Goal: Transaction & Acquisition: Obtain resource

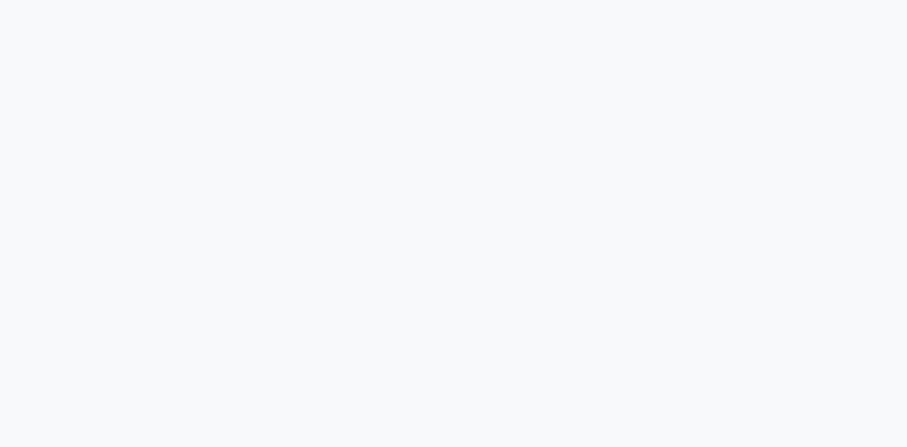
drag, startPoint x: 0, startPoint y: 0, endPoint x: 708, endPoint y: 155, distance: 724.6
click at [708, 155] on div at bounding box center [453, 223] width 907 height 447
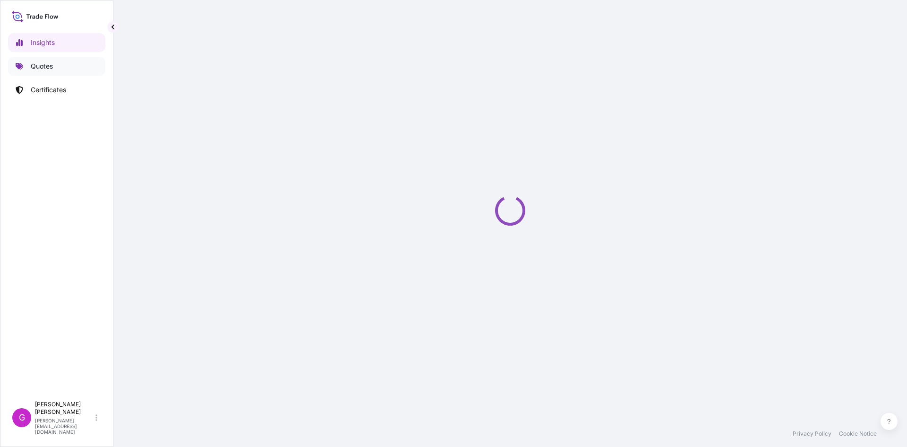
click at [41, 66] on p "Quotes" at bounding box center [42, 65] width 22 height 9
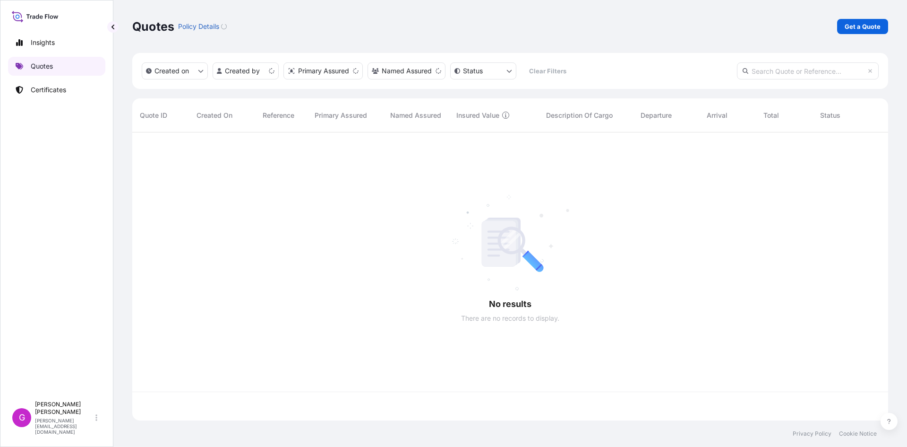
scroll to position [286, 749]
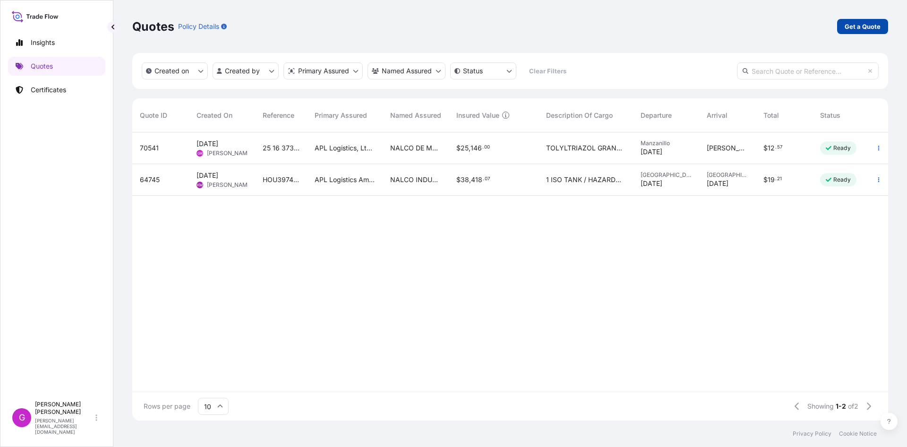
click at [842, 25] on link "Get a Quote" at bounding box center [862, 26] width 51 height 15
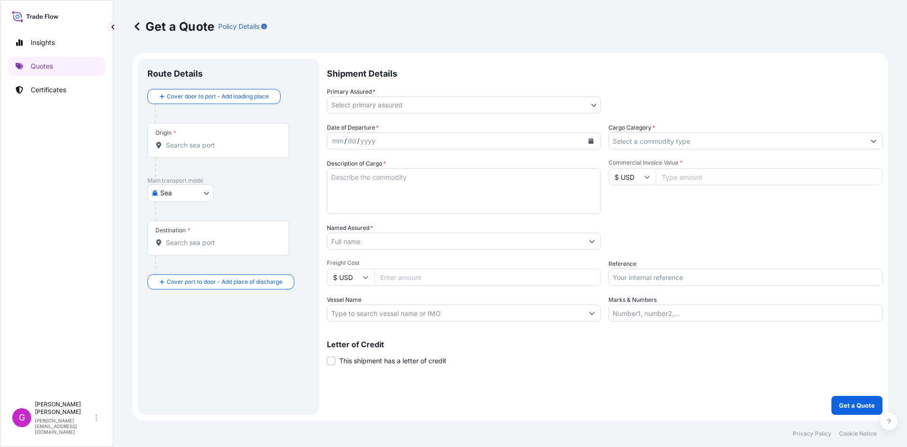
click at [204, 139] on div "Origin *" at bounding box center [218, 140] width 142 height 35
click at [204, 140] on input "Origin *" at bounding box center [222, 144] width 112 height 9
click at [176, 193] on body "0 options available. Insights Quotes Certificates G [PERSON_NAME] [EMAIL_ADDRES…" at bounding box center [453, 223] width 907 height 447
click at [176, 266] on span "Land" at bounding box center [173, 268] width 16 height 9
select select "Land"
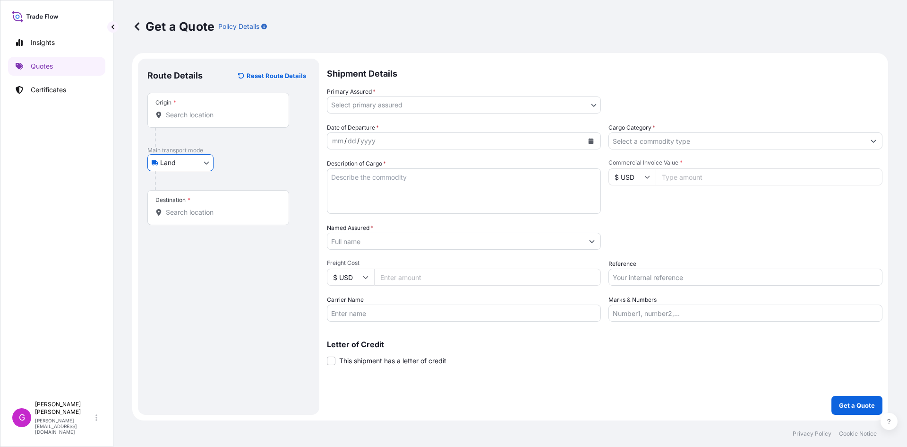
click at [210, 113] on input "Origin *" at bounding box center [222, 114] width 112 height 9
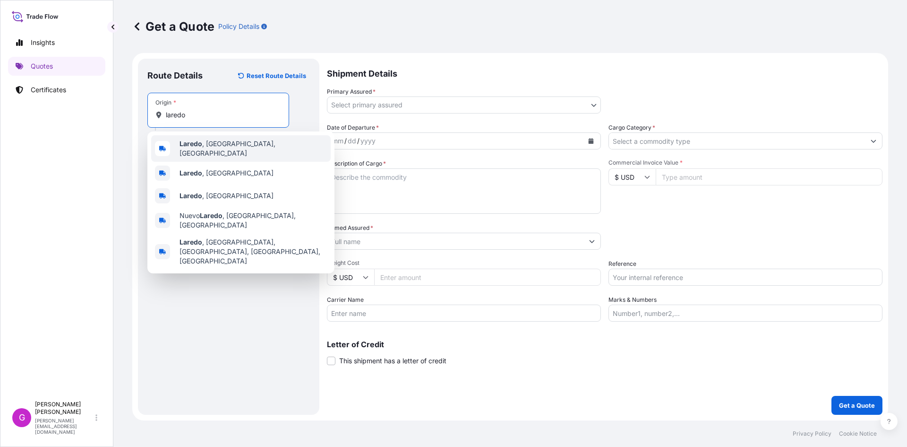
click at [210, 151] on span "[GEOGRAPHIC_DATA] , [GEOGRAPHIC_DATA], [GEOGRAPHIC_DATA]" at bounding box center [253, 148] width 147 height 19
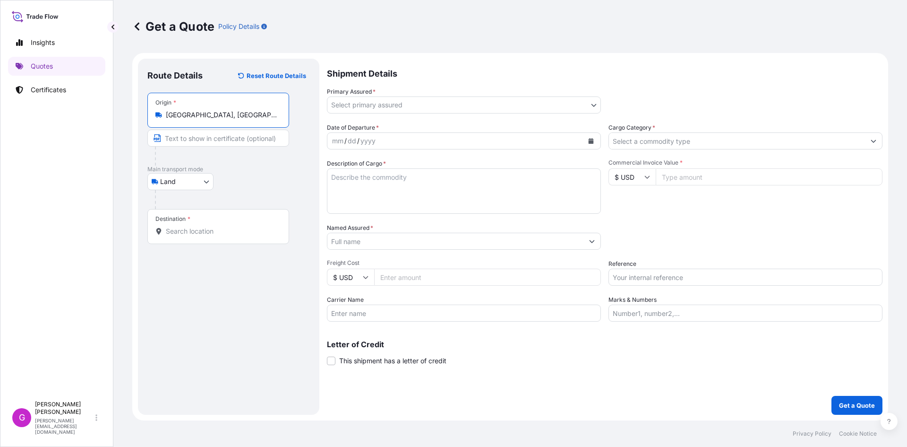
type input "[GEOGRAPHIC_DATA], [GEOGRAPHIC_DATA], [GEOGRAPHIC_DATA]"
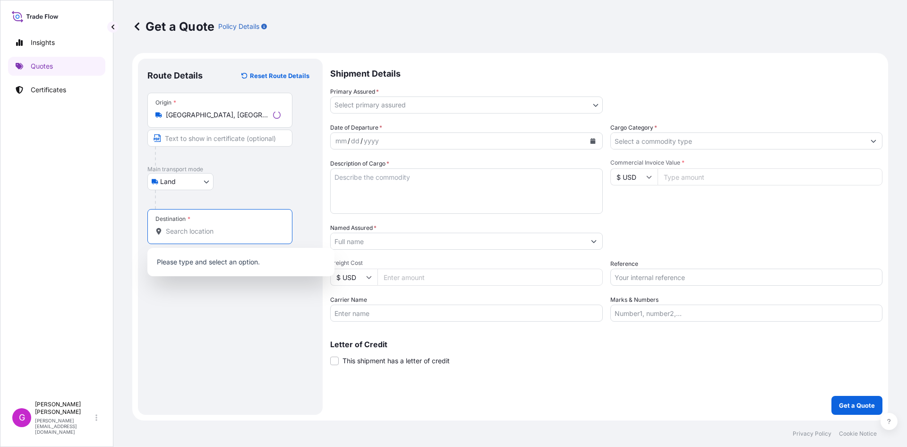
click at [207, 227] on input "Destination *" at bounding box center [223, 230] width 115 height 9
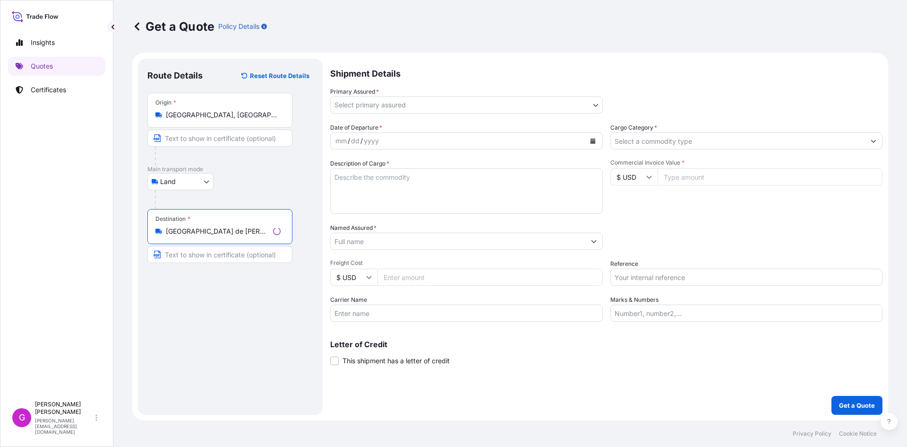
type input "[GEOGRAPHIC_DATA] de [PERSON_NAME], [GEOGRAPHIC_DATA], [GEOGRAPHIC_DATA]"
click at [410, 101] on body "0 options available. 0 options available. 5 options available. Insights Quotes …" at bounding box center [453, 223] width 907 height 447
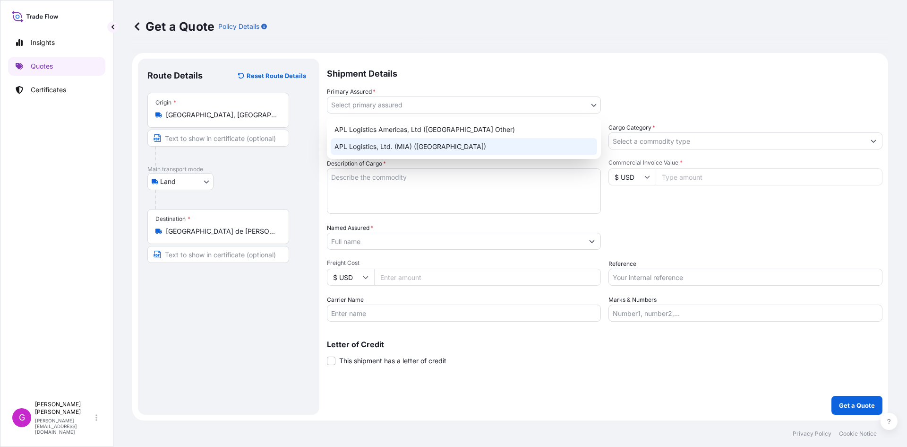
click at [387, 142] on div "APL Logistics, Ltd. (MIA) ([GEOGRAPHIC_DATA])" at bounding box center [464, 146] width 266 height 17
select select "31870"
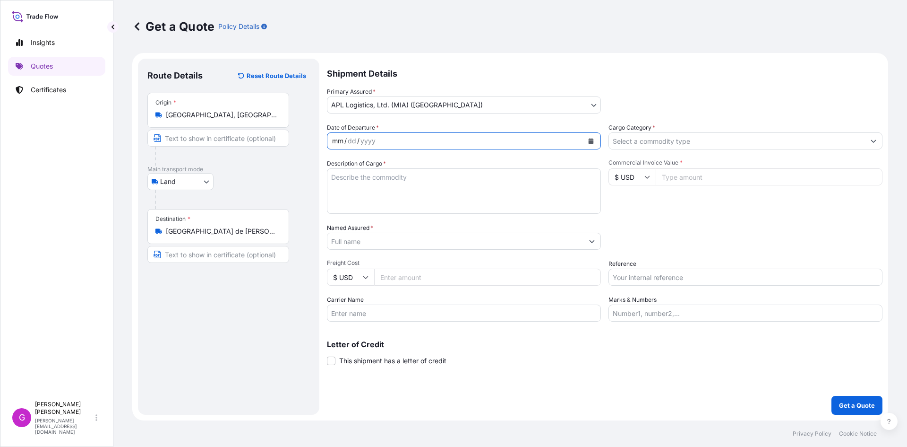
click at [387, 136] on div "mm / dd / yyyy" at bounding box center [455, 140] width 256 height 17
click at [593, 136] on button "Calendar" at bounding box center [591, 140] width 15 height 15
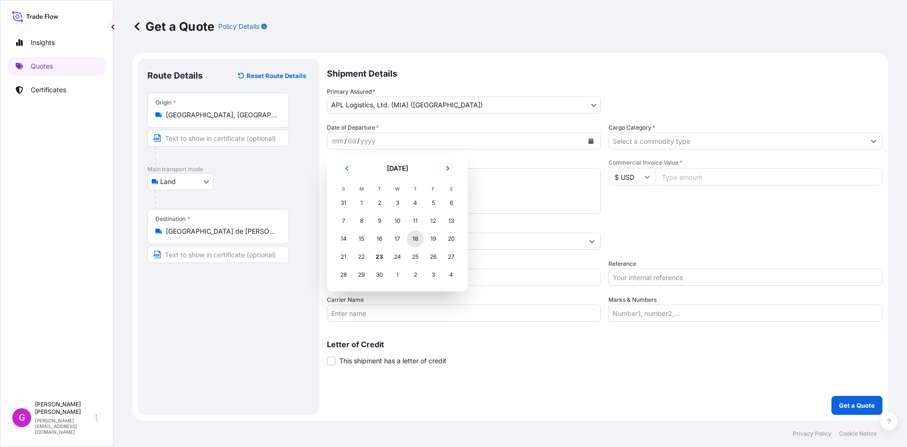
click at [422, 237] on div "18" at bounding box center [415, 238] width 17 height 17
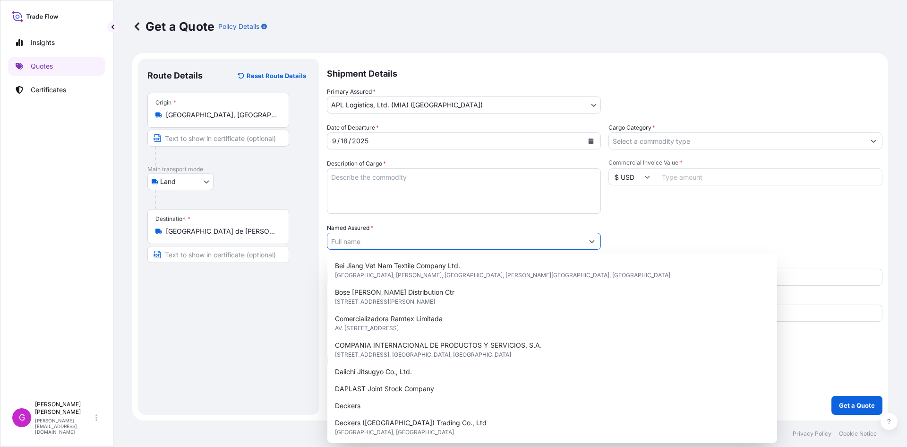
click at [395, 236] on input "Named Assured *" at bounding box center [455, 240] width 256 height 17
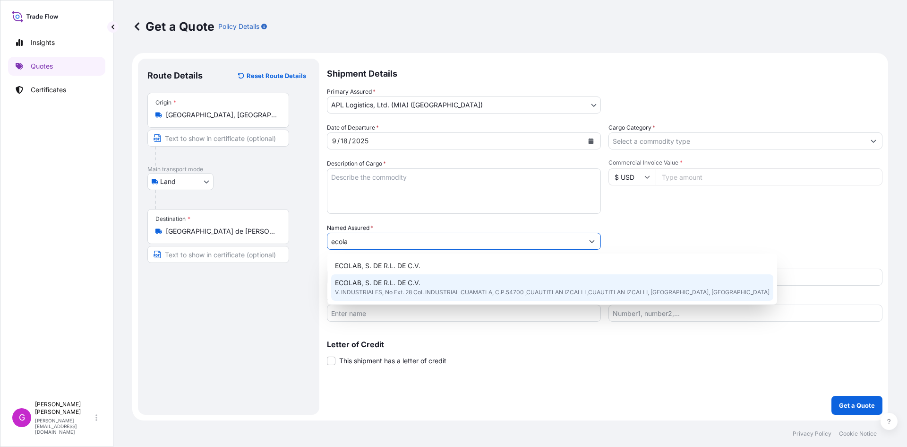
click at [393, 283] on span "ECOLAB, S. DE R.L. DE C.V." at bounding box center [378, 282] width 86 height 9
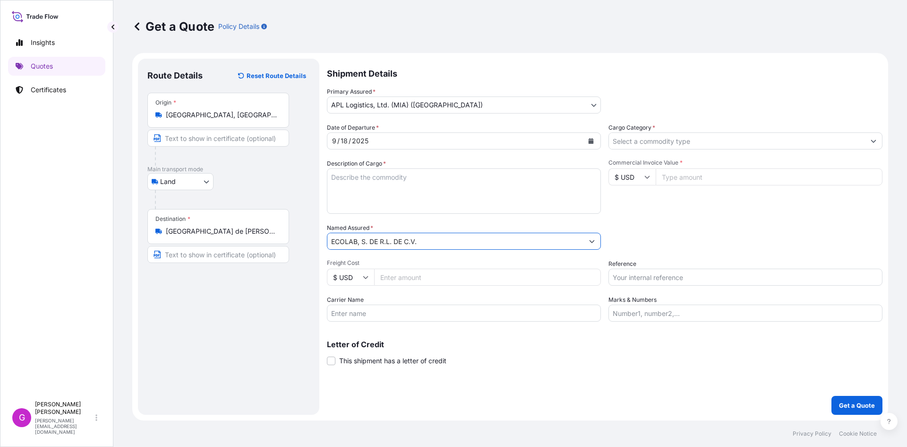
type input "ECOLAB, S. DE R.L. DE C.V."
click at [405, 318] on input "Carrier Name" at bounding box center [464, 312] width 274 height 17
type input "TJA"
click at [665, 140] on input "Cargo Category *" at bounding box center [737, 140] width 256 height 17
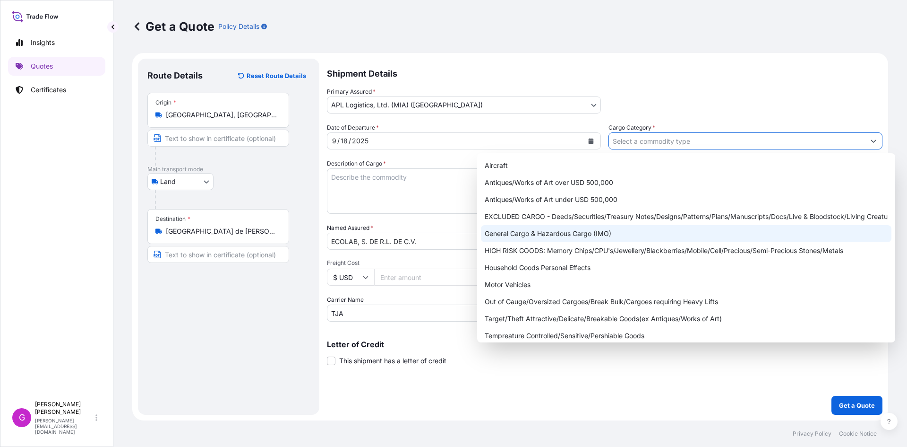
click at [582, 227] on div "General Cargo & Hazardous Cargo (IMO)" at bounding box center [686, 233] width 411 height 17
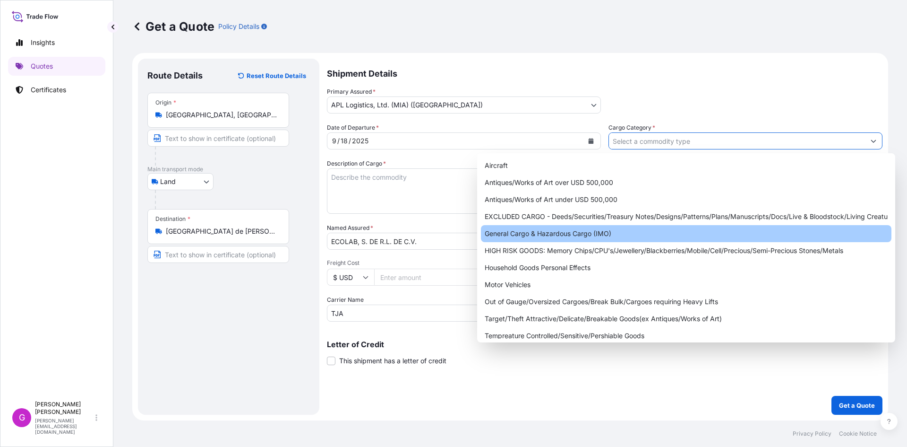
type input "General Cargo & Hazardous Cargo (IMO)"
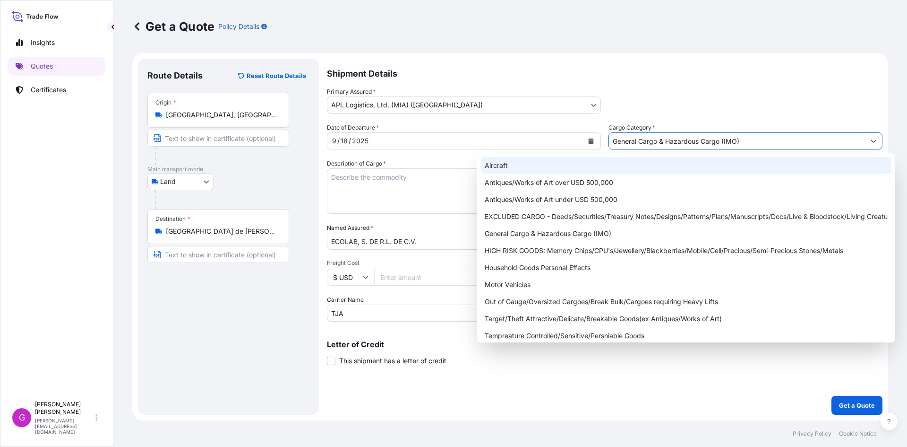
click at [733, 102] on div "Primary Assured * APL Logistics, Ltd. (MIA) ([GEOGRAPHIC_DATA]) APL Logistics A…" at bounding box center [605, 100] width 556 height 26
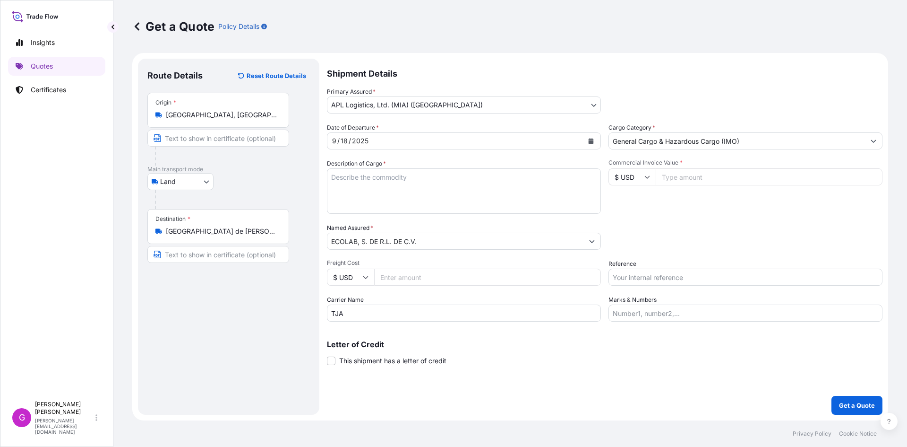
click at [717, 175] on input "Commercial Invoice Value *" at bounding box center [769, 176] width 227 height 17
paste input "25795.77"
type input "25795.77"
click at [691, 275] on input "Reference" at bounding box center [746, 276] width 274 height 17
paste input "25 80 3800 5003854"
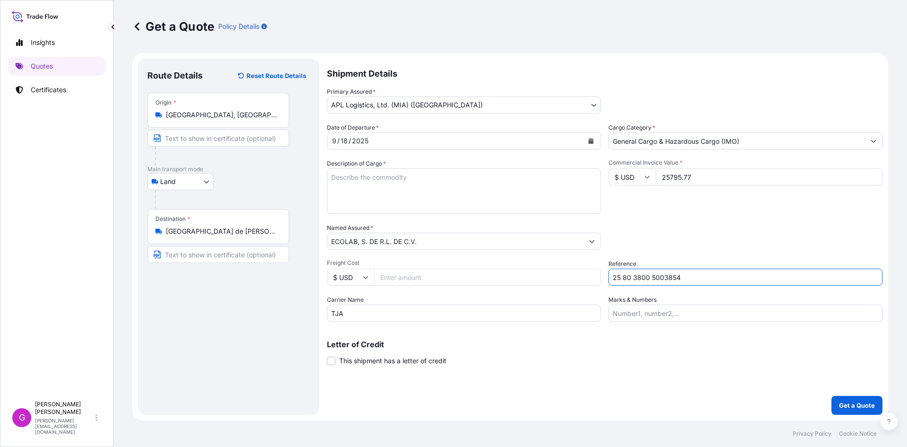
type input "25 80 3800 5003854"
click at [674, 310] on input "Marks & Numbers" at bounding box center [746, 312] width 274 height 17
paste input "ECOSEP23"
type input "ECOSEP23"
click at [419, 273] on input "Freight Cost" at bounding box center [487, 276] width 227 height 17
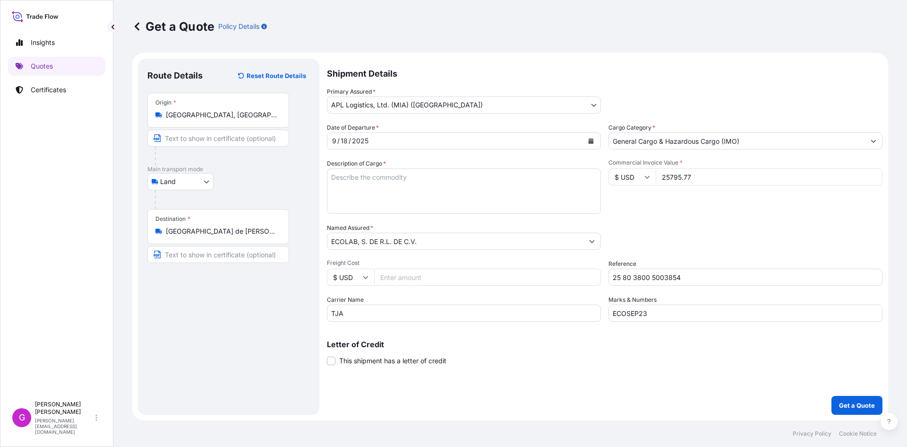
paste input "2268.63"
type input "2268.63"
click at [391, 188] on textarea "Description of Cargo *" at bounding box center [464, 190] width 274 height 45
paste textarea "PREPARACION DESINFECTANTE"
type textarea "PREPARACION DESINFECTANTE"
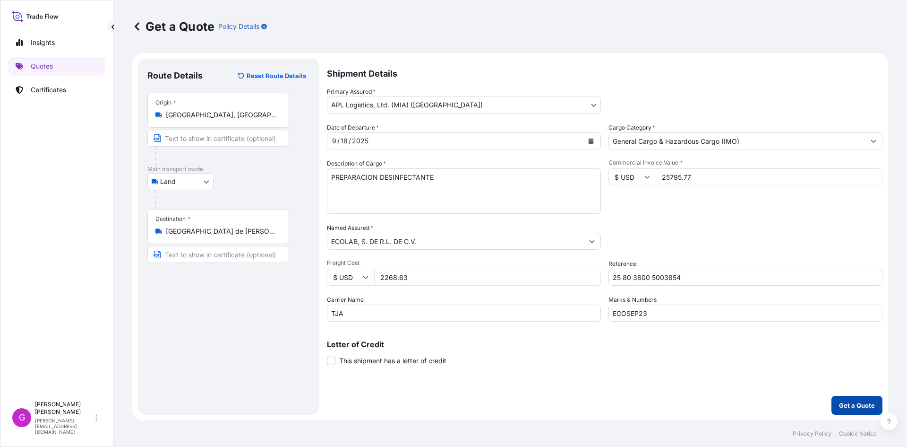
click at [851, 398] on button "Get a Quote" at bounding box center [857, 404] width 51 height 19
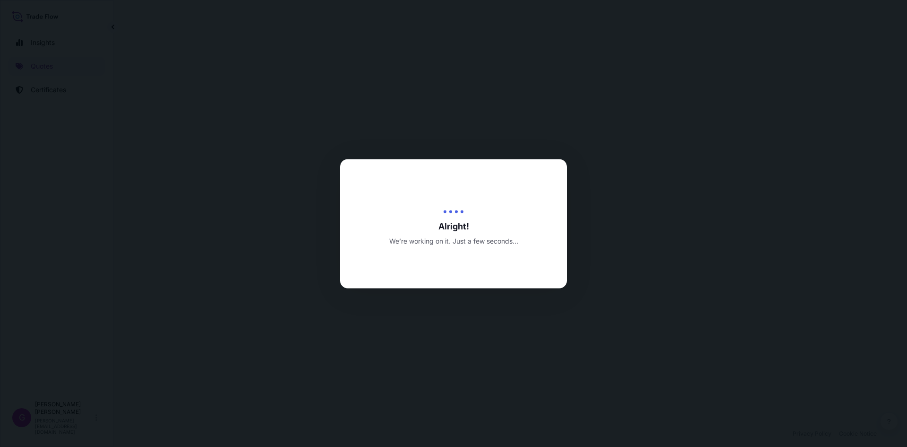
select select "Land"
select select "31870"
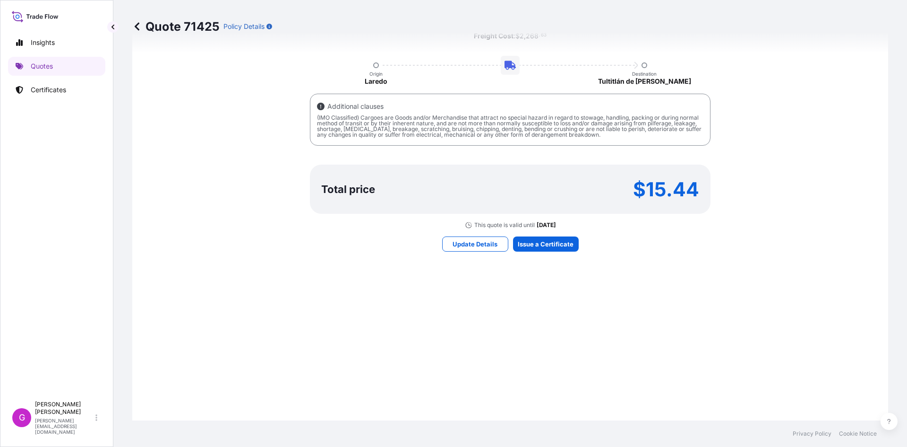
scroll to position [633, 0]
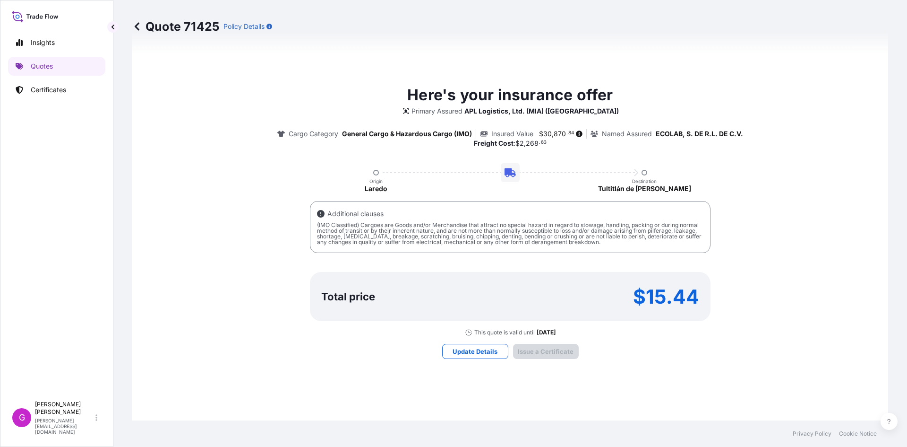
type input "[DATE]"
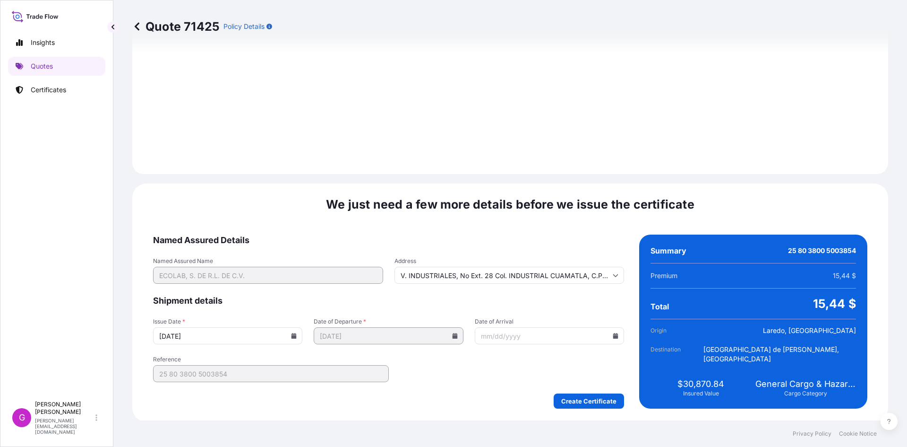
scroll to position [1128, 0]
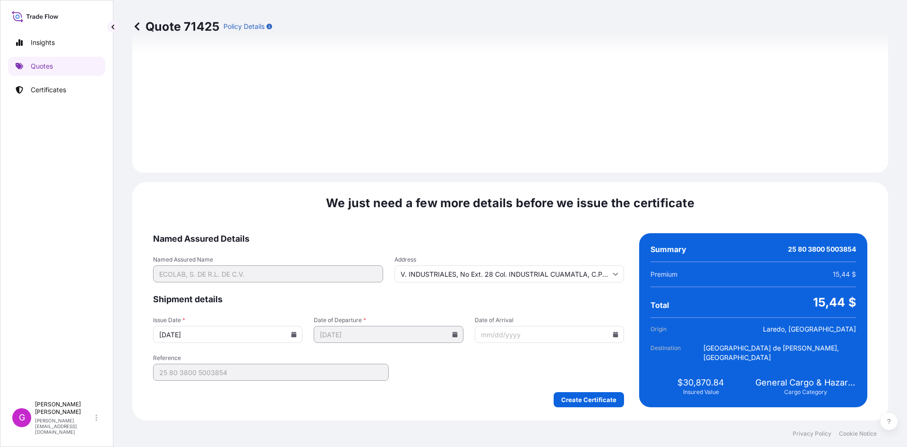
click at [613, 332] on icon at bounding box center [616, 334] width 6 height 6
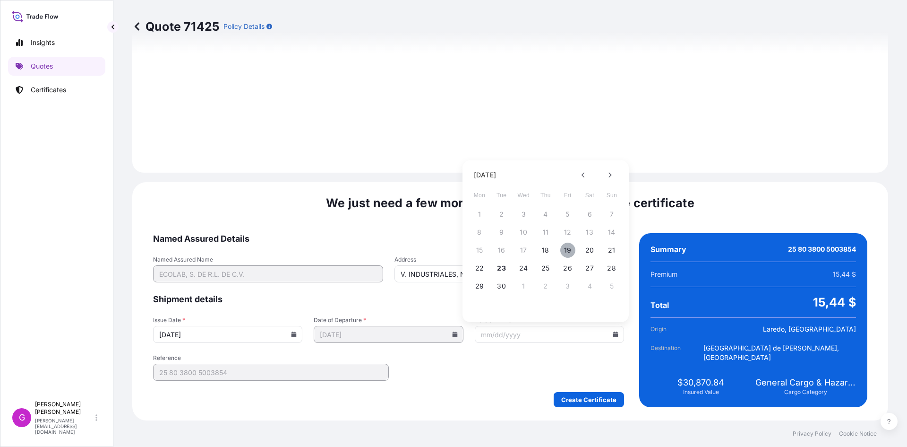
click at [572, 252] on button "19" at bounding box center [567, 249] width 15 height 15
type input "[DATE]"
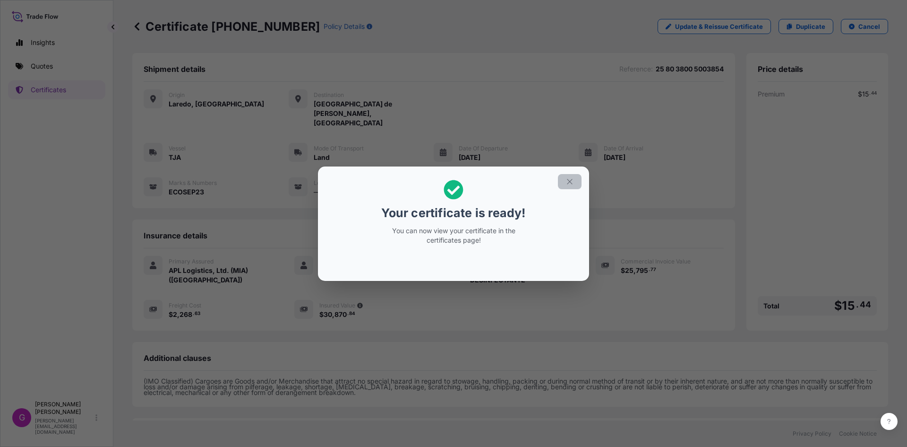
click at [571, 187] on button "button" at bounding box center [570, 181] width 24 height 15
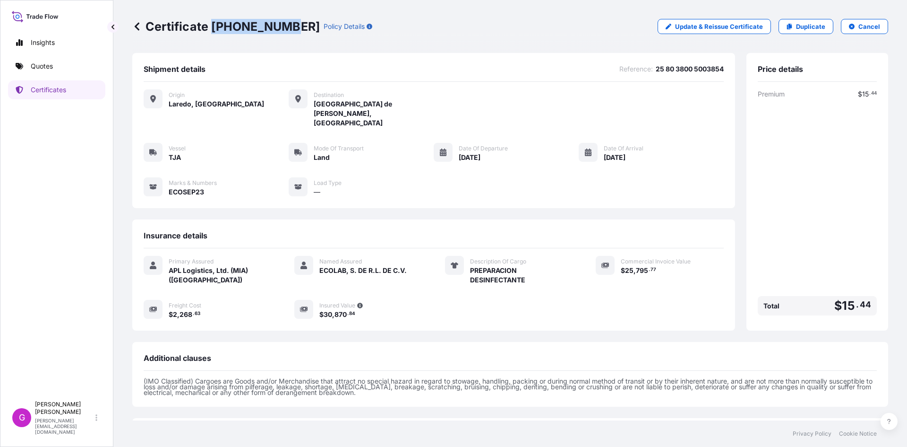
drag, startPoint x: 285, startPoint y: 25, endPoint x: 215, endPoint y: 29, distance: 71.0
click at [215, 29] on p "Certificate [PHONE_NUMBER]" at bounding box center [226, 26] width 188 height 15
copy p "[PHONE_NUMBER]"
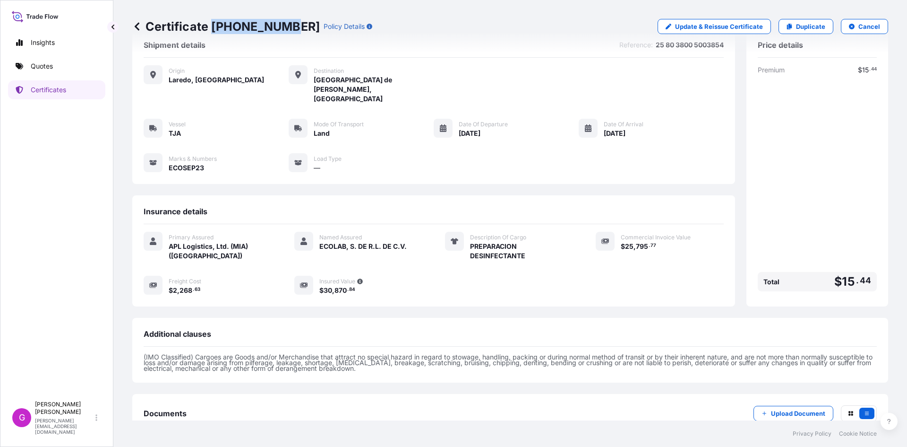
scroll to position [77, 0]
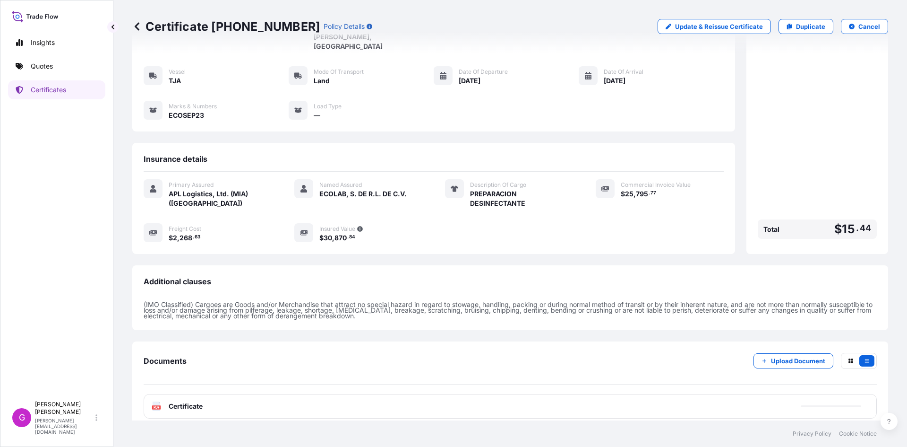
click at [202, 401] on span "Certificate" at bounding box center [186, 405] width 34 height 9
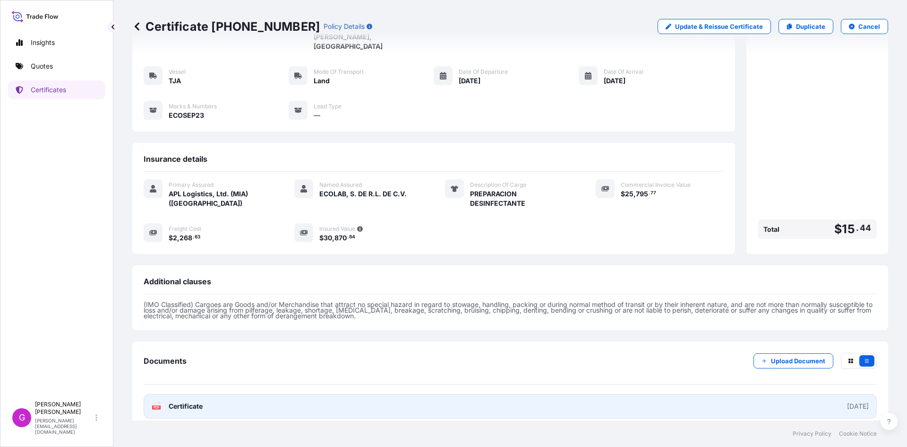
click at [729, 394] on link "PDF Certificate [DATE]" at bounding box center [510, 406] width 733 height 25
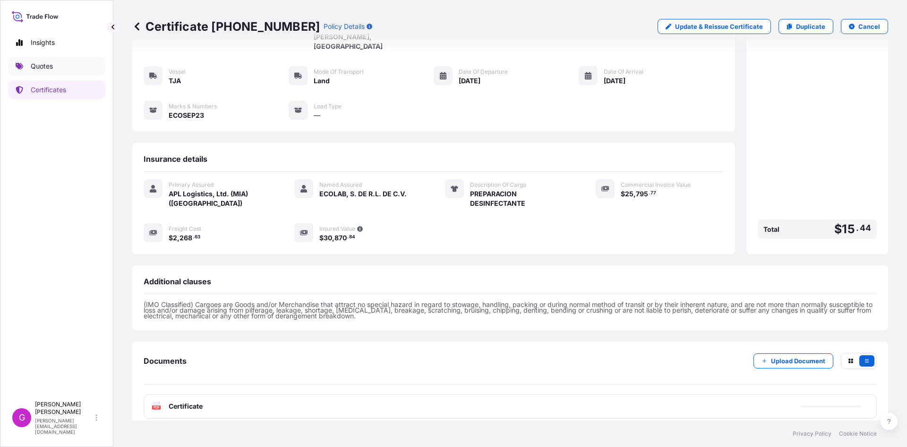
click at [47, 70] on p "Quotes" at bounding box center [42, 65] width 22 height 9
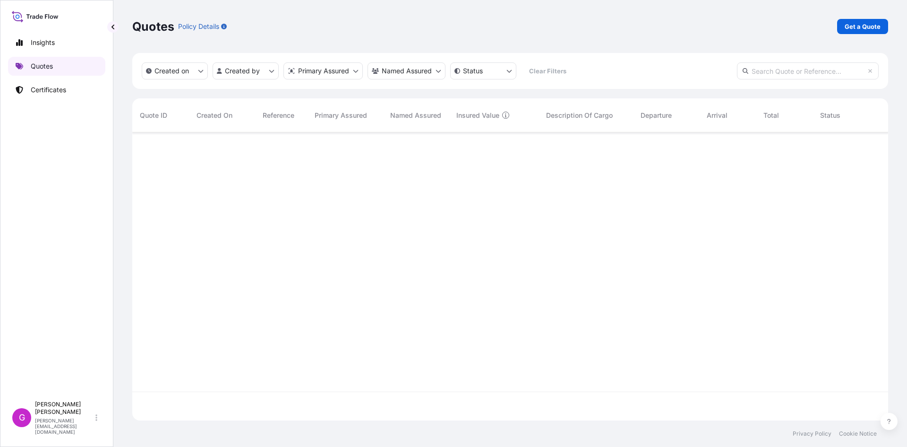
scroll to position [286, 749]
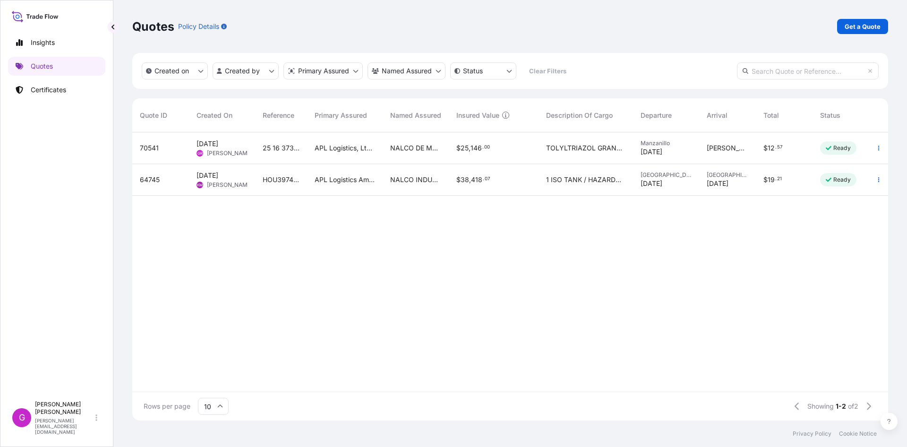
click at [272, 154] on div "25 16 3737 5003321" at bounding box center [281, 148] width 52 height 32
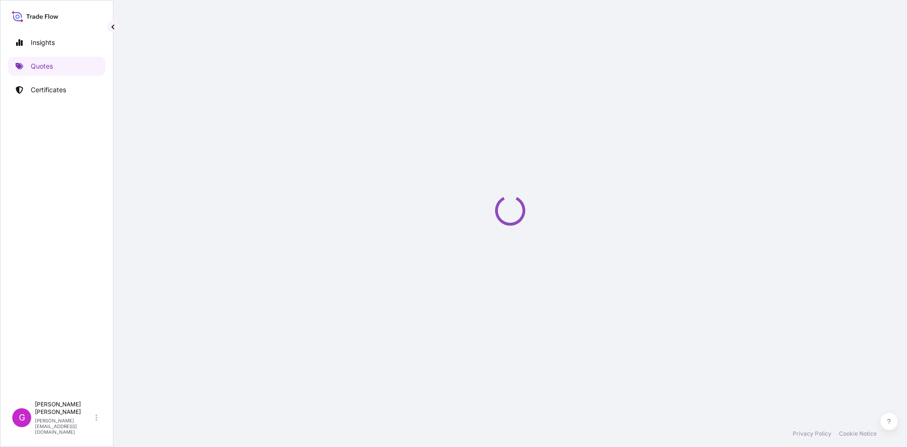
select select "Land"
select select "31870"
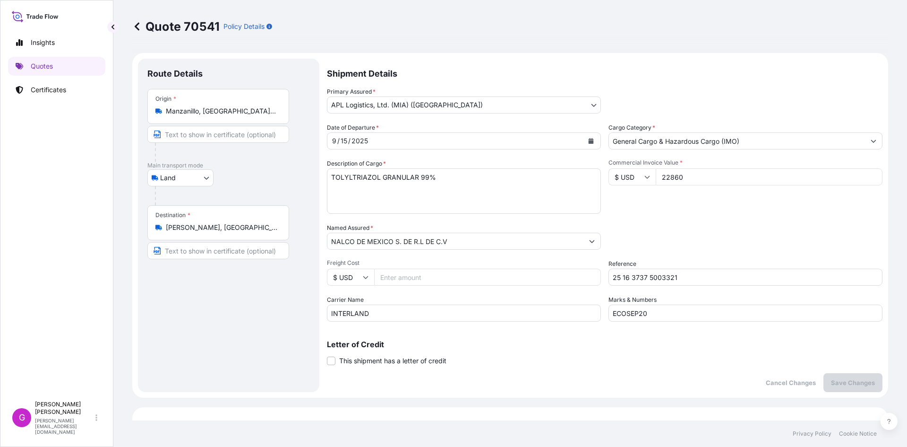
click at [482, 270] on input "Freight Cost" at bounding box center [487, 276] width 227 height 17
paste input "2268.51"
type input "2268.51"
click at [670, 176] on input "22860" at bounding box center [769, 176] width 227 height 17
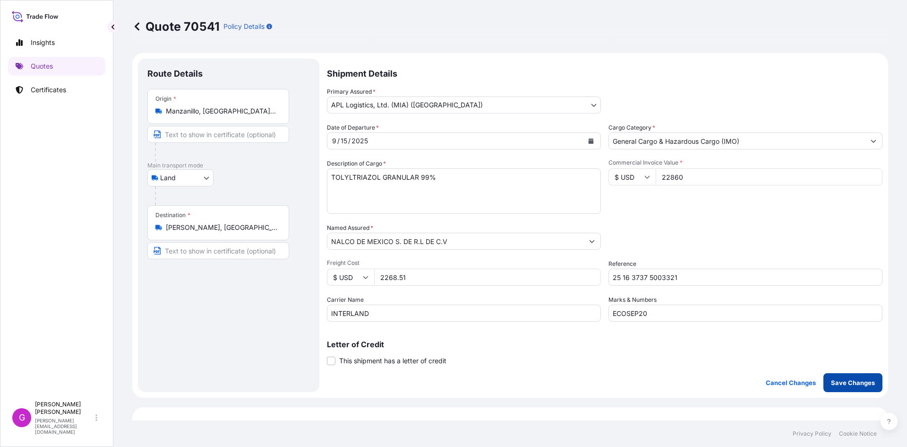
click at [854, 380] on p "Save Changes" at bounding box center [853, 382] width 44 height 9
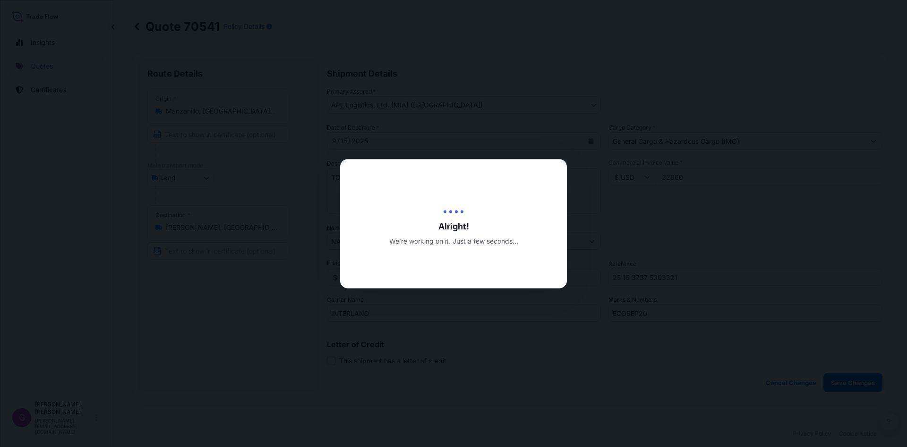
type input "[DATE]"
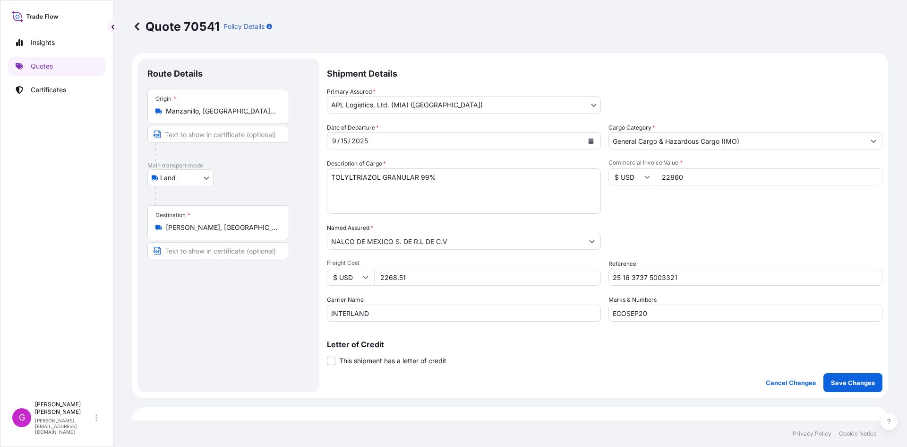
select select "Land"
select select "31870"
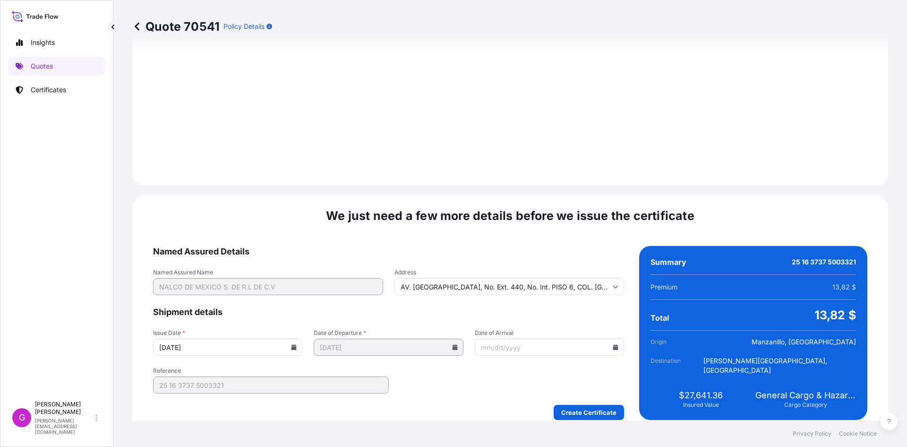
scroll to position [1128, 0]
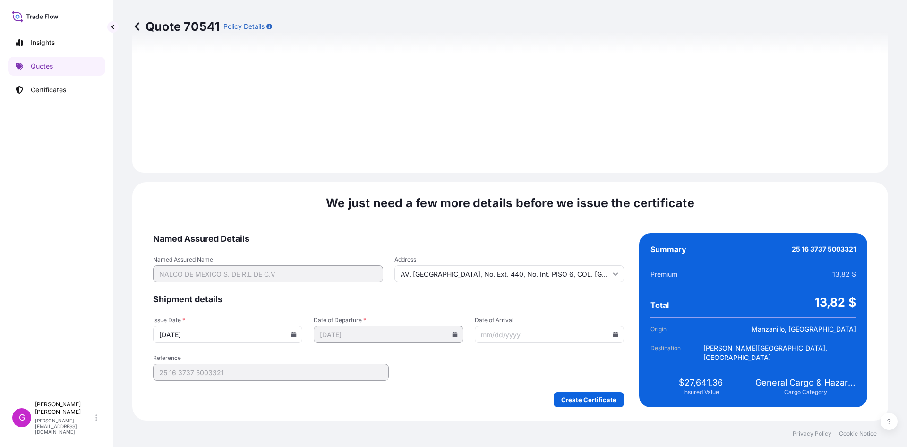
click at [613, 336] on icon at bounding box center [616, 334] width 6 height 6
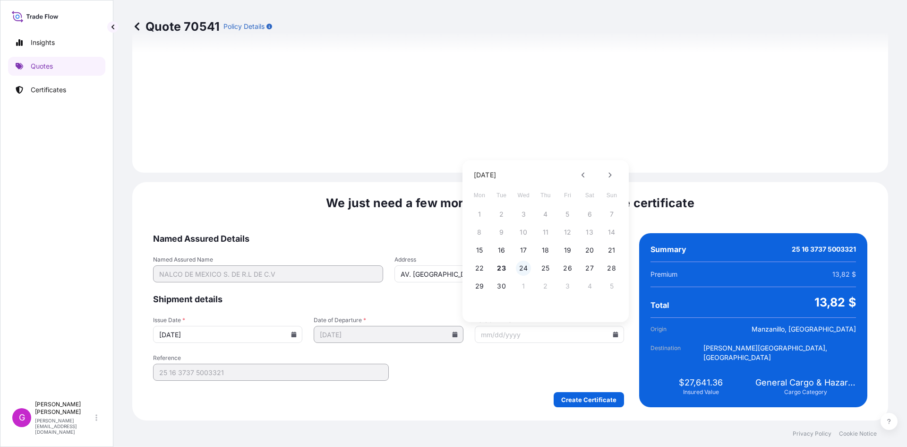
click at [521, 267] on button "24" at bounding box center [523, 267] width 15 height 15
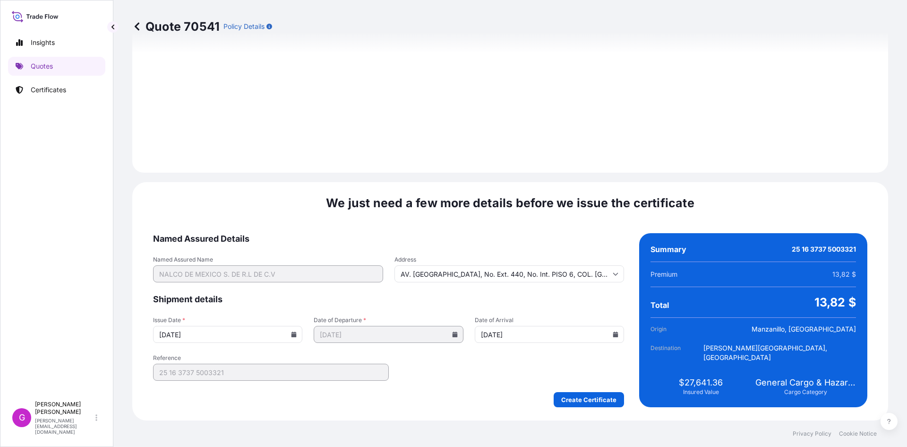
type input "[DATE]"
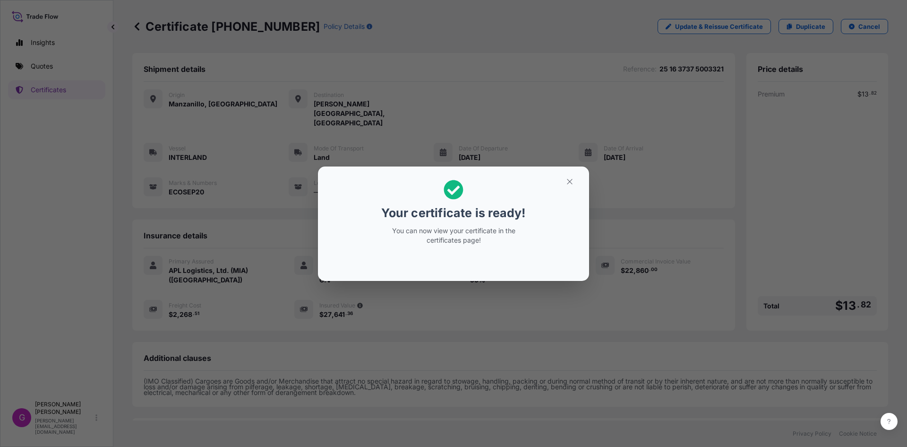
click at [566, 173] on section "Your certificate is ready! You can now view your certificate in the certificate…" at bounding box center [453, 223] width 271 height 114
click at [568, 178] on icon "button" at bounding box center [570, 181] width 9 height 9
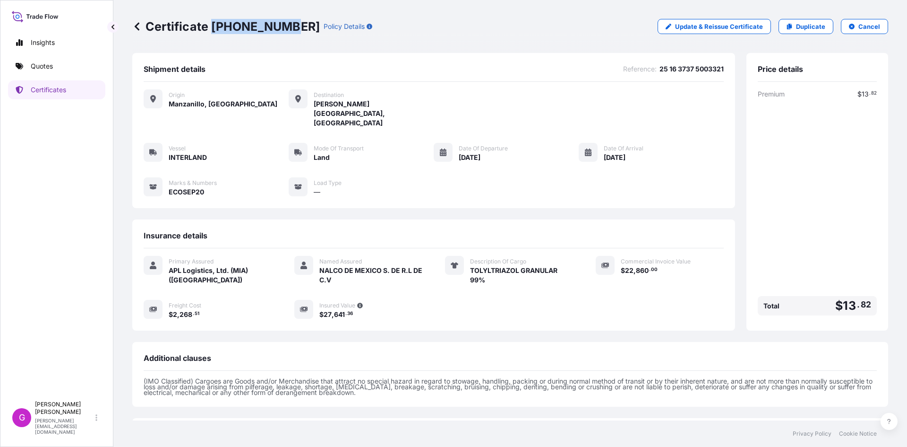
drag, startPoint x: 283, startPoint y: 23, endPoint x: 214, endPoint y: 28, distance: 68.7
click at [214, 28] on p "Certificate [PHONE_NUMBER]" at bounding box center [226, 26] width 188 height 15
copy p "[PHONE_NUMBER]"
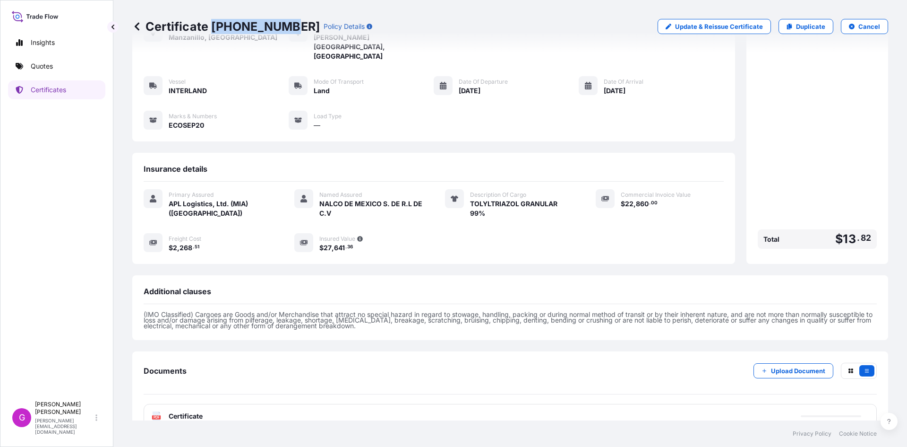
scroll to position [67, 0]
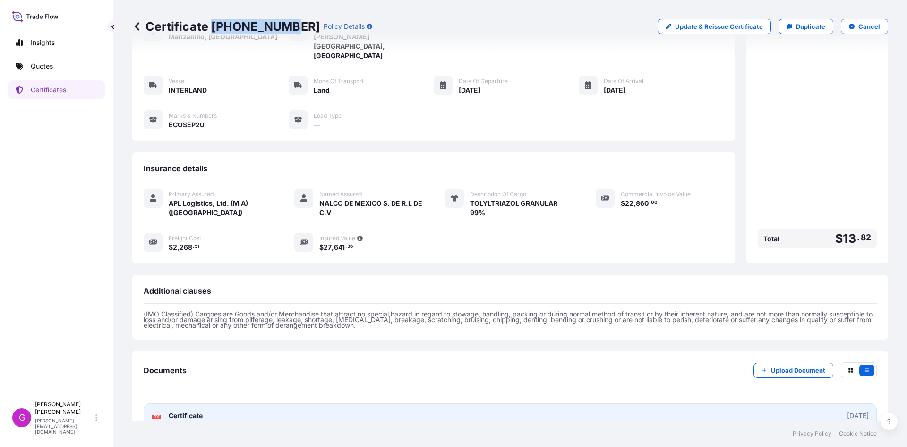
click at [209, 403] on link "PDF Certificate [DATE]" at bounding box center [510, 415] width 733 height 25
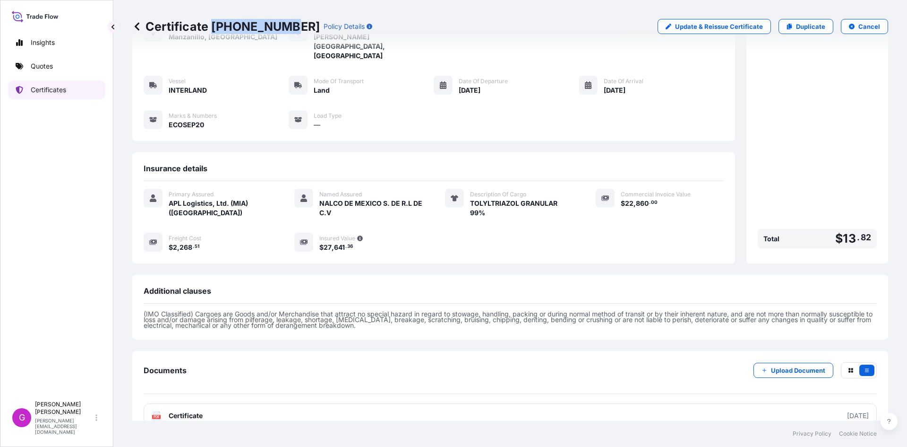
click at [35, 87] on p "Certificates" at bounding box center [48, 89] width 35 height 9
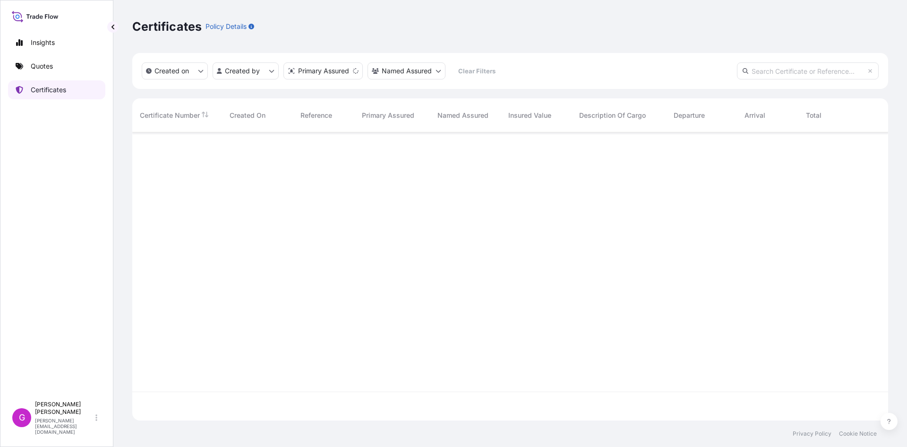
scroll to position [286, 749]
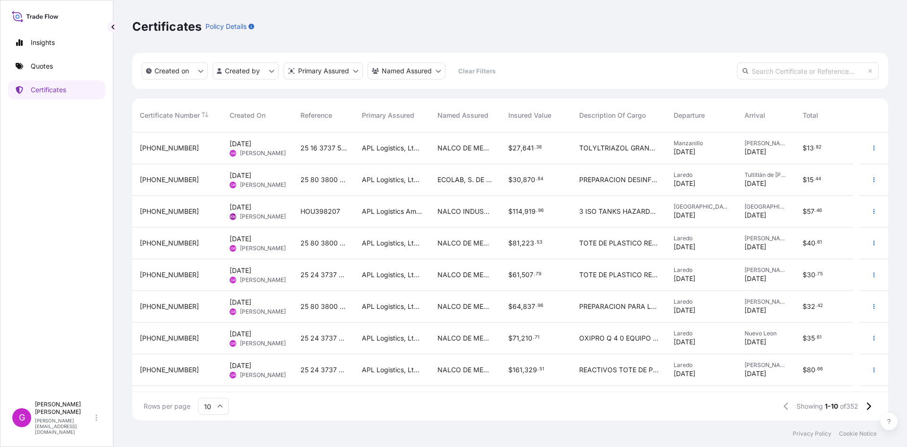
click at [531, 276] on span "507" at bounding box center [528, 274] width 12 height 7
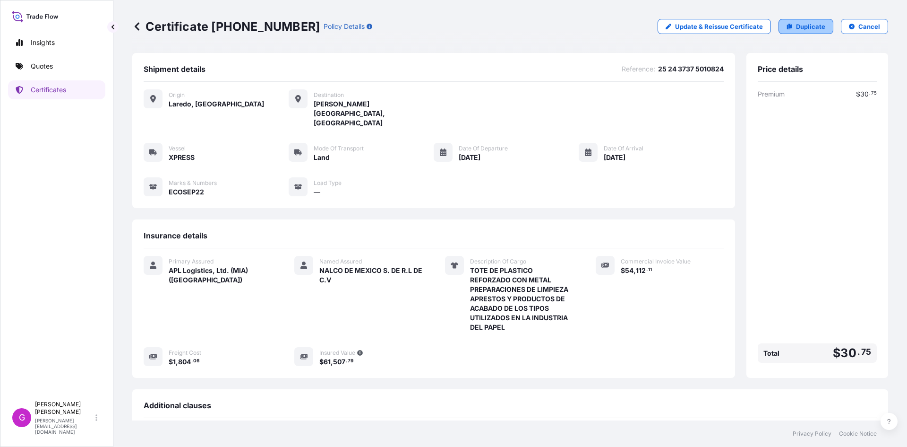
click at [825, 19] on link "Duplicate" at bounding box center [806, 26] width 55 height 15
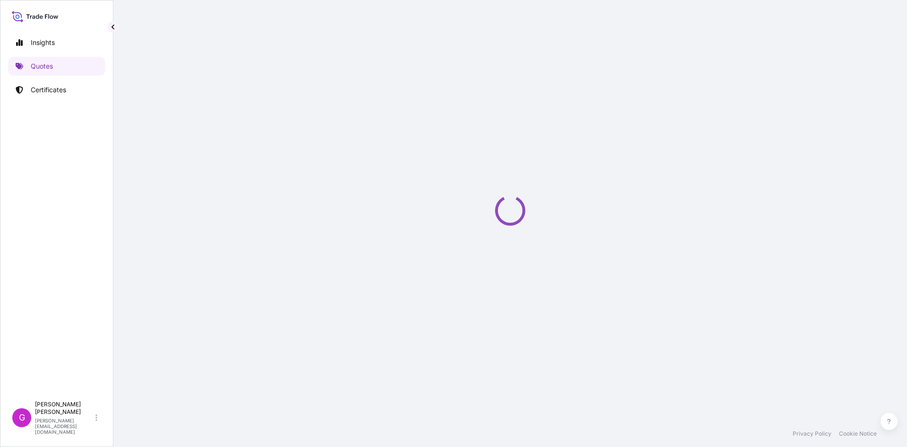
select select "Land"
select select "31870"
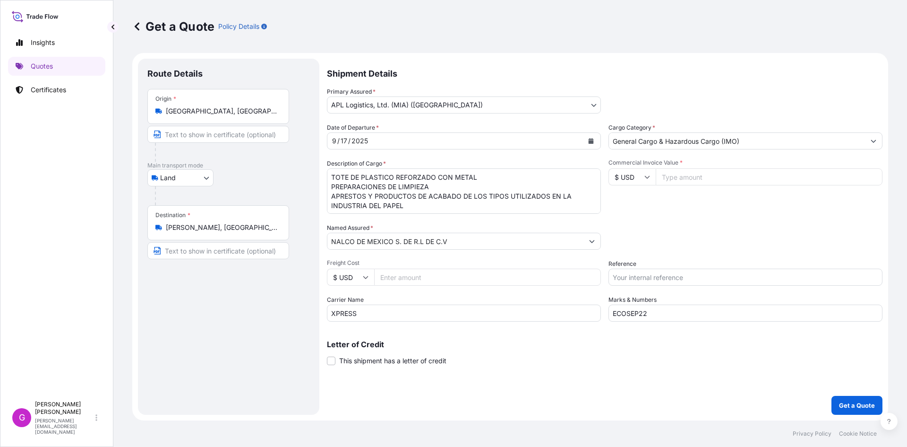
click at [693, 177] on input "Commercial Invoice Value *" at bounding box center [769, 176] width 227 height 17
paste input "95744.46"
type input "95744.46"
click at [709, 275] on input "Reference" at bounding box center [746, 276] width 274 height 17
paste input "25 24 3737 5010812"
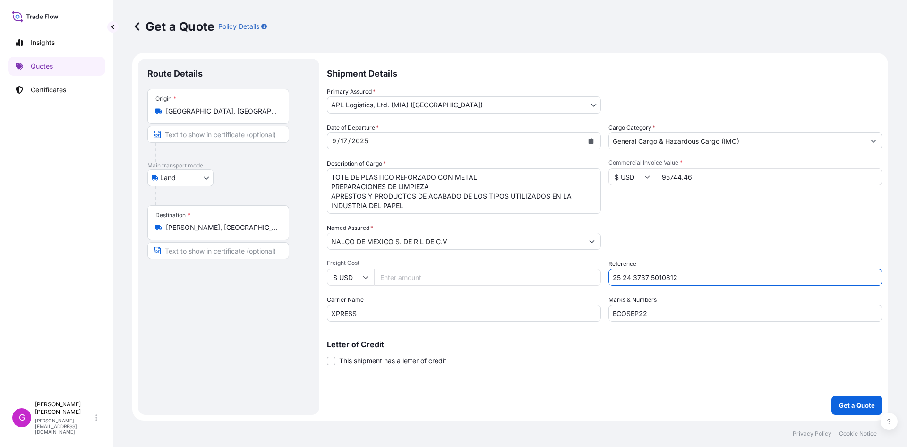
type input "25 24 3737 5010812"
drag, startPoint x: 614, startPoint y: 309, endPoint x: 577, endPoint y: 304, distance: 37.7
click at [577, 304] on div "Date of Departure * [DATE] Cargo Category * General Cargo & Hazardous Cargo (IM…" at bounding box center [605, 222] width 556 height 198
paste input "4"
type input "ECOSEP24"
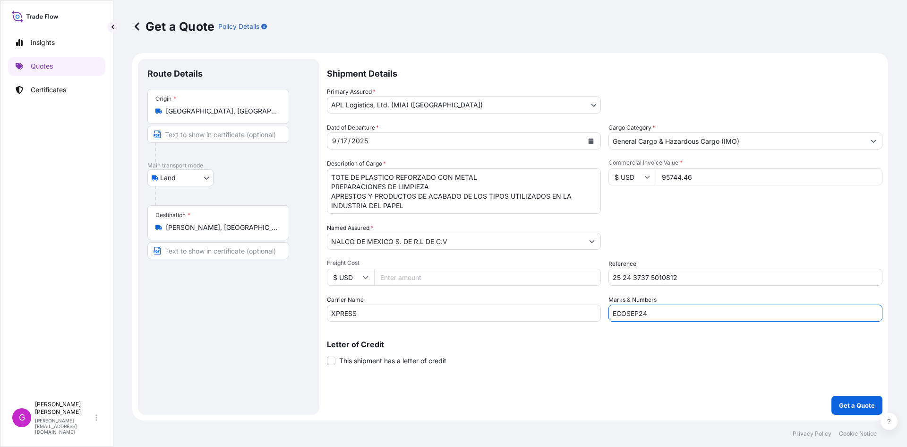
click at [421, 280] on input "Freight Cost" at bounding box center [487, 276] width 227 height 17
paste input "1804.06"
type input "1804.06"
drag, startPoint x: 443, startPoint y: 210, endPoint x: 282, endPoint y: 117, distance: 186.1
click at [246, 119] on form "Route Details Place of loading Road / [GEOGRAPHIC_DATA] / Inland Origin * [GEOG…" at bounding box center [510, 236] width 756 height 367
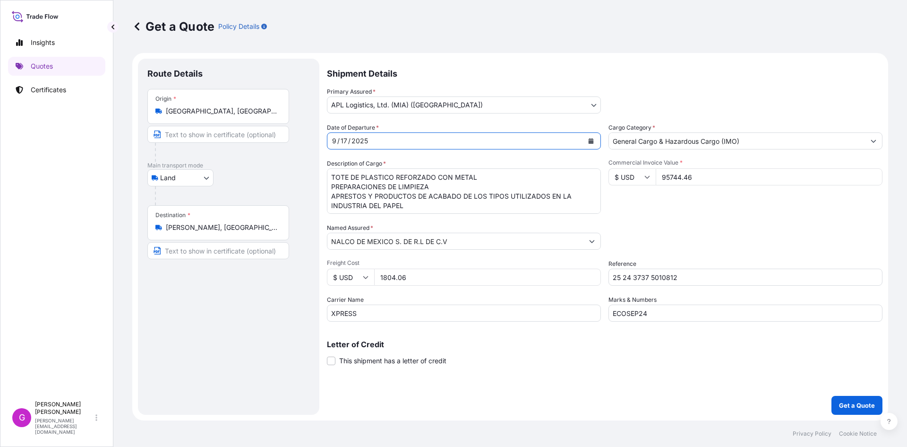
click at [585, 139] on button "Calendar" at bounding box center [591, 140] width 15 height 15
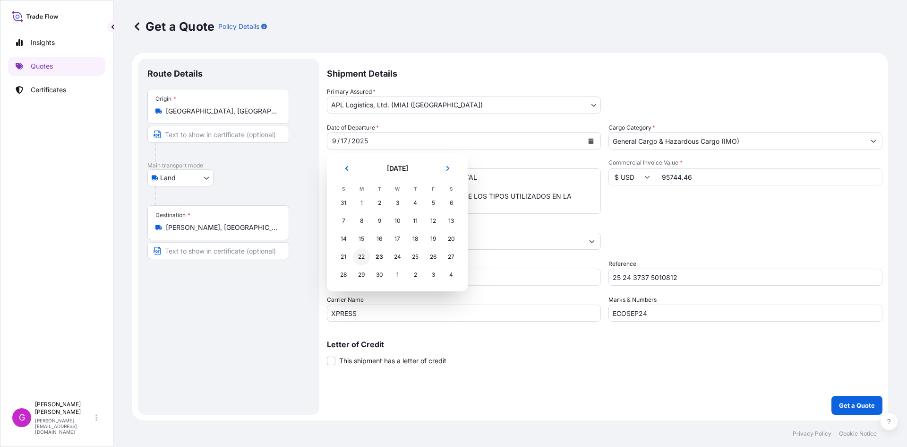
click at [363, 259] on div "22" at bounding box center [361, 256] width 17 height 17
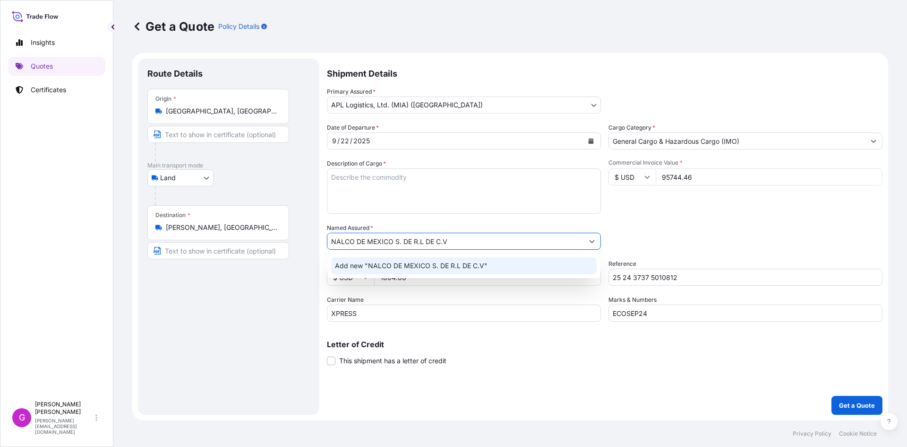
click at [469, 263] on span "Add new "NALCO DE MEXICO S. DE R.L DE C.V"" at bounding box center [411, 265] width 153 height 9
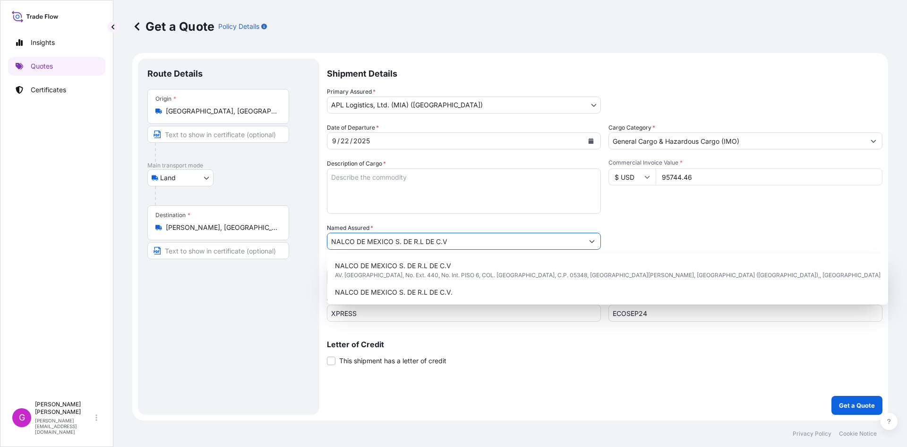
click at [592, 243] on icon "Show suggestions" at bounding box center [592, 241] width 6 height 6
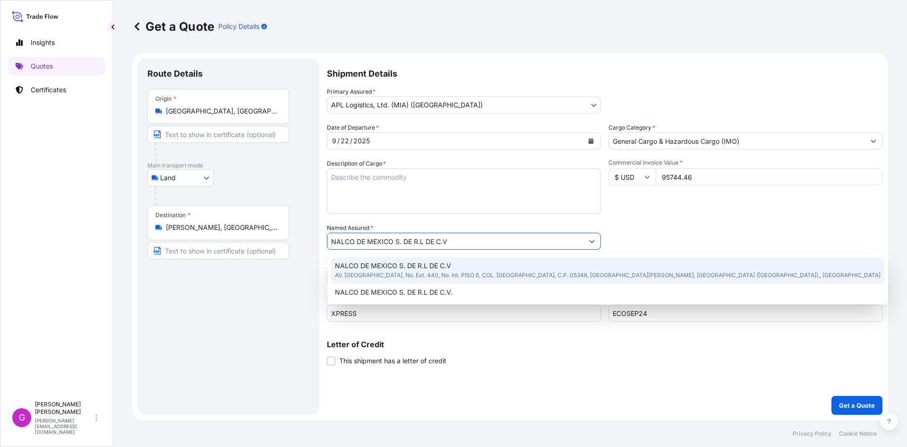
click at [566, 265] on div "NALCO DE MEXICO S. DE R.L DE C.V AV. [GEOGRAPHIC_DATA], No. Ext. 440, No. Int. …" at bounding box center [607, 270] width 553 height 26
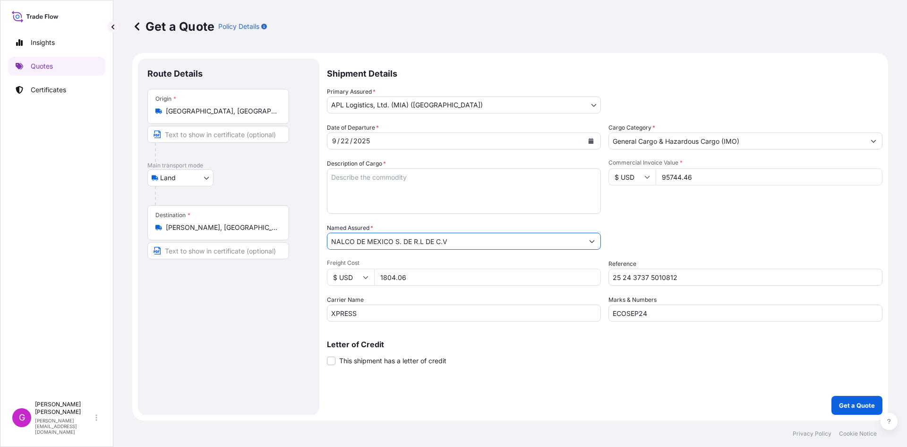
type input "NALCO DE MEXICO S. DE R.L DE C.V"
click at [380, 181] on textarea "TOTE DE PLASTICO REFORZADO CON METAL PREPARACIONES DE LIMPIEZA APRESTOS Y PRODU…" at bounding box center [464, 190] width 274 height 45
paste textarea "TOTE DE PLASTICO REFORZADO CON METAL"
paste textarea "CONTROLADOR"
paste textarea "APRESTOS Y PRODUCTOS DE ACABADO DE LOS TIPOS UTILIZADOS EN LA INDUSTRIA DEL PAP…"
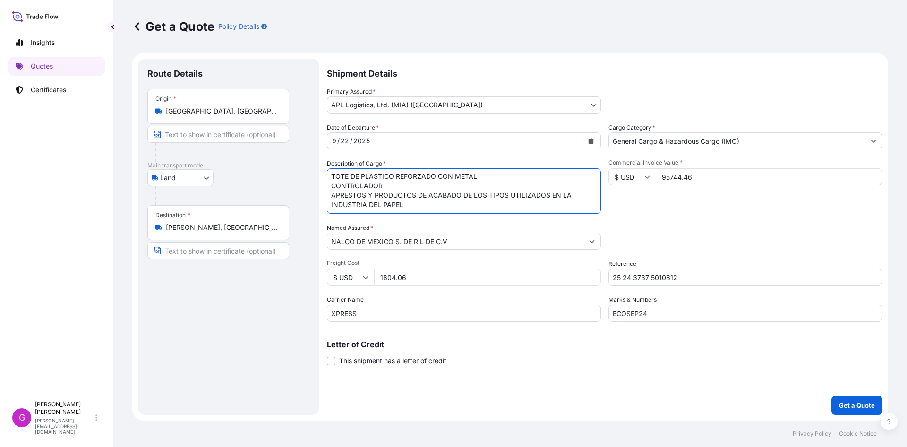
paste textarea "APRESTOS Y PRODUCTOS DE ACABADO DE LOS TIPOS UTILIZADOS EN LA INDUSTRIA DEL PAP…"
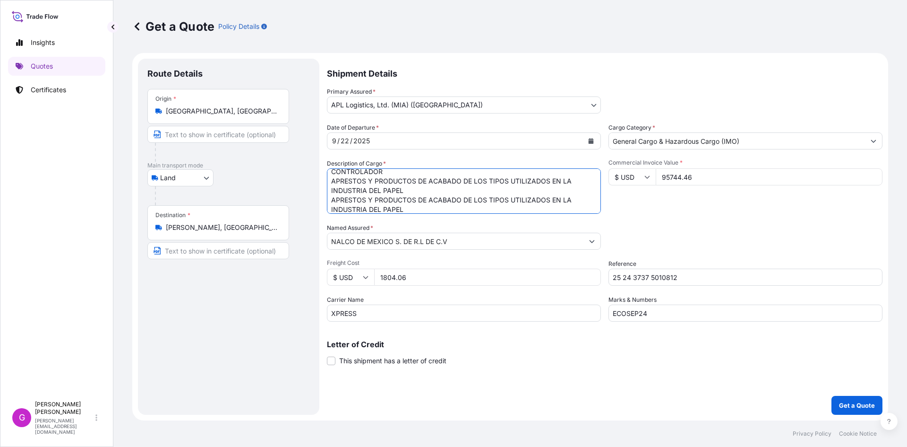
scroll to position [20, 0]
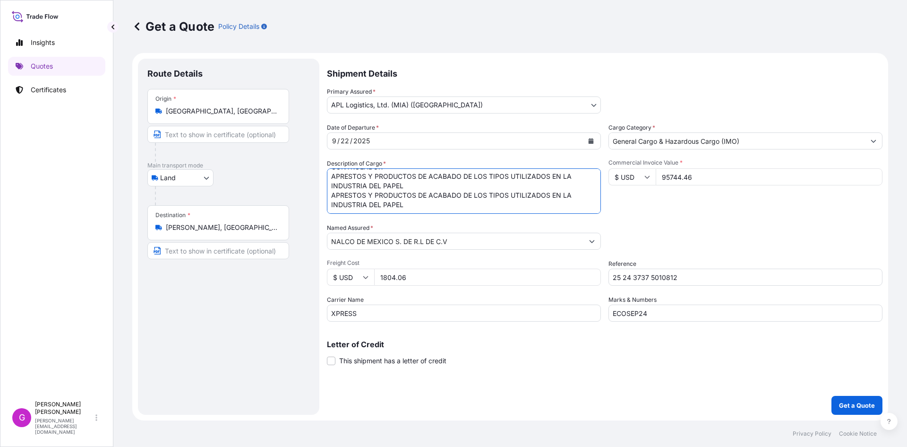
drag, startPoint x: 410, startPoint y: 209, endPoint x: 319, endPoint y: 193, distance: 92.2
click at [319, 193] on form "Route Details Place of loading Road / [GEOGRAPHIC_DATA] / Inland Origin * [GEOG…" at bounding box center [510, 236] width 756 height 367
paste textarea "DIGESTORES ANAEROBIOS"
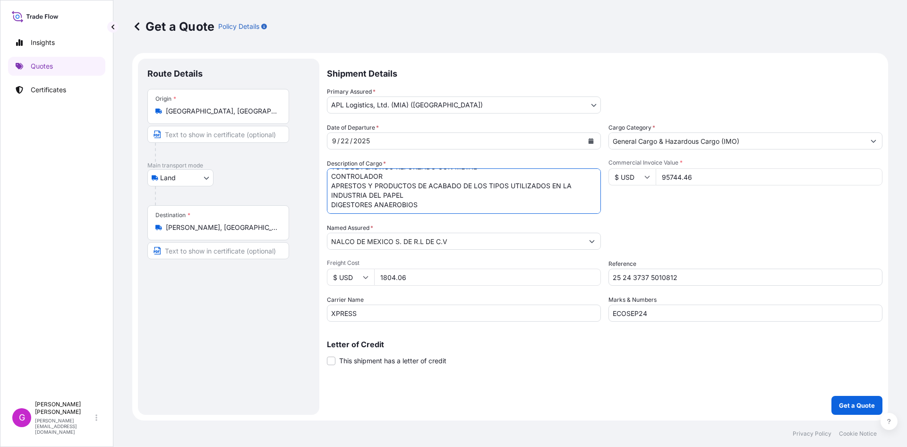
paste textarea "POLIACRILATO"
paste textarea "AGENTE DE SUPERFICIE"
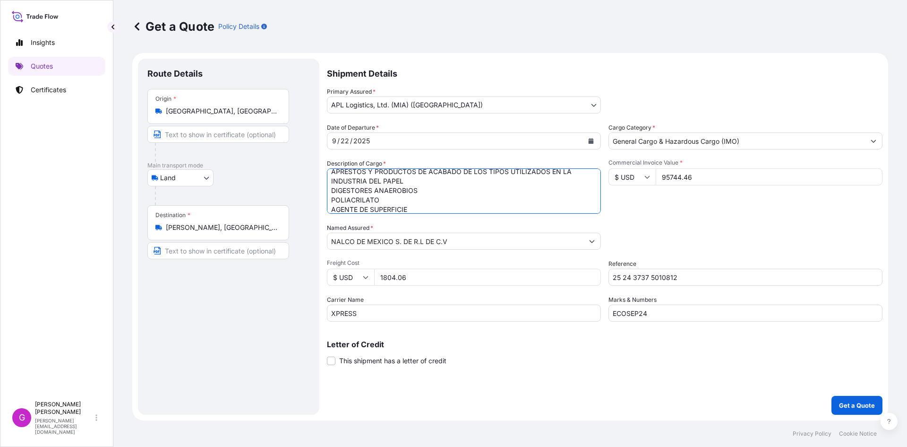
scroll to position [34, 0]
paste textarea "REACTIVO"
paste textarea "APARATO PROBADO DE DENSIDAD DE SEDIMENTOS"
type textarea "TOTE DE PLASTICO REFORZADO CON METAL CONTROLADOR APRESTOS Y PRODUCTOS DE ACABAD…"
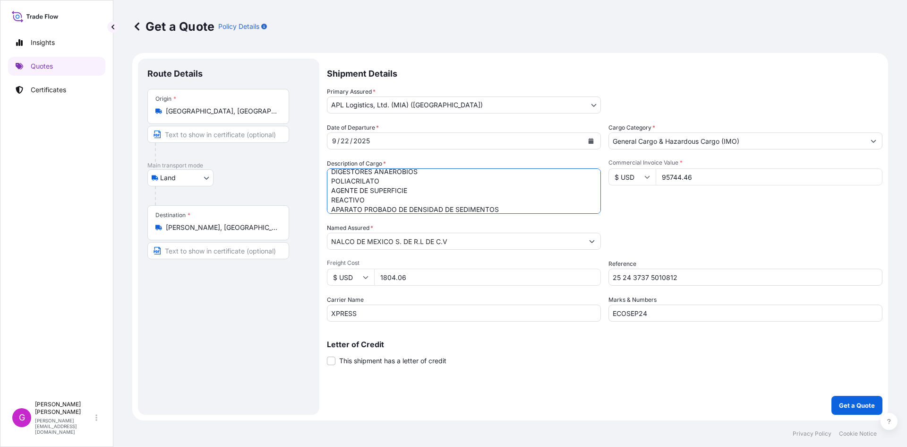
click at [684, 176] on input "95744.46" at bounding box center [769, 176] width 227 height 17
click at [388, 275] on input "1804.06" at bounding box center [487, 276] width 227 height 17
click at [867, 401] on p "Get a Quote" at bounding box center [857, 404] width 36 height 9
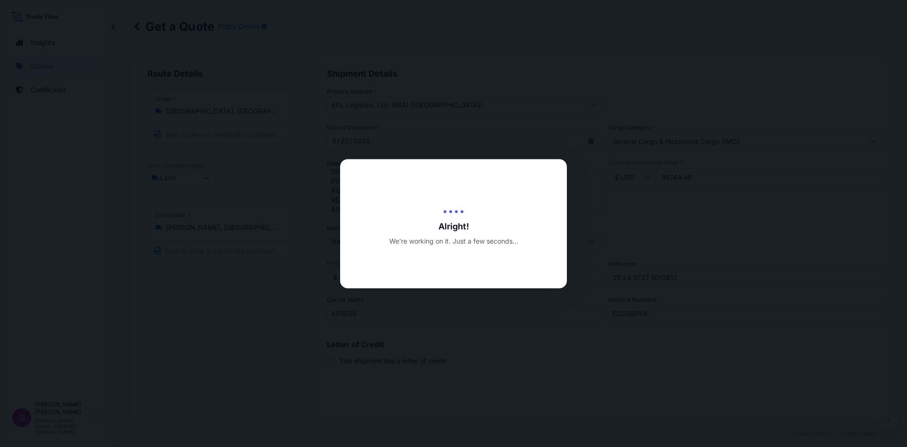
type input "[DATE]"
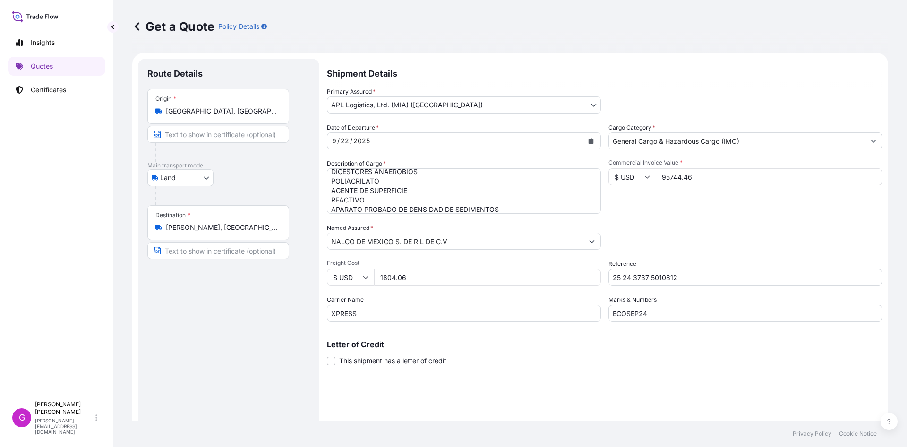
select select "Land"
select select "31870"
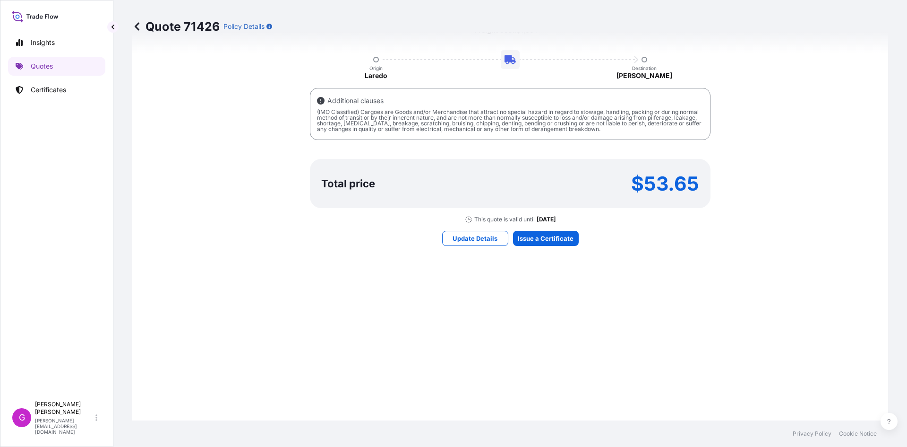
scroll to position [633, 0]
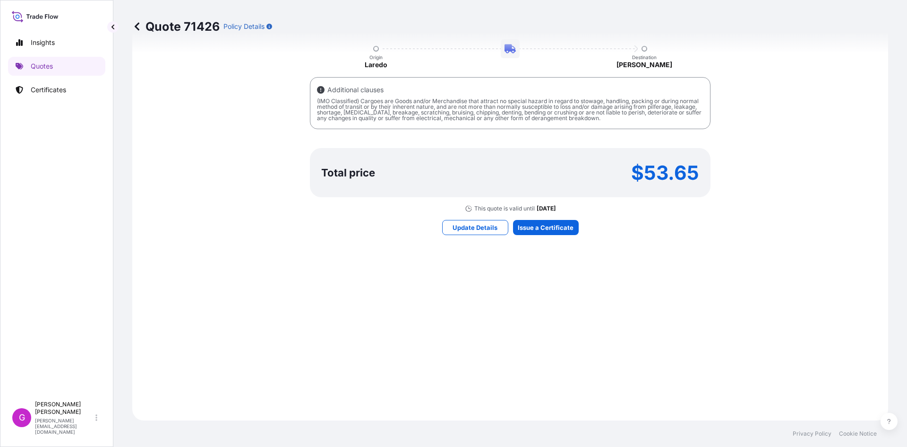
click at [572, 234] on div "Update Details Issue a Certificate" at bounding box center [510, 227] width 137 height 15
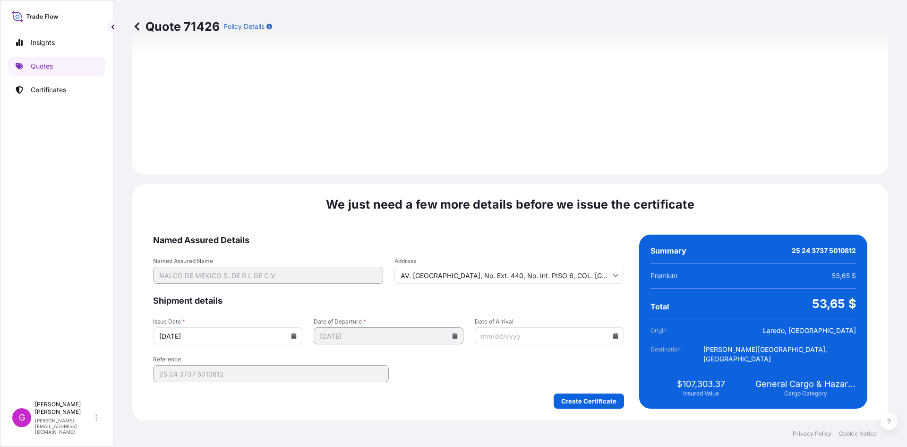
scroll to position [1128, 0]
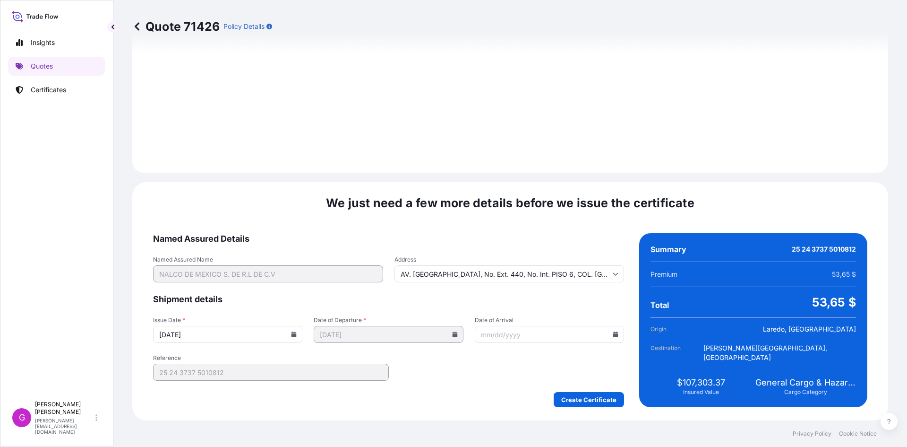
click at [613, 333] on icon at bounding box center [616, 334] width 6 height 6
click at [520, 266] on button "24" at bounding box center [523, 267] width 15 height 15
click at [613, 335] on icon at bounding box center [615, 334] width 5 height 6
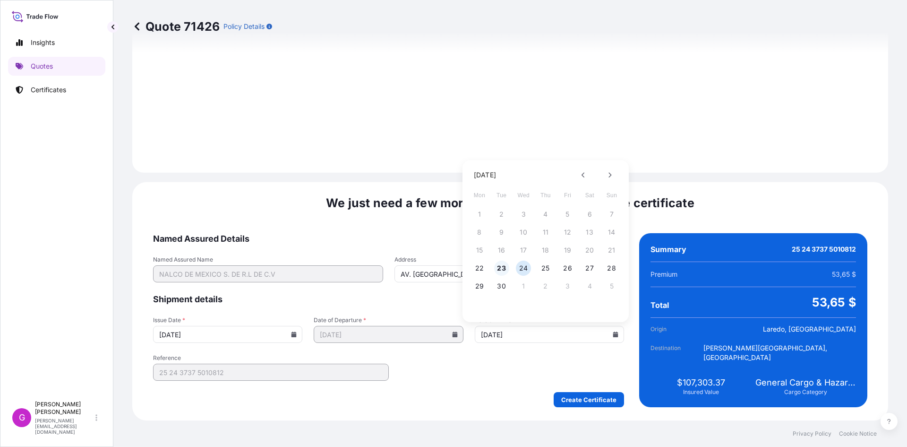
click at [503, 263] on button "23" at bounding box center [501, 267] width 15 height 15
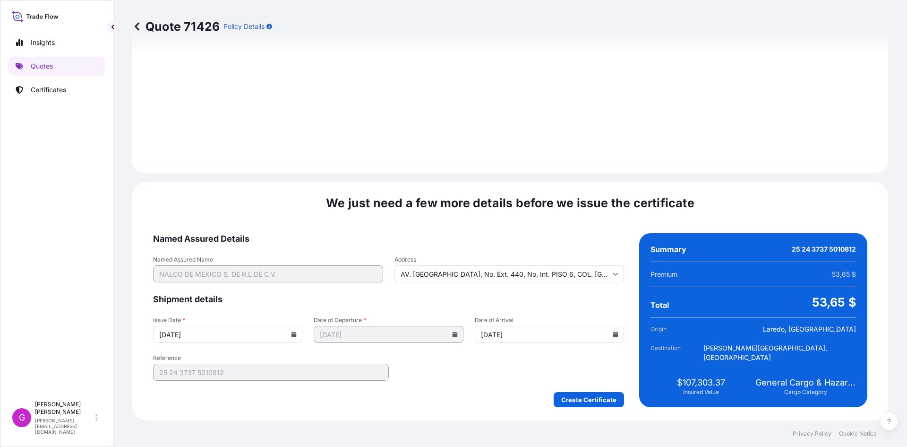
type input "[DATE]"
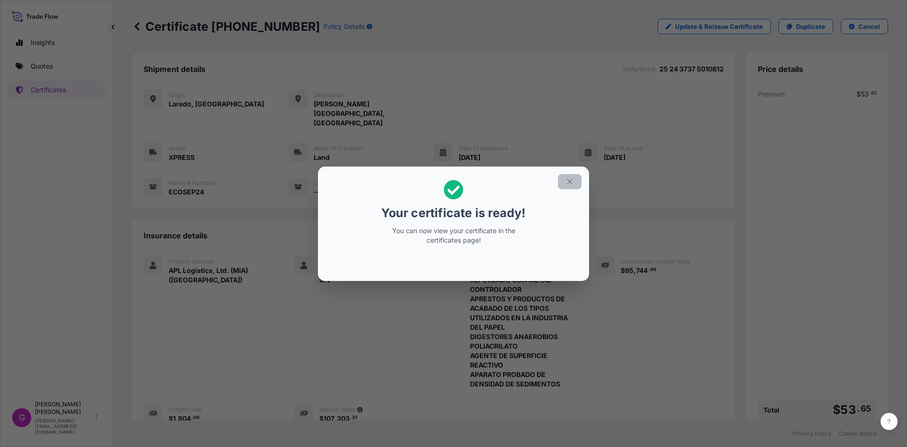
click at [567, 183] on icon "button" at bounding box center [569, 181] width 5 height 5
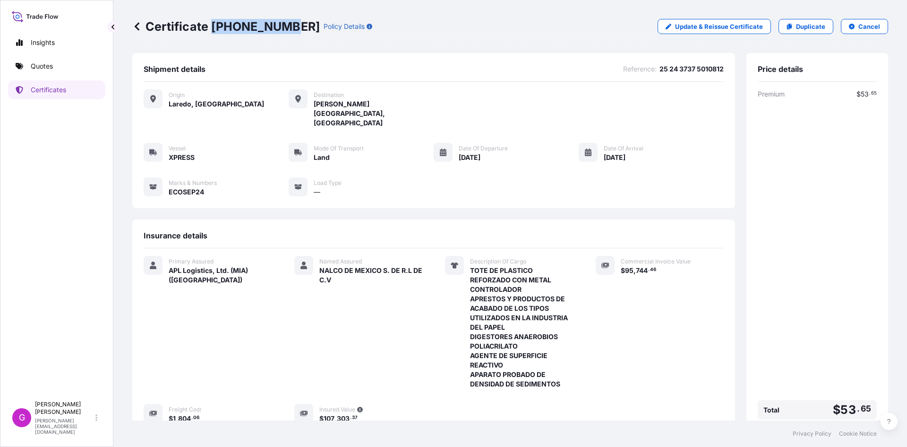
drag, startPoint x: 284, startPoint y: 20, endPoint x: 212, endPoint y: 21, distance: 72.3
click at [212, 21] on p "Certificate [PHONE_NUMBER]" at bounding box center [226, 26] width 188 height 15
copy p "[PHONE_NUMBER]"
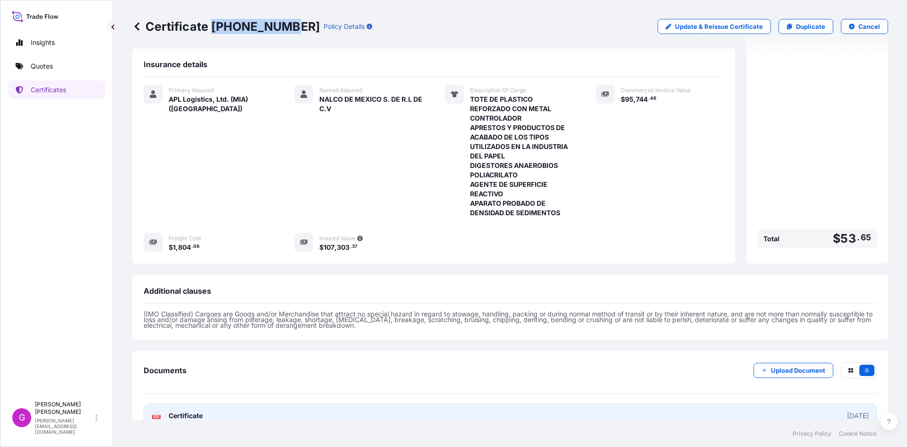
click at [209, 403] on link "PDF Certificate [DATE]" at bounding box center [510, 415] width 733 height 25
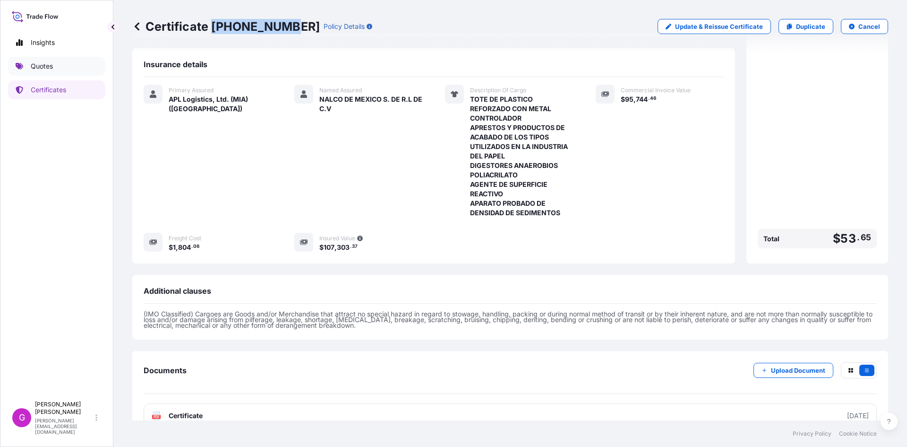
click at [46, 69] on p "Quotes" at bounding box center [42, 65] width 22 height 9
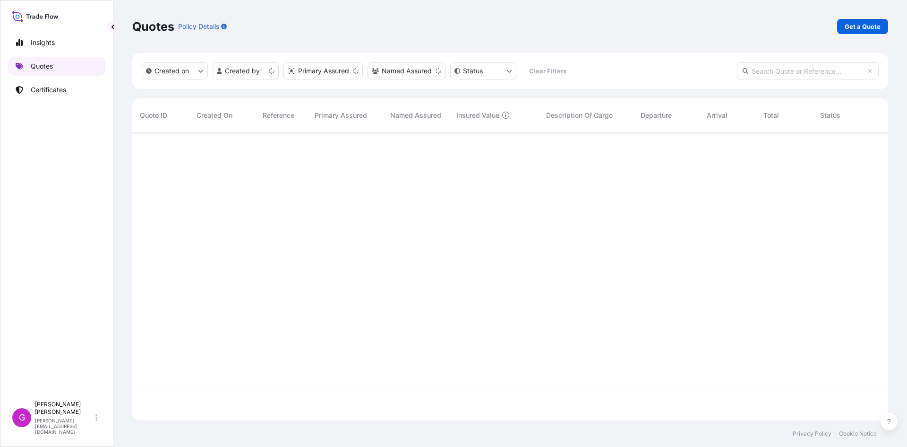
scroll to position [286, 749]
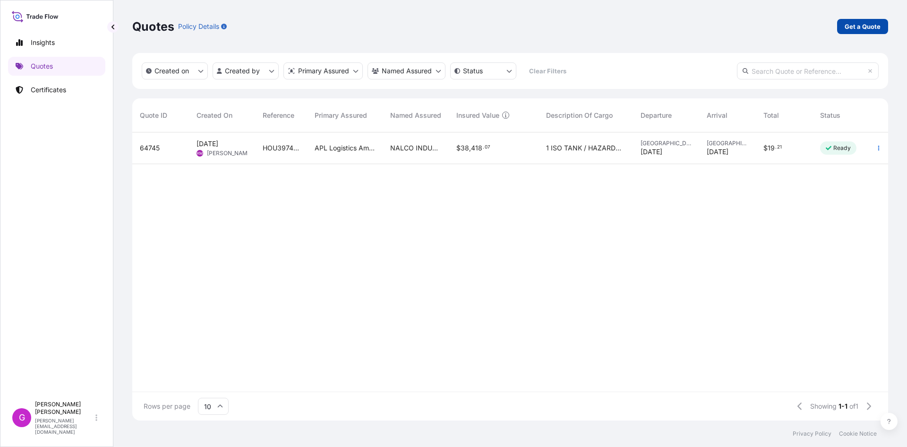
click at [857, 26] on p "Get a Quote" at bounding box center [863, 26] width 36 height 9
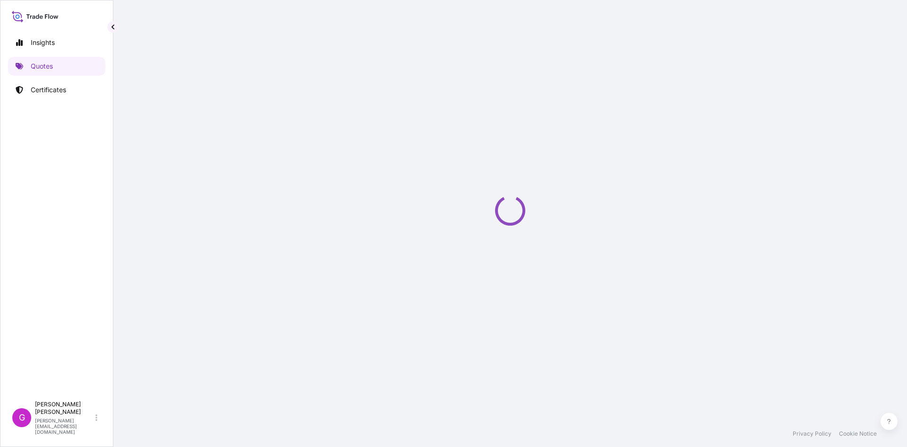
select select "Sea"
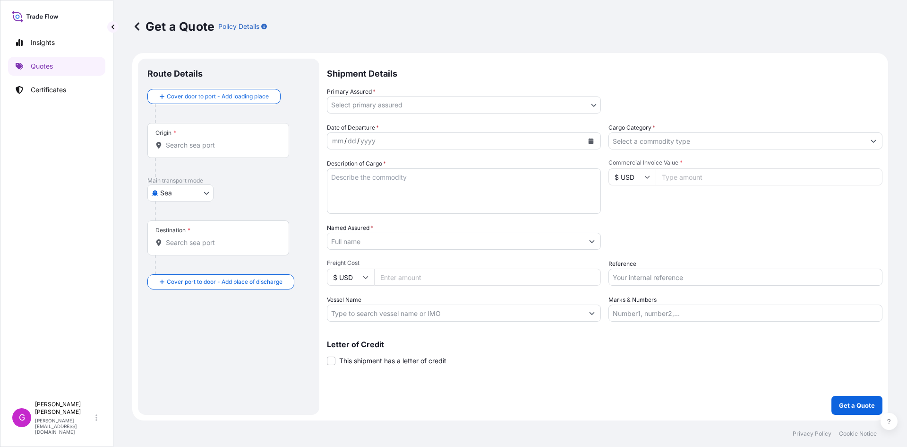
click at [205, 191] on body "Insights Quotes Certificates G [PERSON_NAME] [EMAIL_ADDRESS][DOMAIN_NAME] Get a…" at bounding box center [453, 223] width 907 height 447
click at [177, 266] on span "Land" at bounding box center [173, 268] width 16 height 9
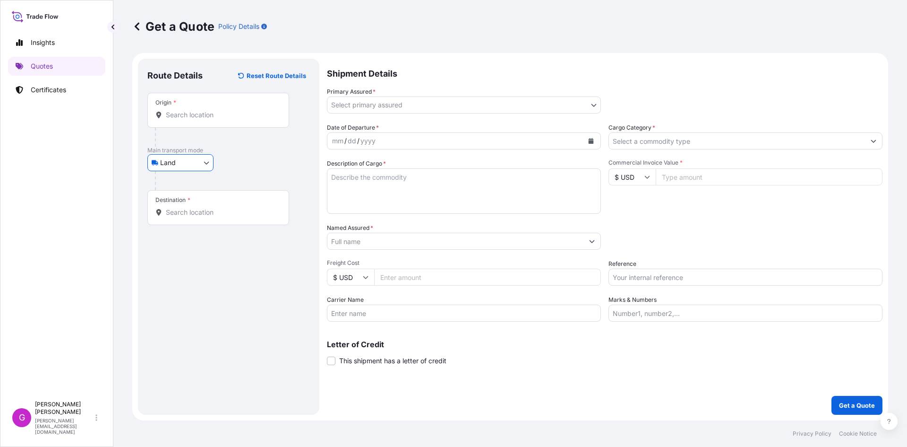
click at [215, 116] on input "Origin *" at bounding box center [222, 114] width 112 height 9
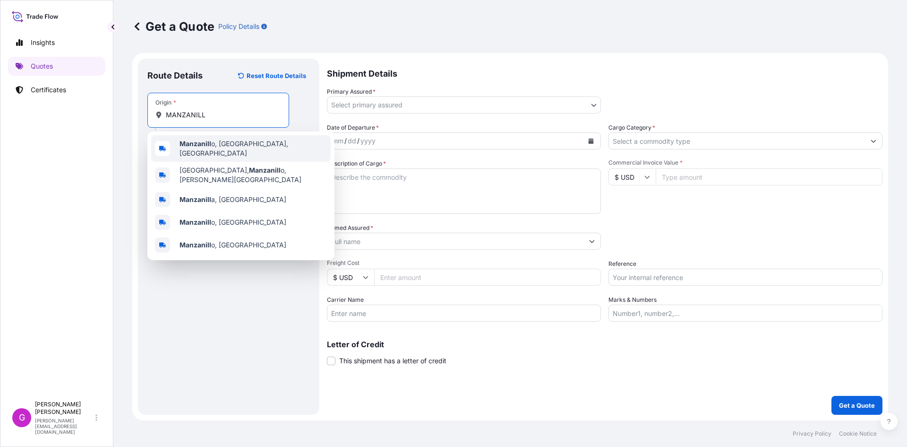
click at [219, 146] on span "Manzanill o, [GEOGRAPHIC_DATA], [GEOGRAPHIC_DATA]" at bounding box center [253, 148] width 147 height 19
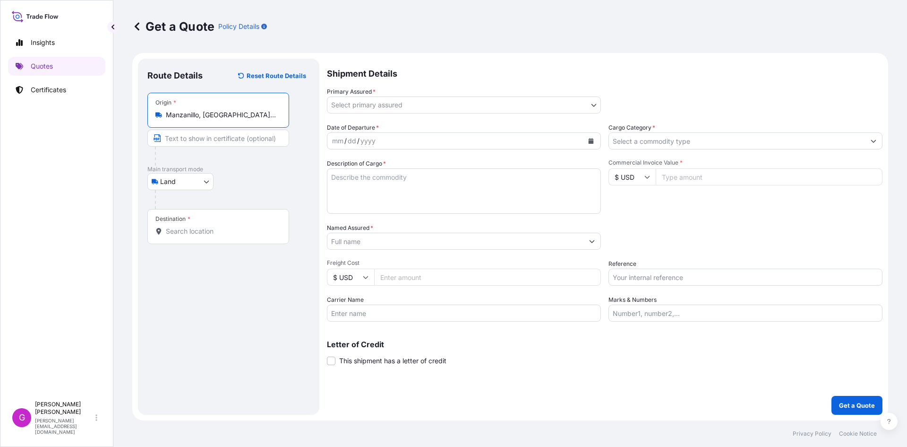
type input "Manzanillo, [GEOGRAPHIC_DATA], [GEOGRAPHIC_DATA]"
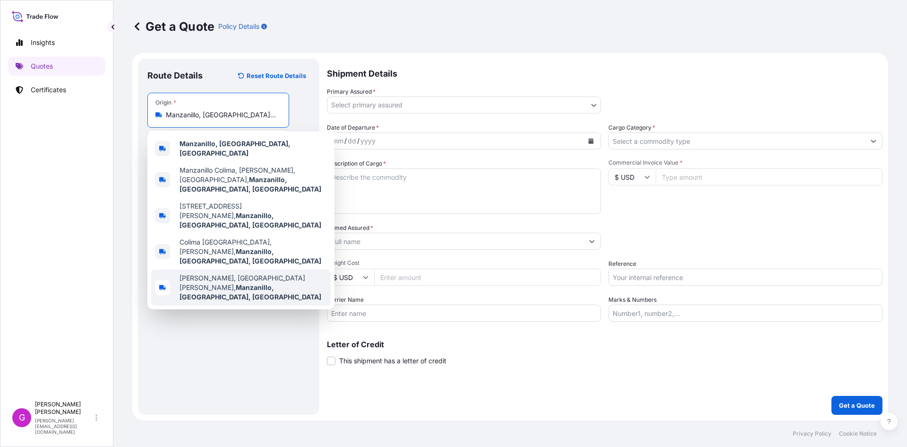
click at [252, 336] on div "Route Details Reset Route Details Place of loading Road / [GEOGRAPHIC_DATA] / I…" at bounding box center [228, 236] width 163 height 337
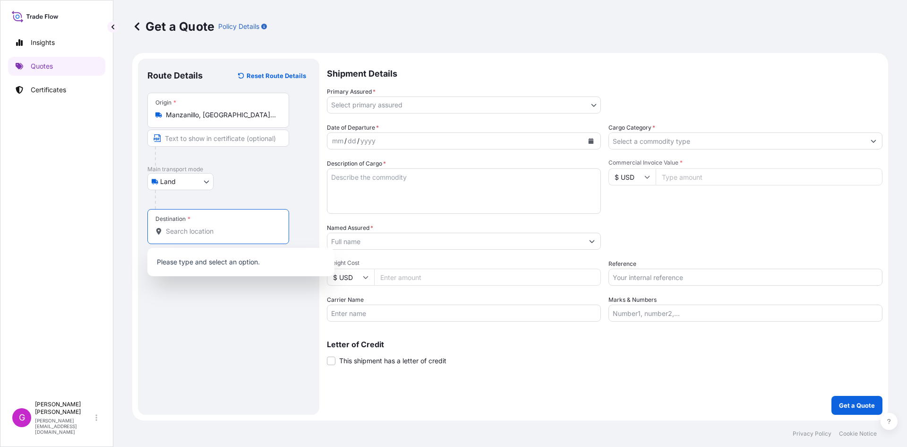
click at [207, 229] on input "Destination *" at bounding box center [222, 230] width 112 height 9
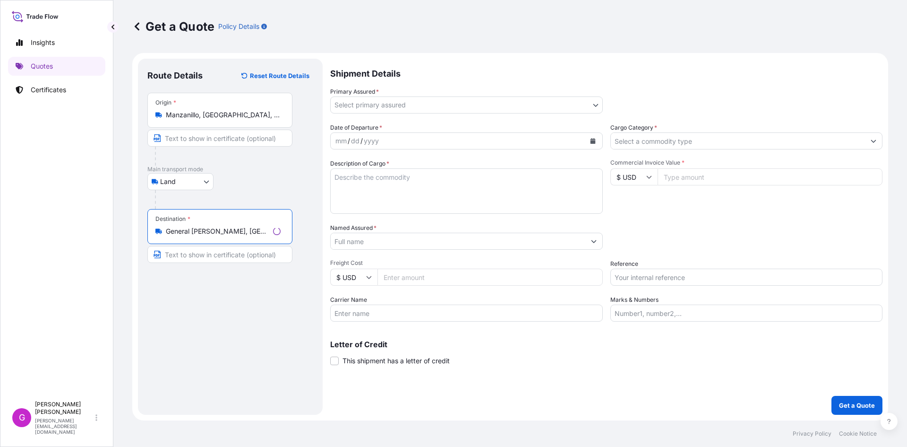
type input "General [PERSON_NAME], [GEOGRAPHIC_DATA], [GEOGRAPHIC_DATA]"
click at [437, 101] on body "5 options available. 0 options available. 5 options available. Insights Quotes …" at bounding box center [453, 223] width 907 height 447
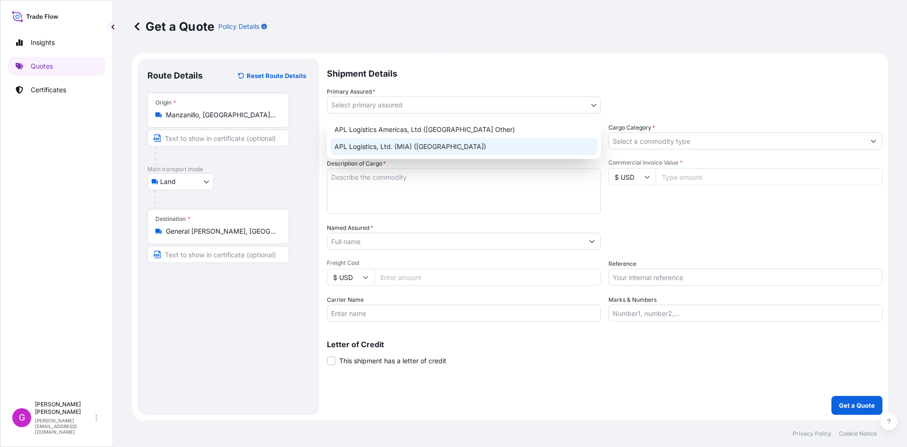
click at [412, 143] on div "APL Logistics, Ltd. (MIA) ([GEOGRAPHIC_DATA])" at bounding box center [464, 146] width 266 height 17
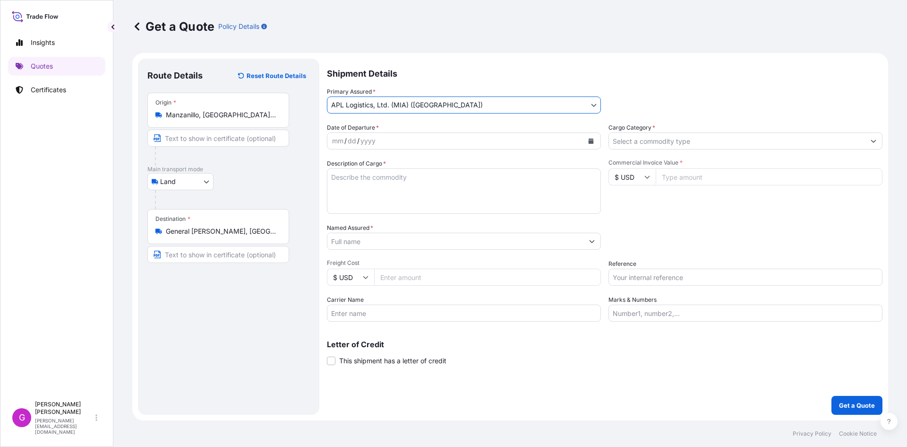
click at [411, 151] on div "Date of Departure * mm / dd / yyyy Cargo Category * Description of Cargo * Comm…" at bounding box center [605, 222] width 556 height 198
click at [596, 137] on button "Calendar" at bounding box center [591, 140] width 15 height 15
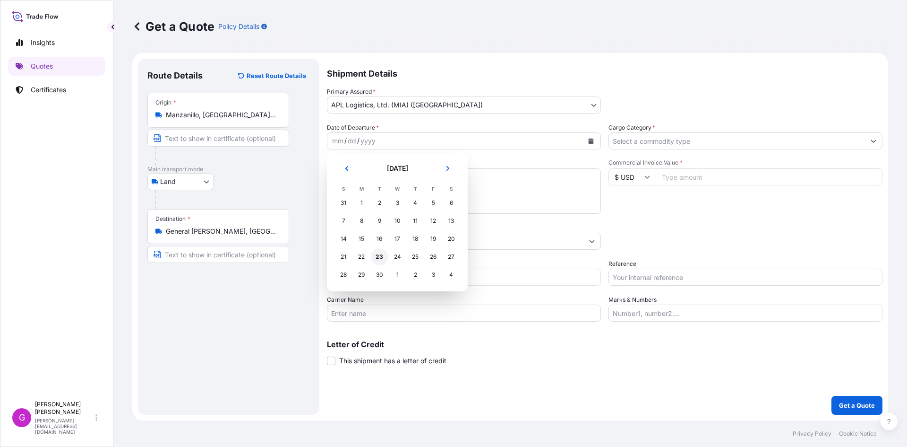
click at [381, 259] on div "23" at bounding box center [379, 256] width 17 height 17
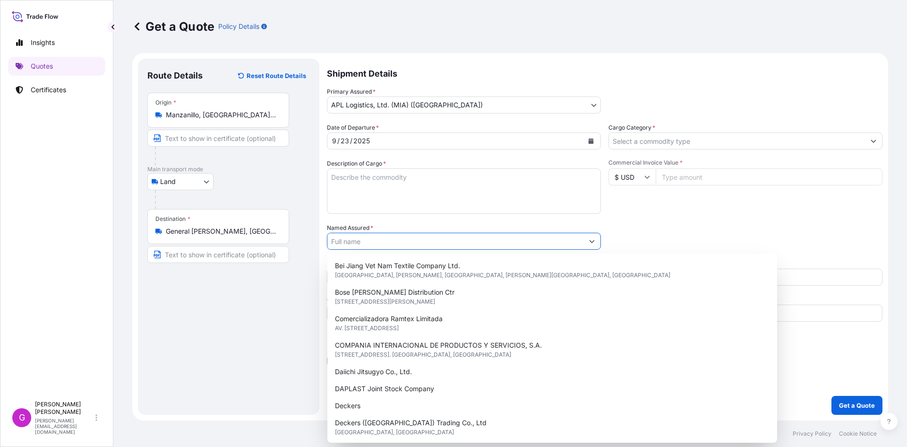
click at [400, 244] on input "Named Assured *" at bounding box center [455, 240] width 256 height 17
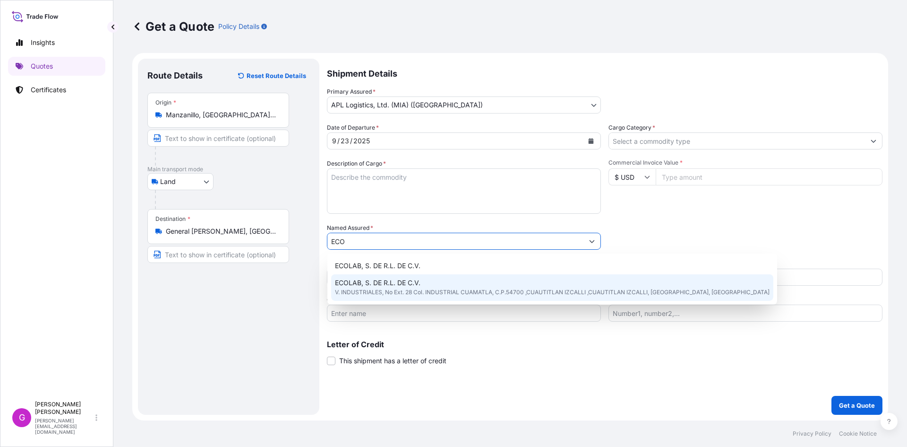
click at [413, 285] on span "ECOLAB, S. DE R.L. DE C.V." at bounding box center [378, 282] width 86 height 9
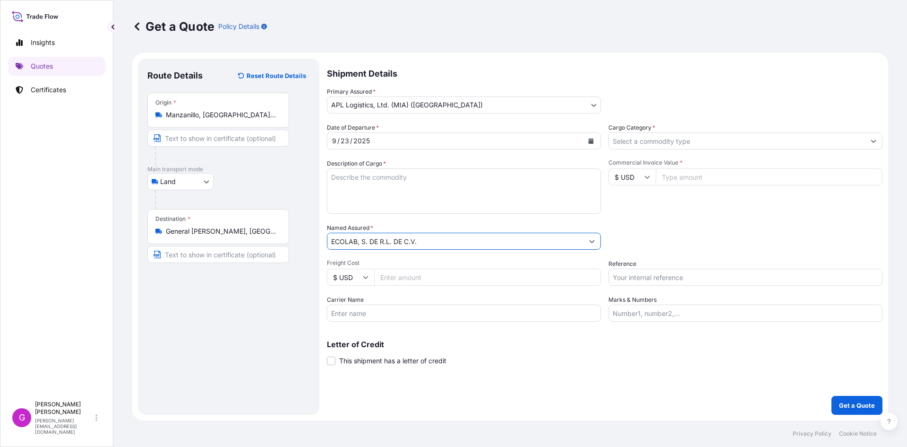
type input "ECOLAB, S. DE R.L. DE C.V."
click at [409, 315] on input "Carrier Name" at bounding box center [464, 312] width 274 height 17
type input "CTP"
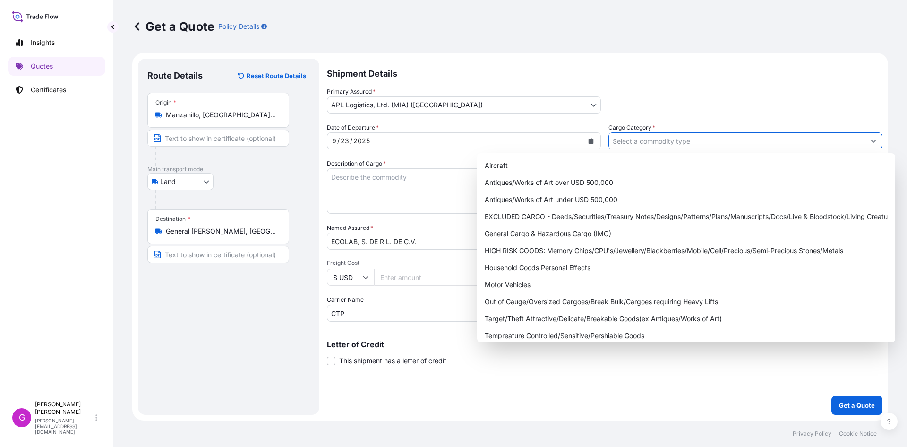
click at [679, 144] on input "Cargo Category *" at bounding box center [737, 140] width 256 height 17
click at [575, 236] on div "General Cargo & Hazardous Cargo (IMO)" at bounding box center [686, 233] width 411 height 17
type input "General Cargo & Hazardous Cargo (IMO)"
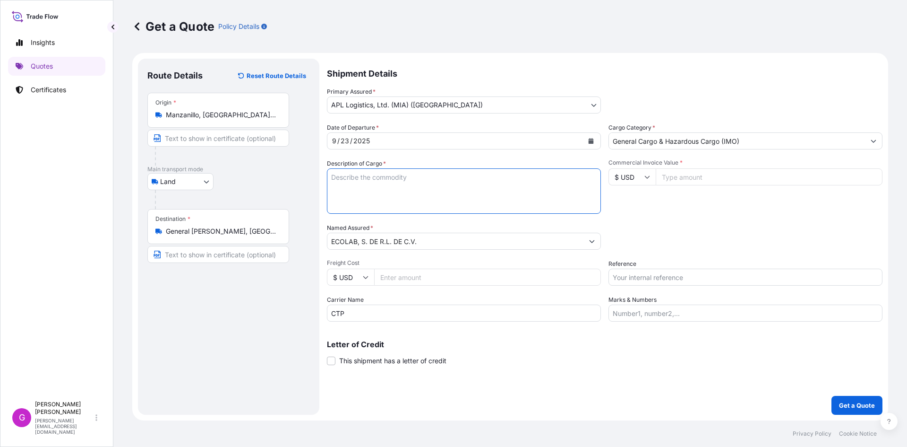
click at [351, 170] on textarea "Description of Cargo *" at bounding box center [464, 190] width 274 height 45
click at [687, 318] on input "Marks & Numbers" at bounding box center [746, 312] width 274 height 17
paste input "ECOSEP25"
type input "ECOSEP25"
click at [668, 280] on input "Reference" at bounding box center [746, 276] width 274 height 17
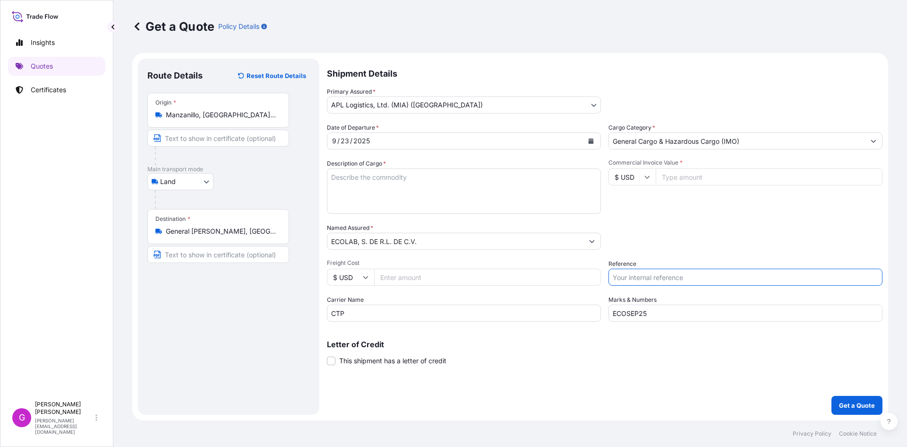
click at [731, 170] on input "Commercial Invoice Value *" at bounding box center [769, 176] width 227 height 17
paste input "14280.00"
type input "14280.00"
click at [683, 280] on input "Reference" at bounding box center [746, 276] width 274 height 17
paste input "25 16 3737 5003479"
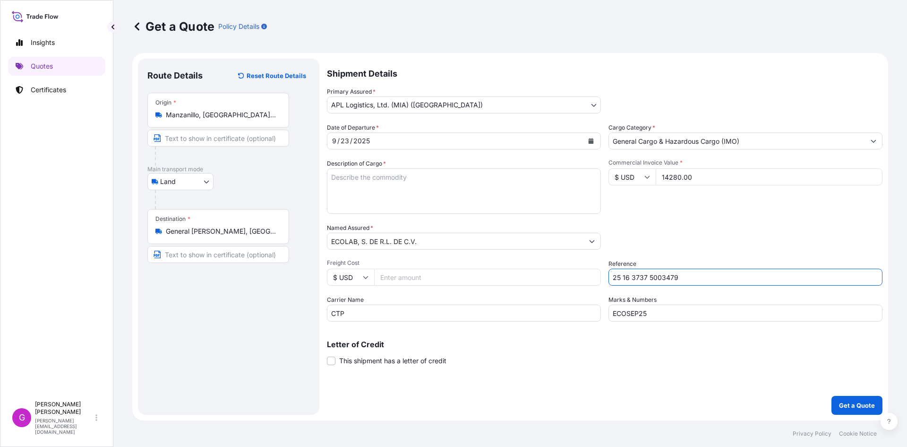
type input "25 16 3737 5003479"
click at [379, 184] on textarea "Description of Cargo *" at bounding box center [464, 190] width 274 height 45
paste textarea "MICOLIN SCS40 (CUMENO SULFONATO DE SODIO)"
type textarea "MICOLIN SCS40 (CUMENO SULFONATO DE SODIO)"
click at [432, 274] on input "Freight Cost" at bounding box center [487, 276] width 227 height 17
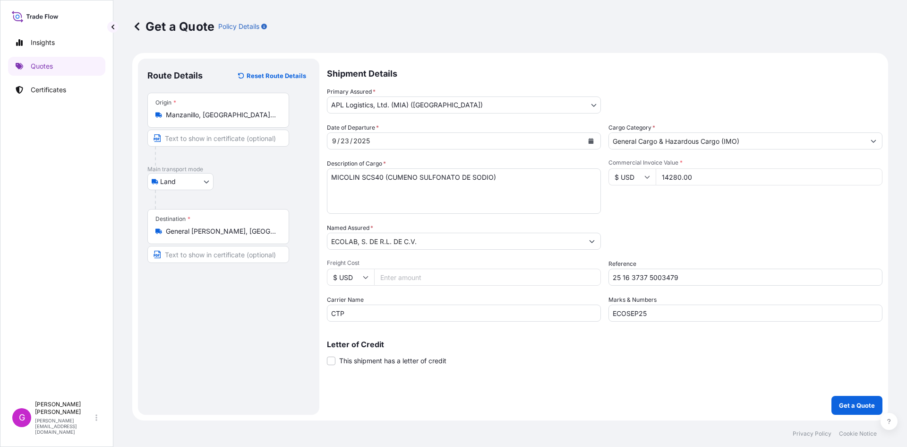
paste input "4099.38"
type input "4099.38"
click at [681, 177] on input "14280.00" at bounding box center [769, 176] width 227 height 17
click at [396, 279] on input "4099.38" at bounding box center [487, 276] width 227 height 17
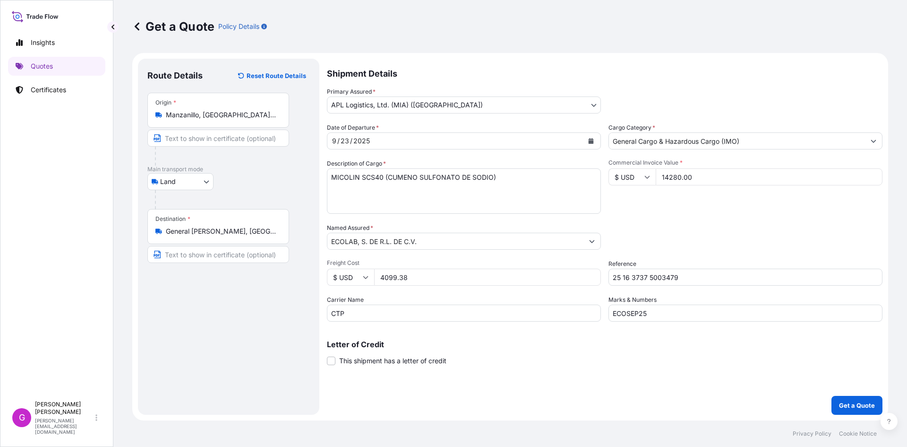
click at [396, 279] on input "4099.38" at bounding box center [487, 276] width 227 height 17
click at [877, 397] on button "Get a Quote" at bounding box center [857, 404] width 51 height 19
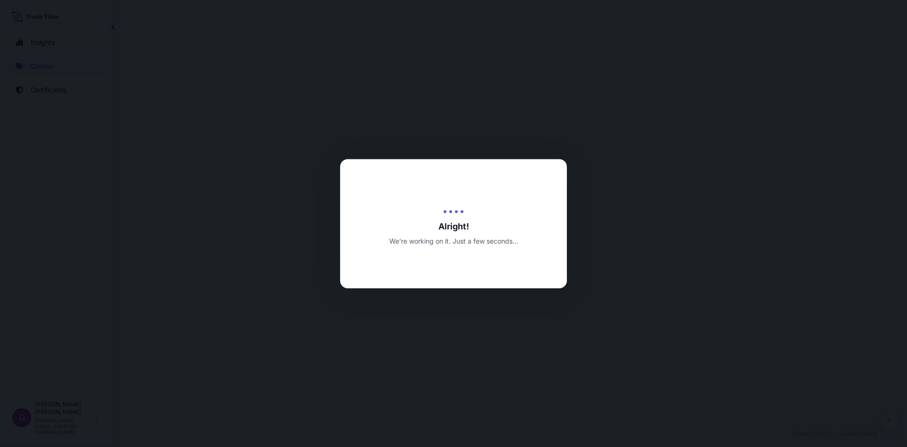
select select "Land"
select select "31870"
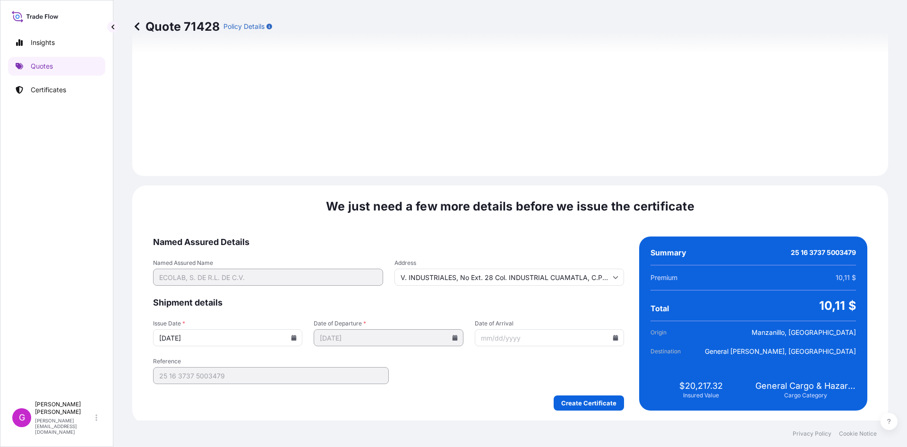
scroll to position [1128, 0]
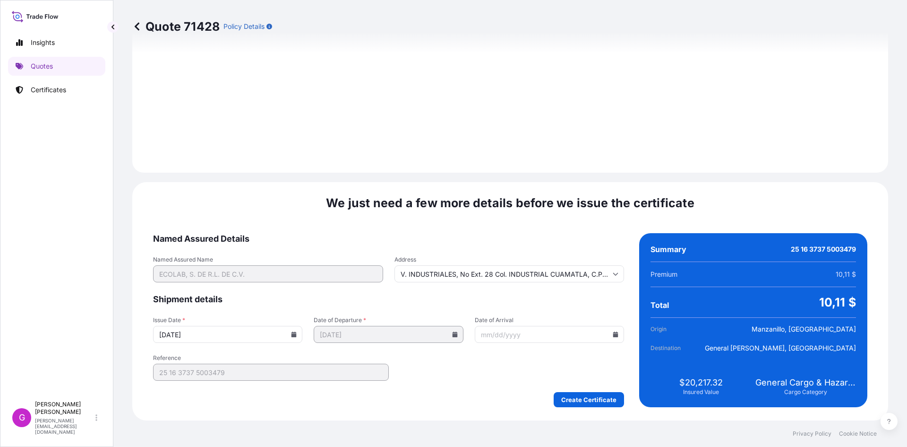
click at [611, 337] on input "Date of Arrival" at bounding box center [549, 334] width 149 height 17
click at [612, 331] on input "Date of Arrival" at bounding box center [549, 334] width 149 height 17
click at [613, 334] on icon at bounding box center [615, 334] width 5 height 6
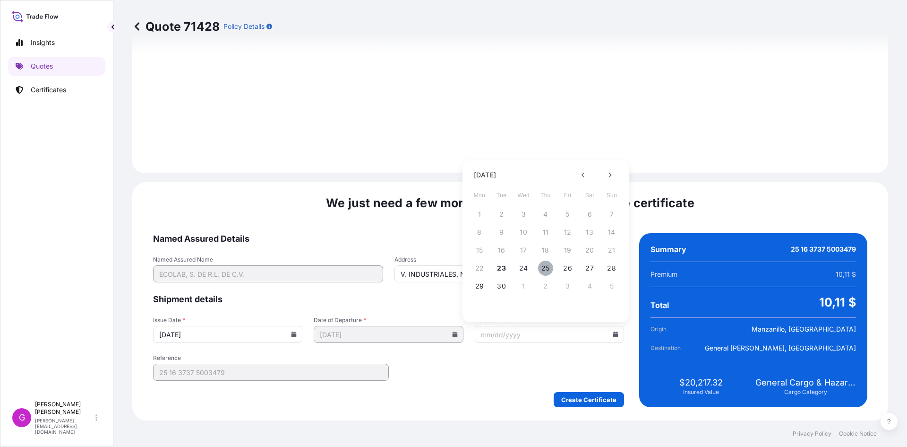
click at [546, 266] on button "25" at bounding box center [545, 267] width 15 height 15
type input "[DATE]"
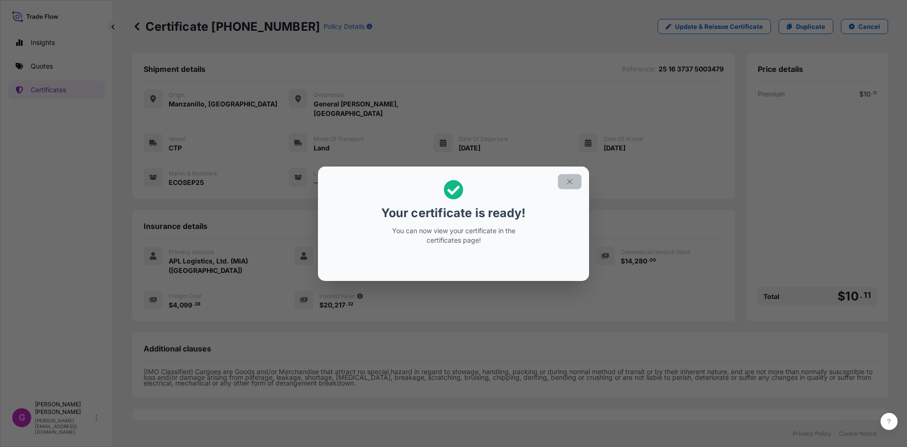
click at [566, 181] on icon "button" at bounding box center [570, 181] width 9 height 9
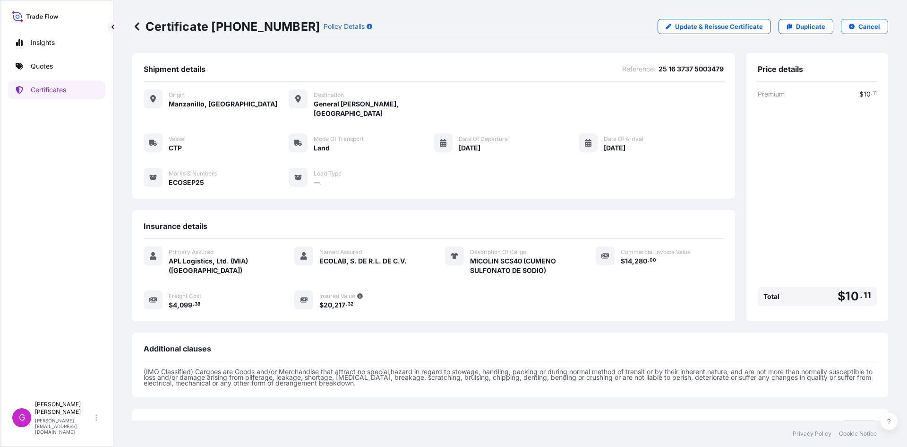
scroll to position [67, 0]
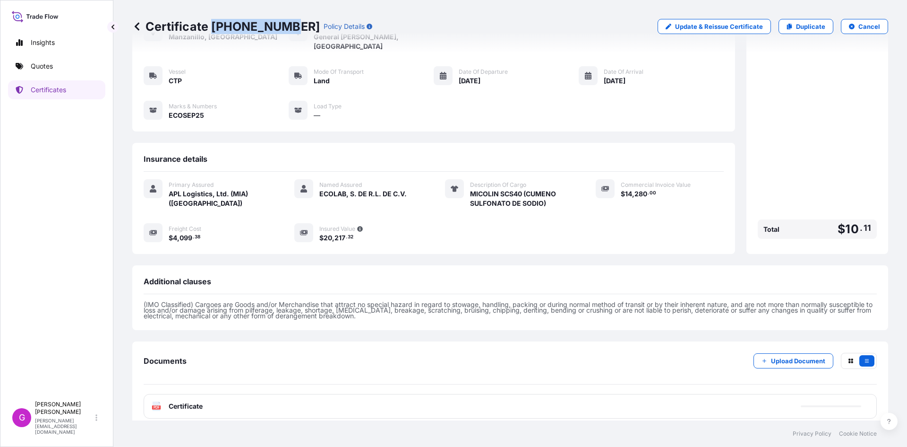
drag, startPoint x: 285, startPoint y: 26, endPoint x: 214, endPoint y: 28, distance: 70.9
click at [214, 28] on p "Certificate [PHONE_NUMBER]" at bounding box center [226, 26] width 188 height 15
copy p "[PHONE_NUMBER]"
click at [844, 403] on button "Try again." at bounding box center [834, 405] width 53 height 15
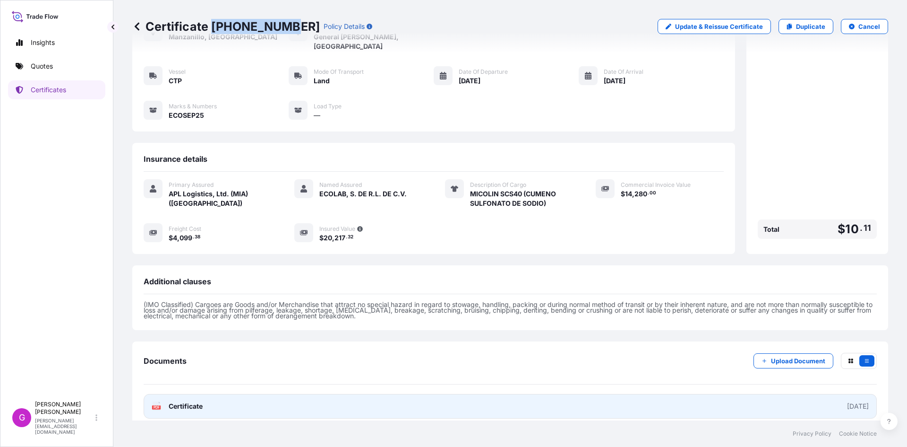
click at [210, 394] on link "PDF Certificate [DATE]" at bounding box center [510, 406] width 733 height 25
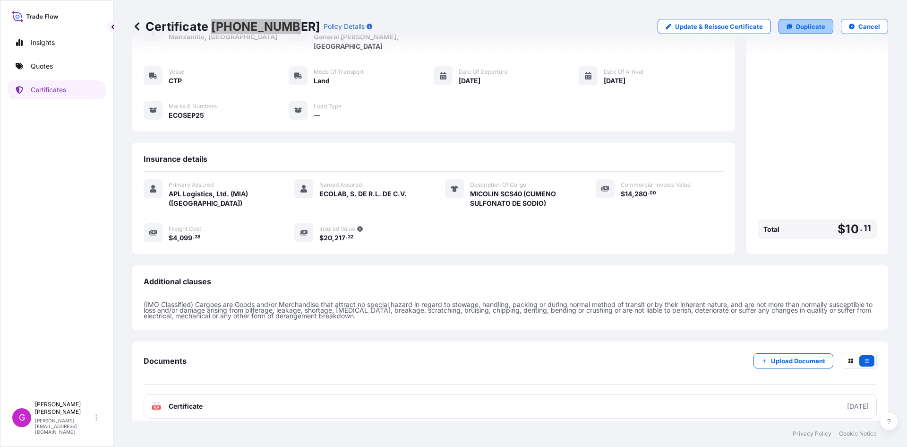
click at [796, 28] on p "Duplicate" at bounding box center [810, 26] width 29 height 9
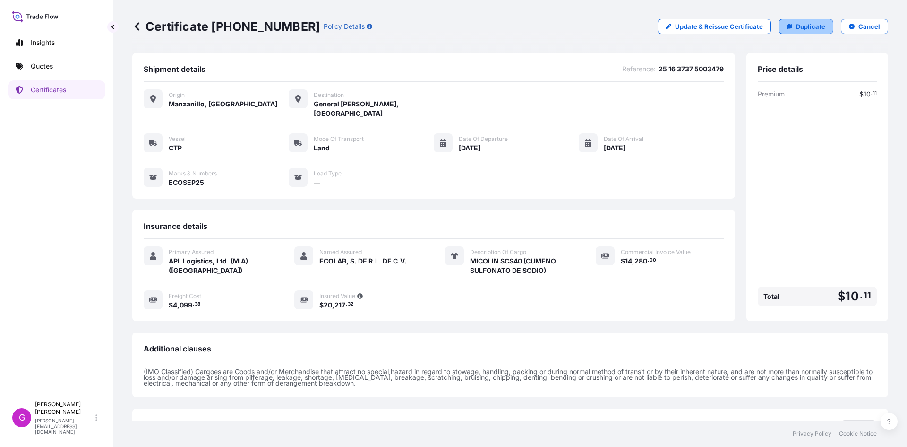
select select "Land"
select select "31870"
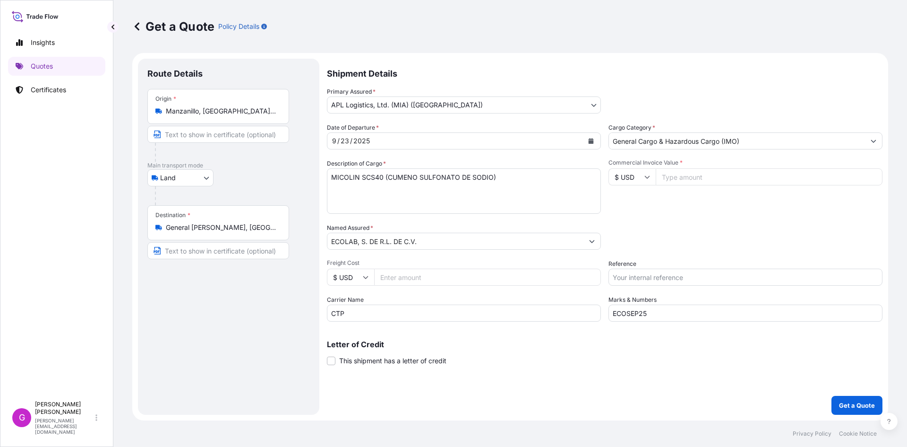
click at [677, 314] on input "ECOSEP25" at bounding box center [746, 312] width 274 height 17
type input "ECOSEP26"
click at [711, 177] on input "Commercial Invoice Value *" at bounding box center [769, 176] width 227 height 17
paste input "23640.00"
type input "23640.00"
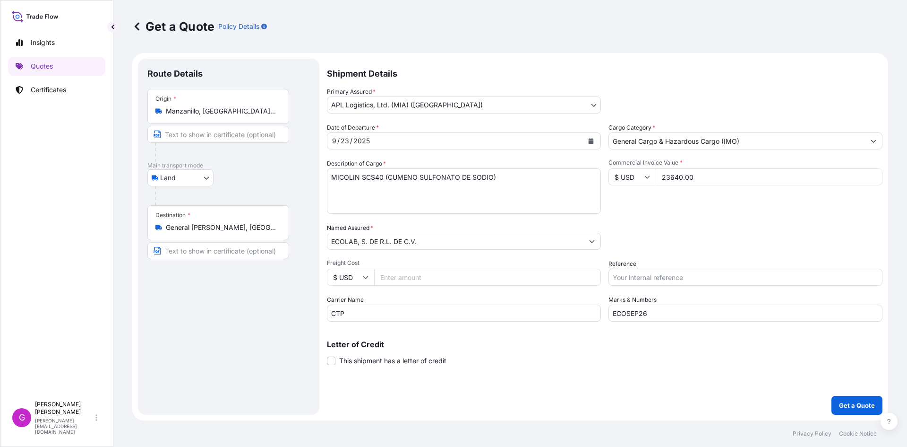
click at [410, 280] on input "Freight Cost" at bounding box center [487, 276] width 227 height 17
paste input "4099.38"
type input "4099.38"
click at [698, 281] on input "Reference" at bounding box center [746, 276] width 274 height 17
paste input "25 16 3737 5003483"
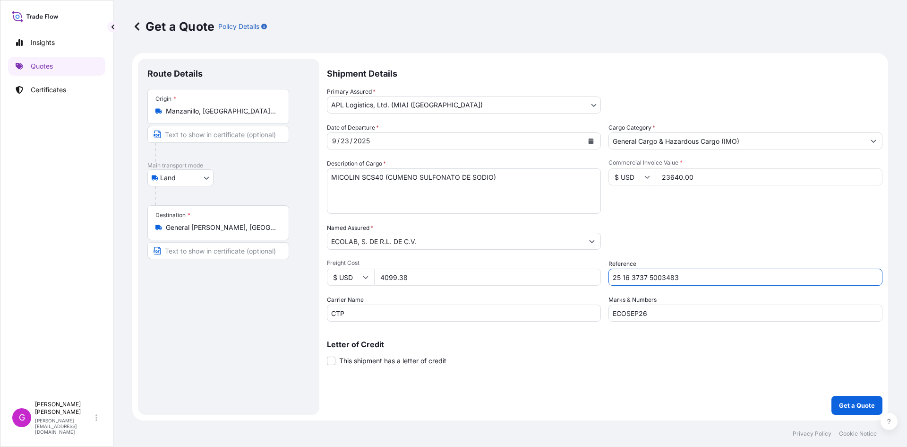
type input "25 16 3737 5003483"
drag, startPoint x: 423, startPoint y: 174, endPoint x: 319, endPoint y: 173, distance: 104.0
click at [319, 173] on form "Route Details Place of loading Road / [GEOGRAPHIC_DATA] / Inland Origin * [GEOG…" at bounding box center [510, 236] width 756 height 367
paste textarea "ACIDO 2-FOSFONOBUTANO-1,2,4-TRICARBOXILICO (PBTCA"
type textarea "ACIDO 2-FOSFONOBUTANO-1,2,4-TRICARBOXILICO (PBTCA)"
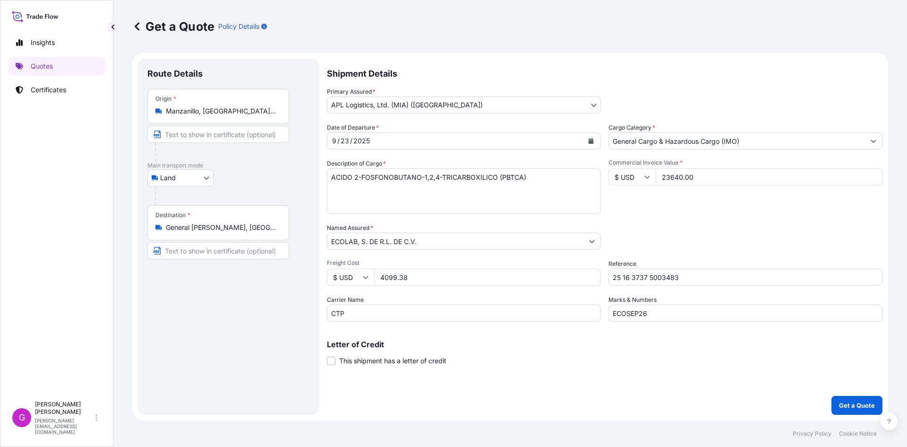
click at [692, 177] on input "23640.00" at bounding box center [769, 176] width 227 height 17
click at [685, 177] on input "23640.00" at bounding box center [769, 176] width 227 height 17
click at [853, 404] on p "Get a Quote" at bounding box center [857, 404] width 36 height 9
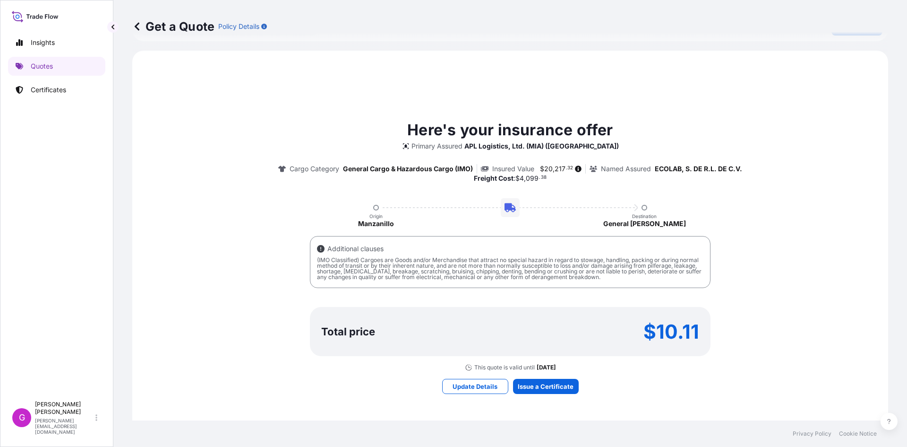
scroll to position [435, 0]
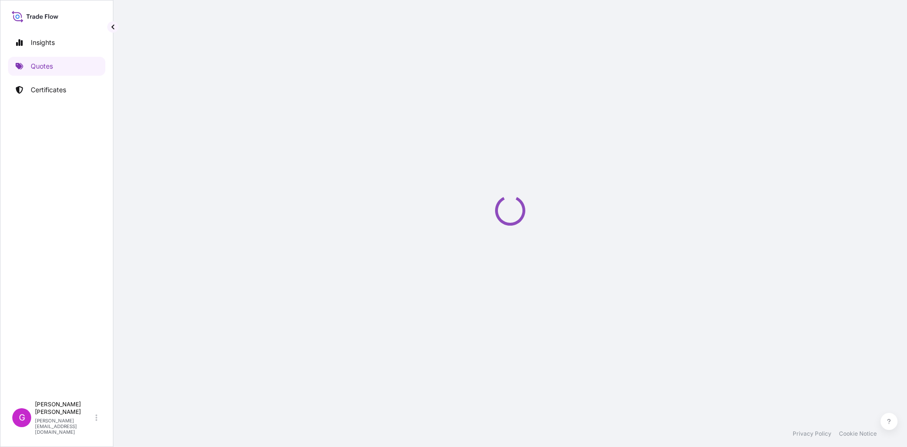
select select "Land"
select select "31870"
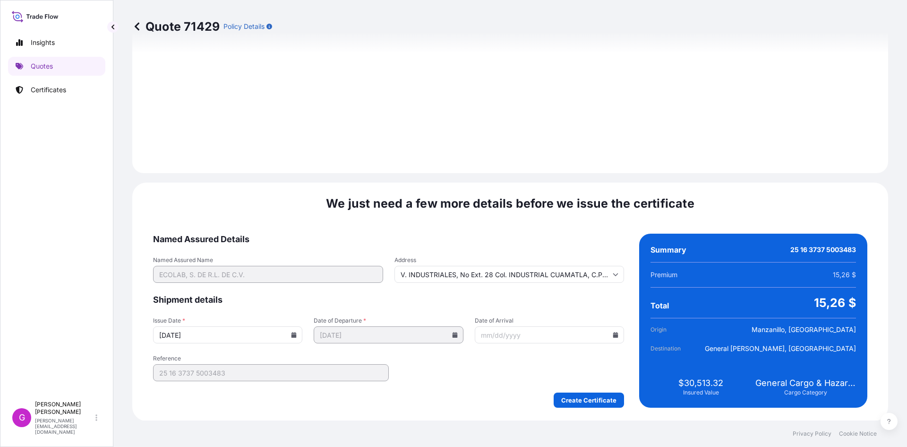
scroll to position [1128, 0]
click at [610, 329] on input "Date of Arrival" at bounding box center [549, 334] width 149 height 17
click at [613, 334] on icon at bounding box center [615, 334] width 5 height 6
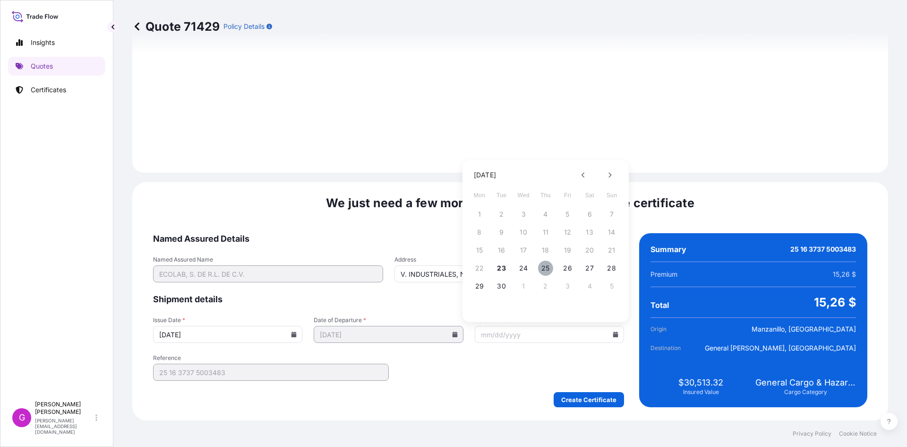
click at [546, 271] on button "25" at bounding box center [545, 267] width 15 height 15
type input "[DATE]"
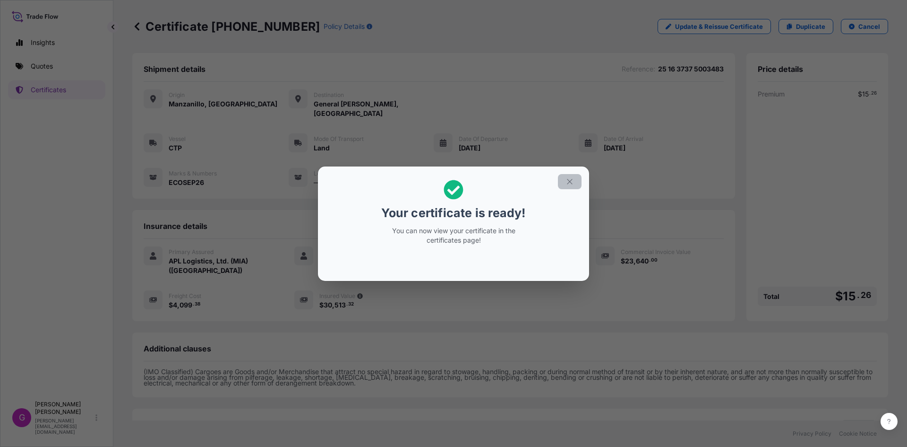
click at [572, 181] on icon "button" at bounding box center [570, 181] width 9 height 9
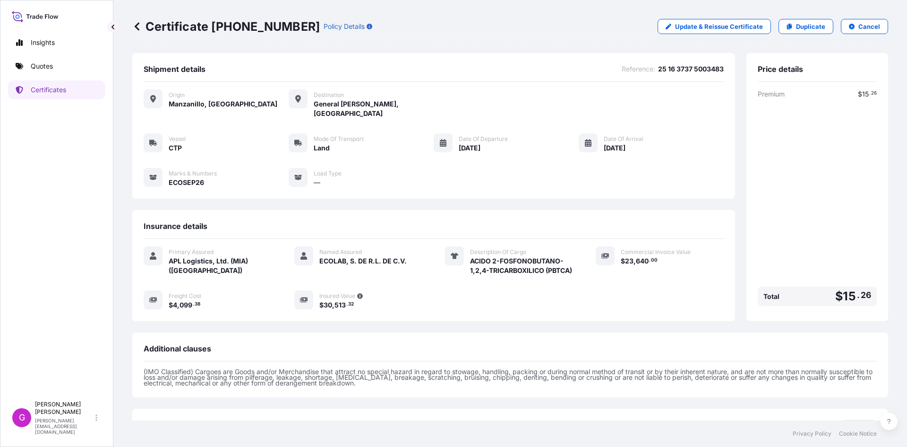
scroll to position [77, 0]
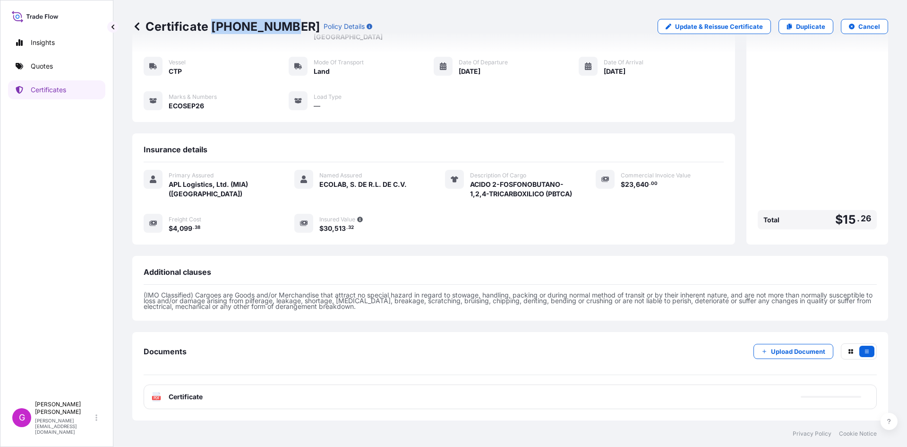
drag, startPoint x: 284, startPoint y: 26, endPoint x: 210, endPoint y: 26, distance: 73.7
click at [210, 26] on p "Certificate [PHONE_NUMBER]" at bounding box center [226, 26] width 188 height 15
copy p "[PHONE_NUMBER]"
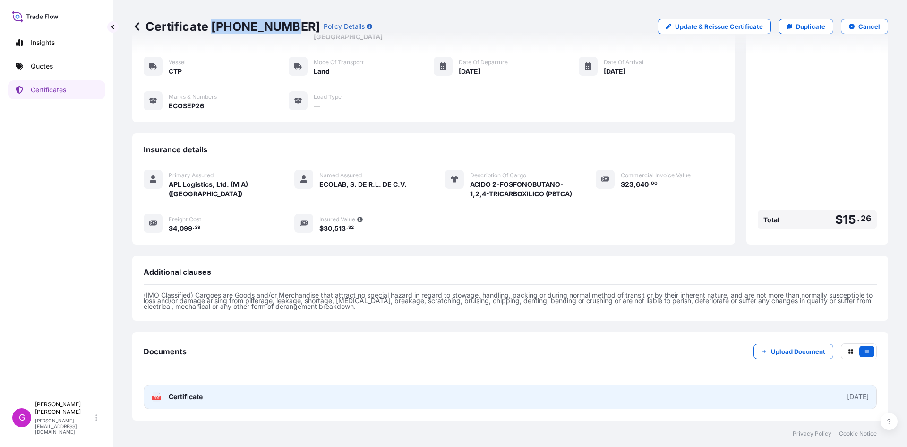
click at [221, 396] on link "PDF Certificate [DATE]" at bounding box center [510, 396] width 733 height 25
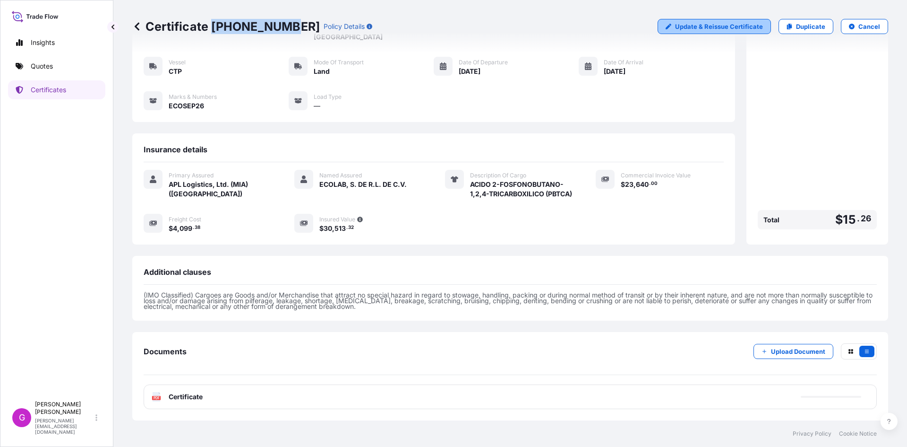
click at [698, 28] on p "Update & Reissue Certificate" at bounding box center [719, 26] width 88 height 9
select select "Land"
select select "31870"
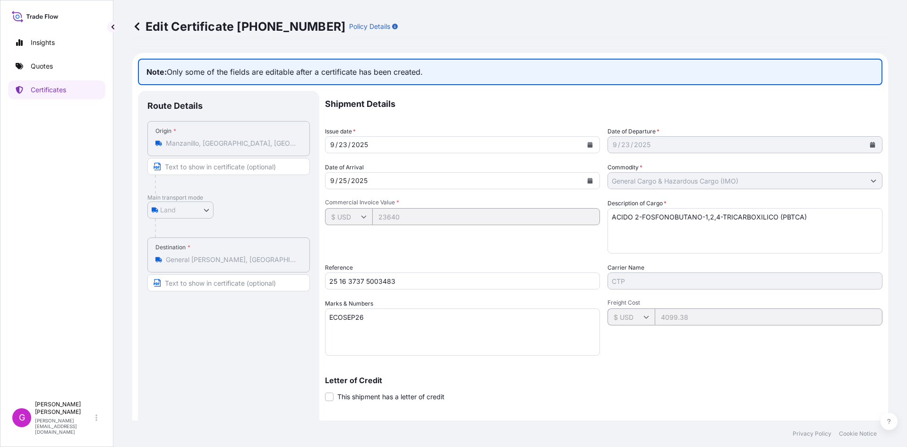
click at [44, 99] on div "Insights Quotes Certificates" at bounding box center [56, 210] width 97 height 371
click at [45, 92] on p "Certificates" at bounding box center [48, 89] width 35 height 9
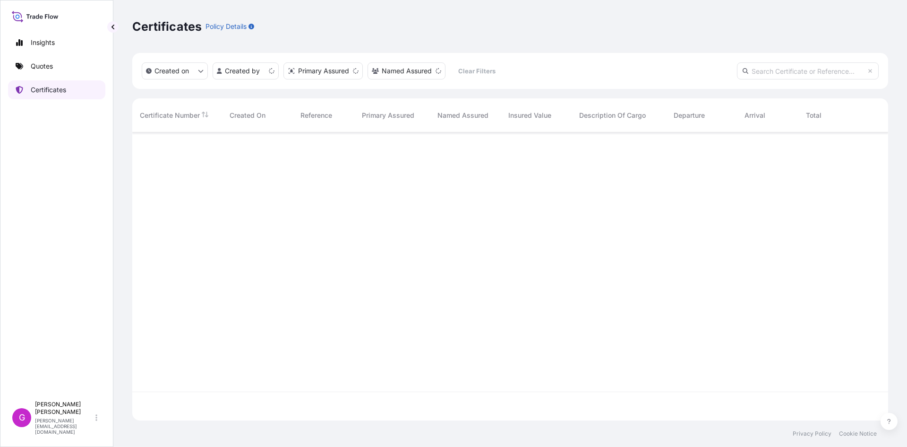
scroll to position [286, 749]
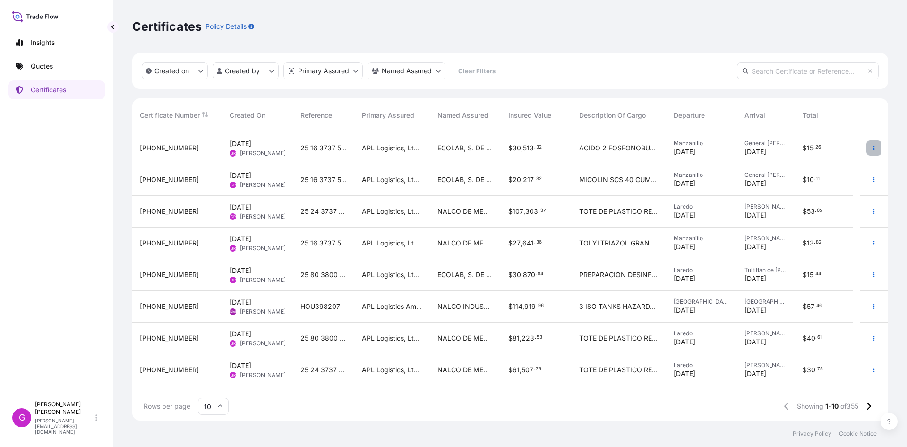
click at [871, 145] on button "button" at bounding box center [874, 147] width 15 height 15
click at [173, 147] on span "[PHONE_NUMBER]" at bounding box center [169, 147] width 59 height 9
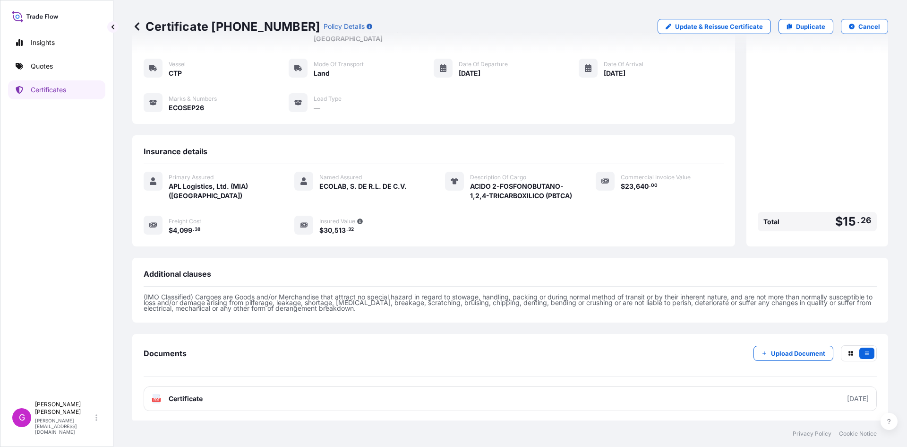
scroll to position [77, 0]
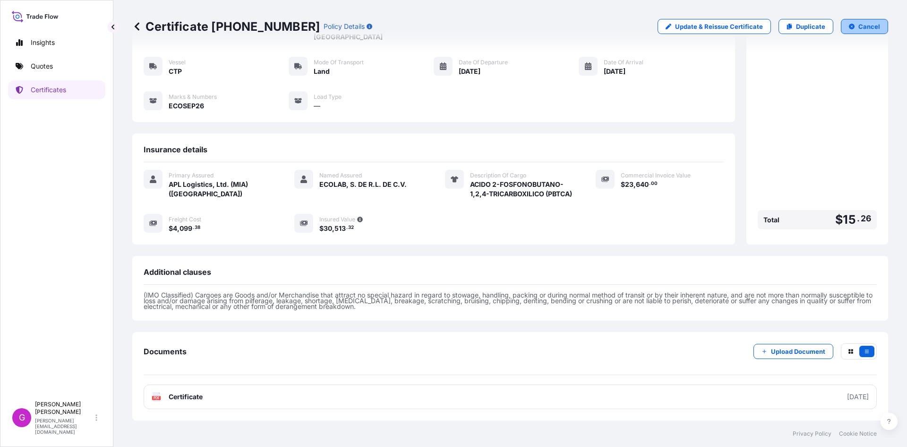
click at [848, 20] on button "Cancel" at bounding box center [864, 26] width 47 height 15
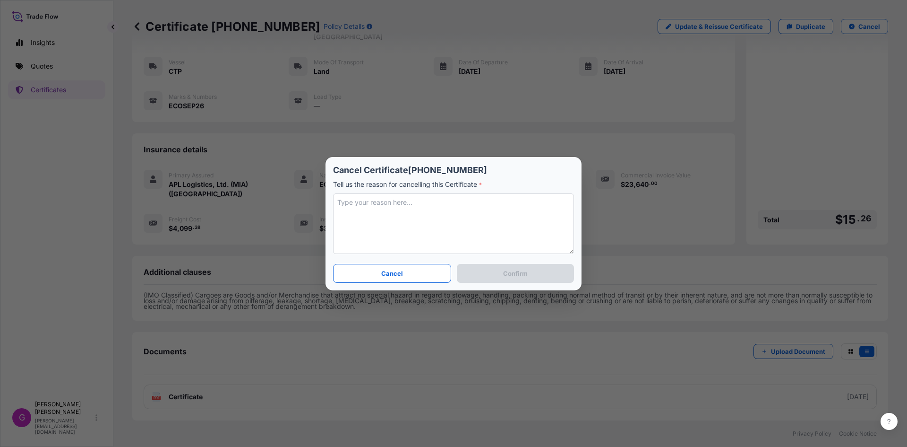
click at [417, 205] on textarea at bounding box center [453, 223] width 241 height 60
type textarea "LA TARIFA [PERSON_NAME] ES INCORRECTA"
click at [515, 277] on p "Confirm" at bounding box center [515, 272] width 25 height 9
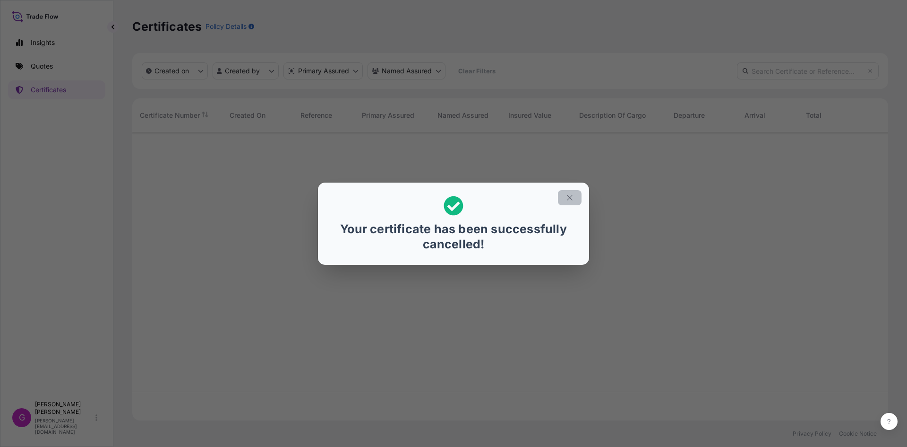
scroll to position [286, 749]
click at [573, 196] on icon "button" at bounding box center [570, 197] width 9 height 9
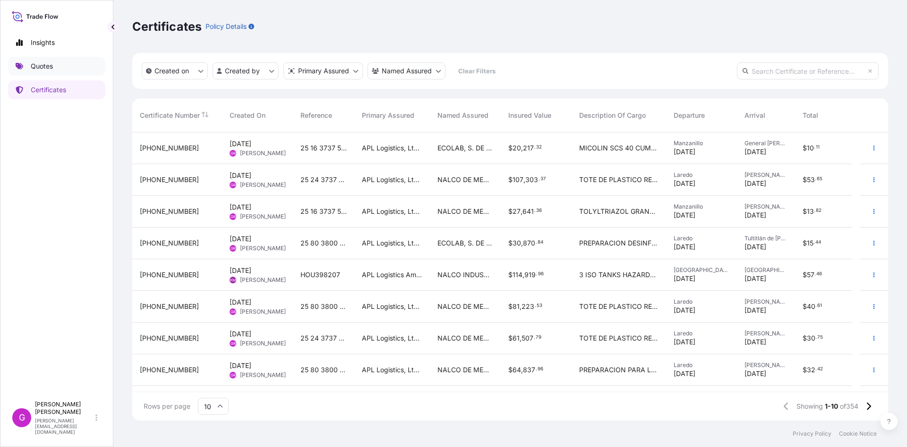
click at [30, 65] on link "Quotes" at bounding box center [56, 66] width 97 height 19
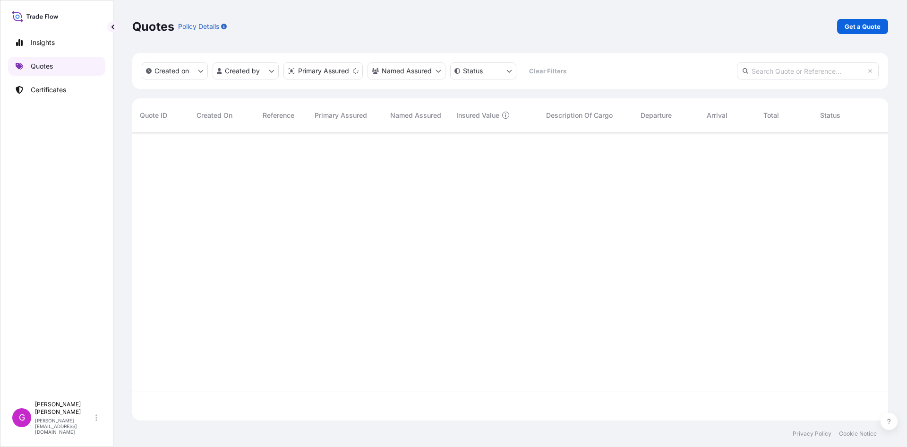
scroll to position [286, 749]
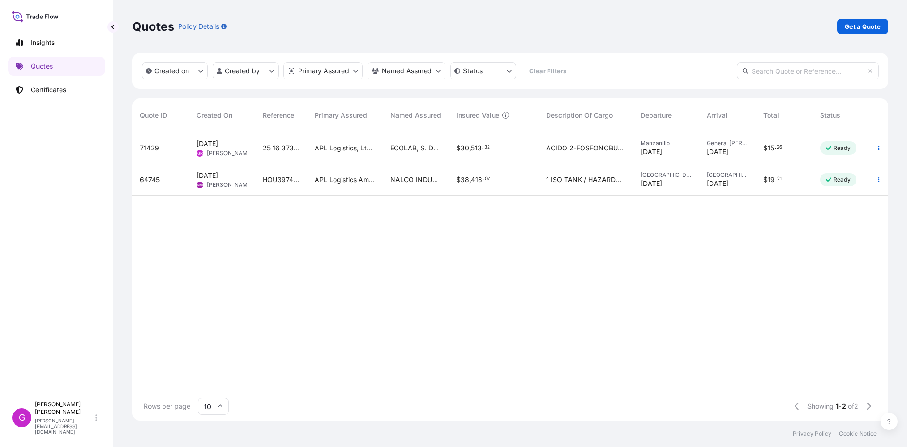
click at [349, 160] on div "APL Logistics, Ltd. (MIA) ([GEOGRAPHIC_DATA])" at bounding box center [345, 148] width 76 height 32
select select "Land"
select select "31870"
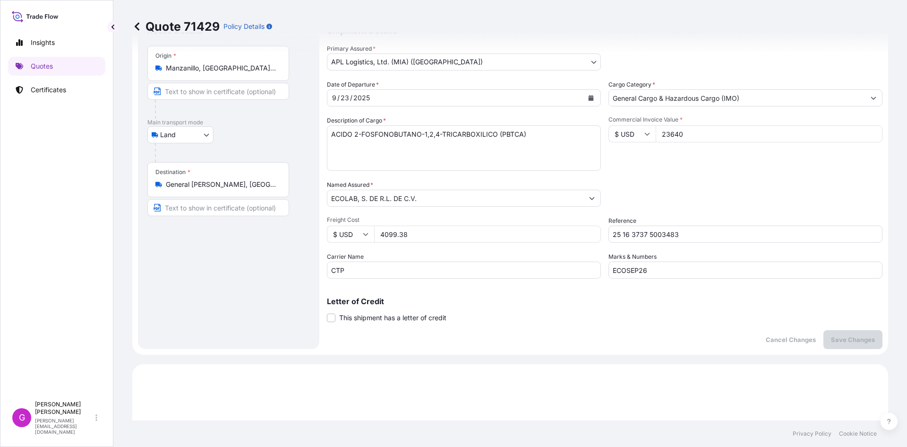
scroll to position [29, 0]
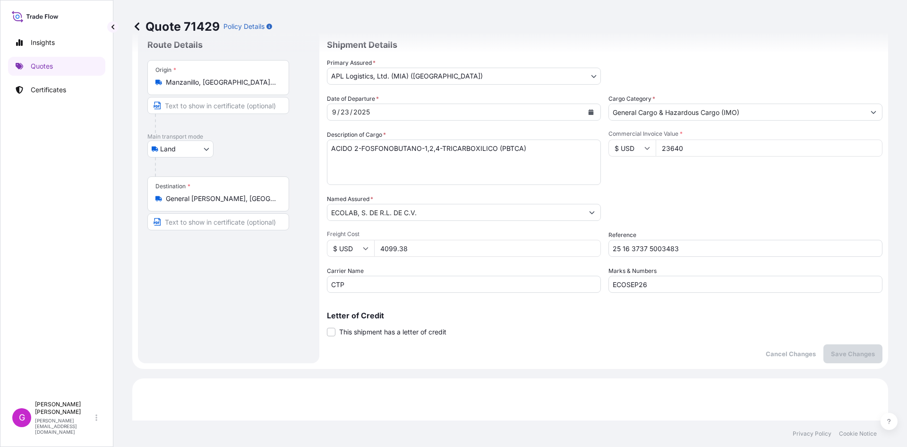
drag, startPoint x: 429, startPoint y: 250, endPoint x: 364, endPoint y: 253, distance: 64.3
click at [364, 253] on div "$ USD 4099.38" at bounding box center [464, 248] width 274 height 17
paste input "5329.19"
type input "5329.19"
click at [840, 352] on p "Save Changes" at bounding box center [853, 353] width 44 height 9
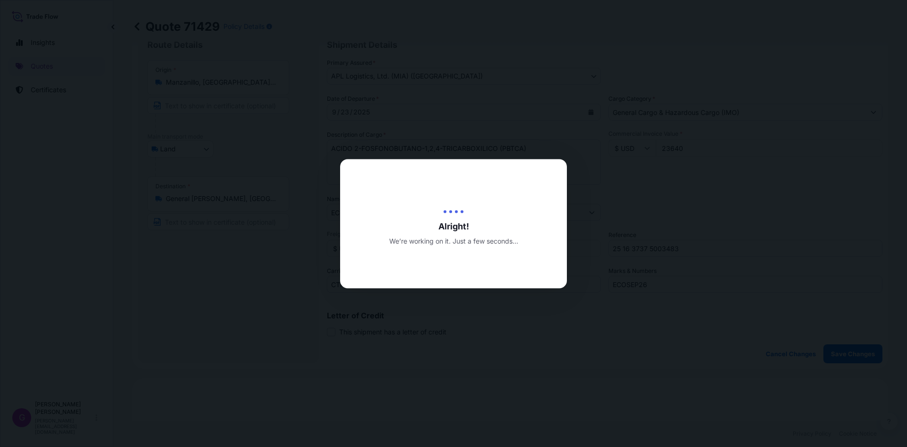
type input "[DATE]"
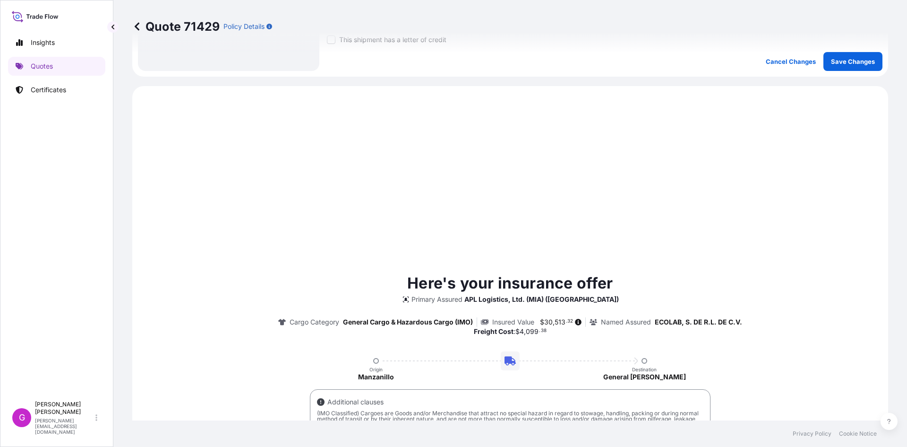
scroll to position [360, 0]
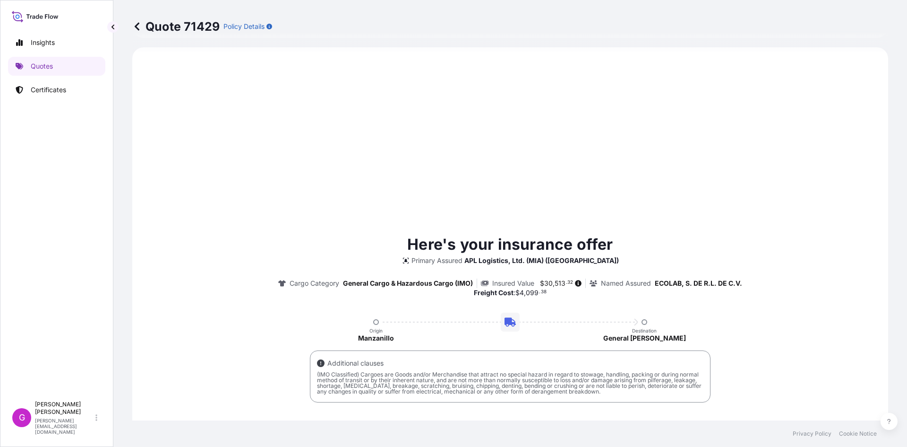
select select "Land"
select select "31870"
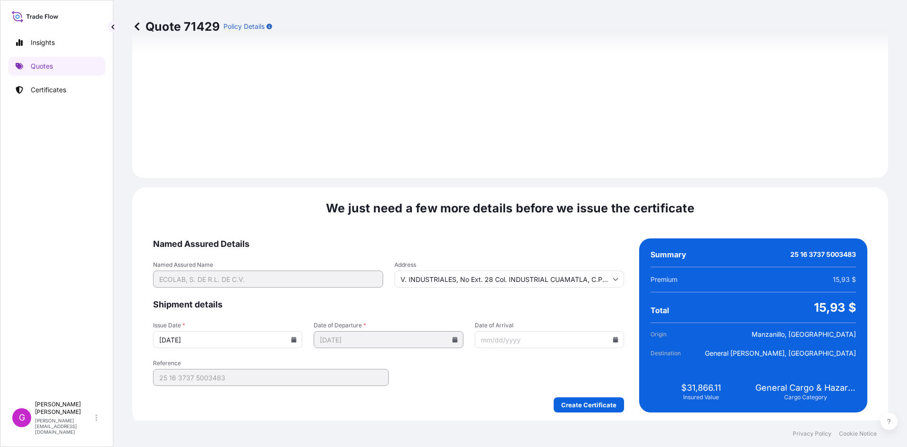
scroll to position [1128, 0]
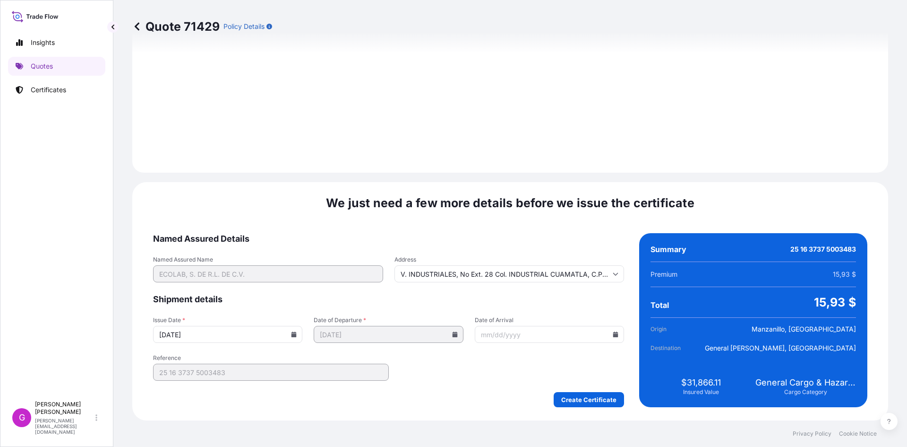
click at [613, 333] on icon at bounding box center [616, 334] width 6 height 6
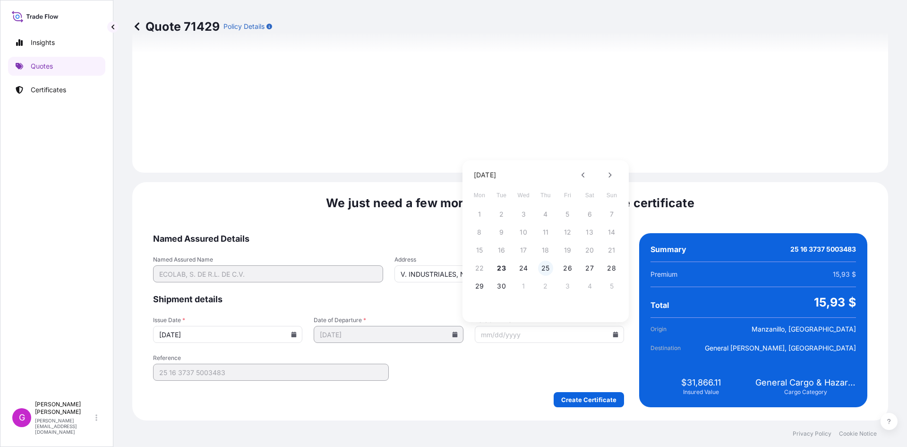
click at [542, 265] on button "25" at bounding box center [545, 267] width 15 height 15
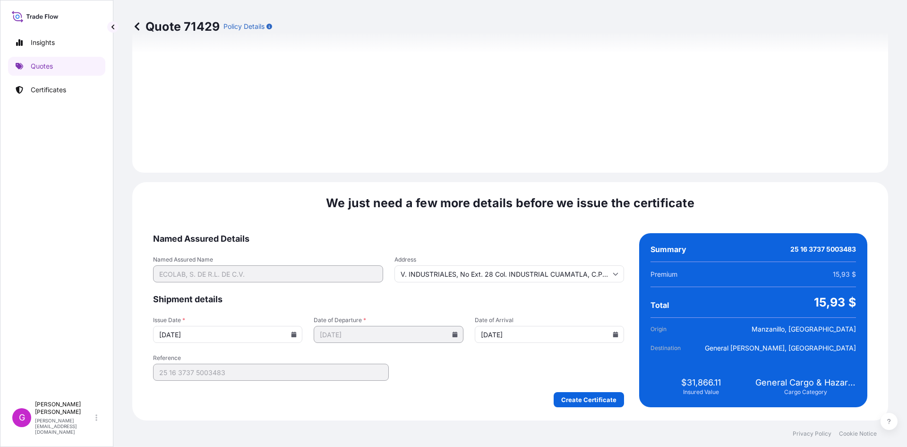
type input "[DATE]"
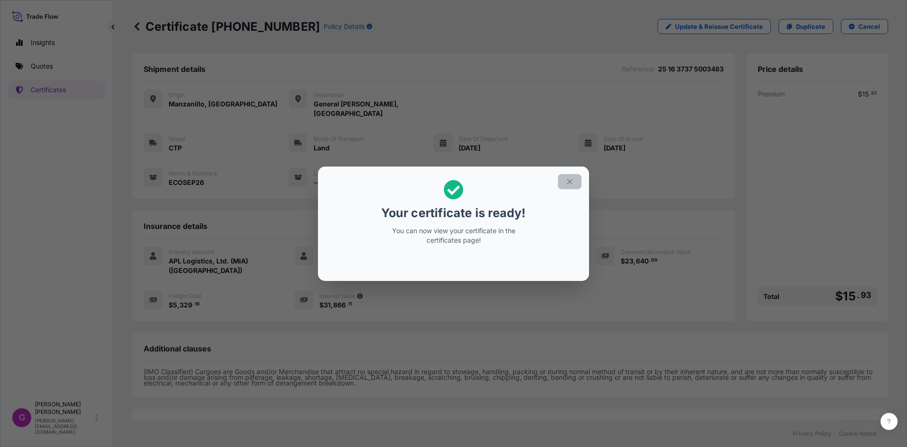
click at [571, 187] on button "button" at bounding box center [570, 181] width 24 height 15
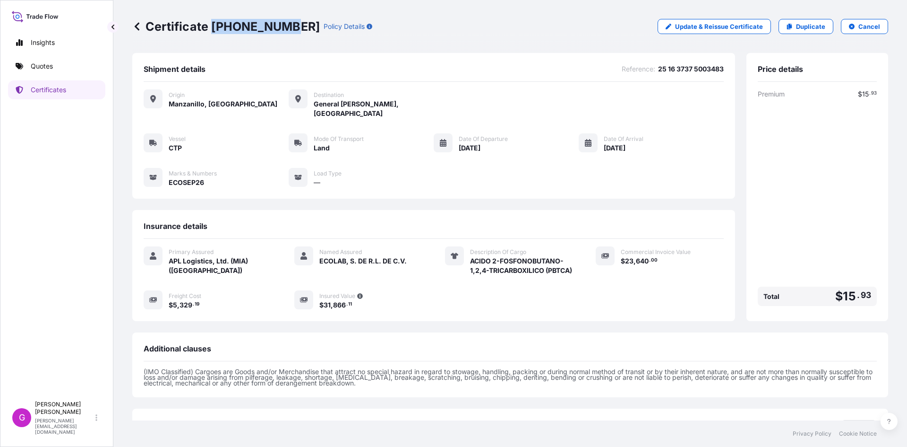
drag, startPoint x: 287, startPoint y: 24, endPoint x: 213, endPoint y: 28, distance: 73.8
click at [213, 28] on p "Certificate [PHONE_NUMBER]" at bounding box center [226, 26] width 188 height 15
copy p "[PHONE_NUMBER]"
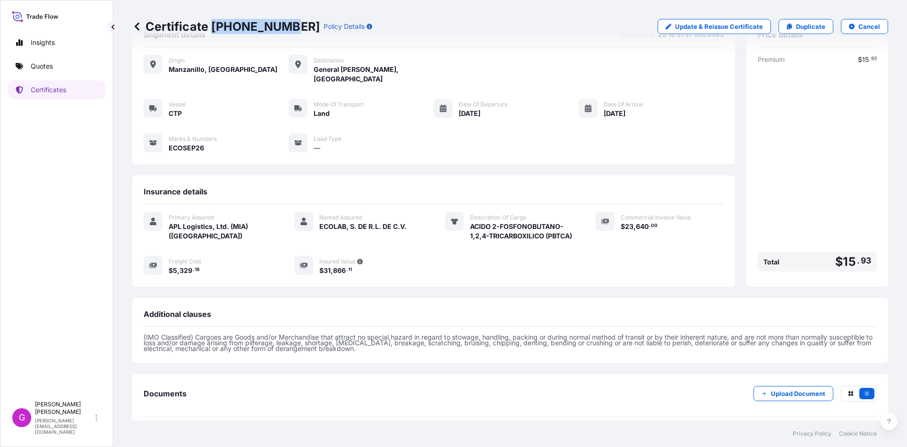
scroll to position [77, 0]
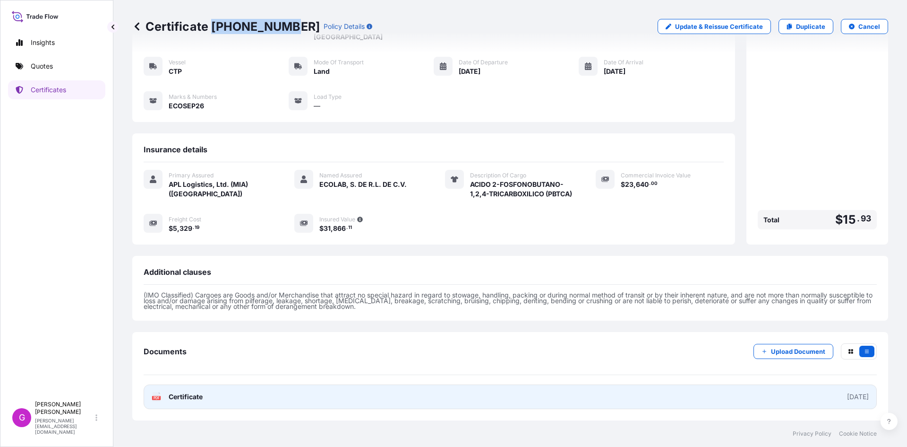
click at [327, 386] on link "PDF Certificate [DATE]" at bounding box center [510, 396] width 733 height 25
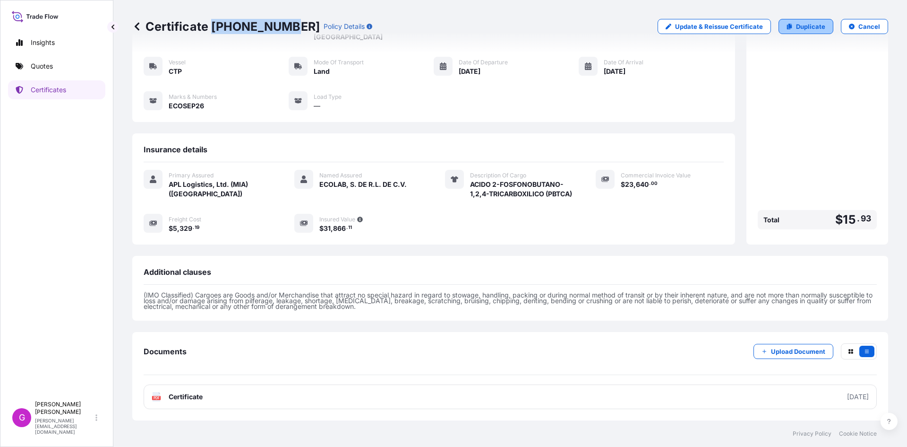
click at [788, 25] on link "Duplicate" at bounding box center [806, 26] width 55 height 15
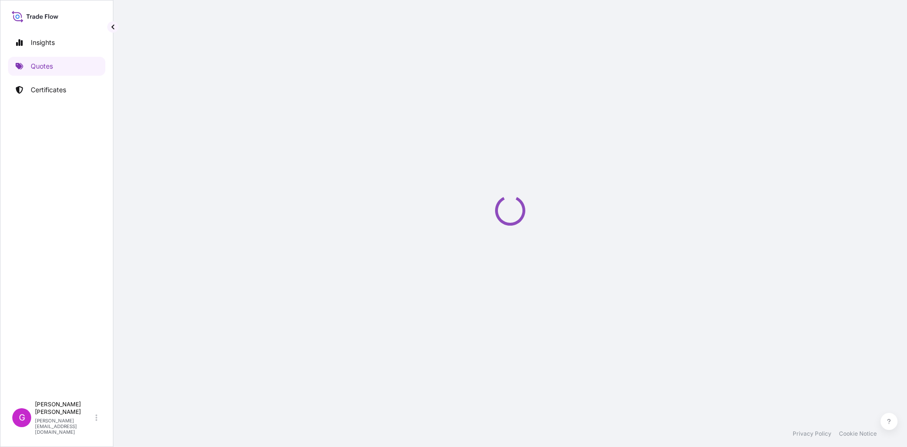
select select "Land"
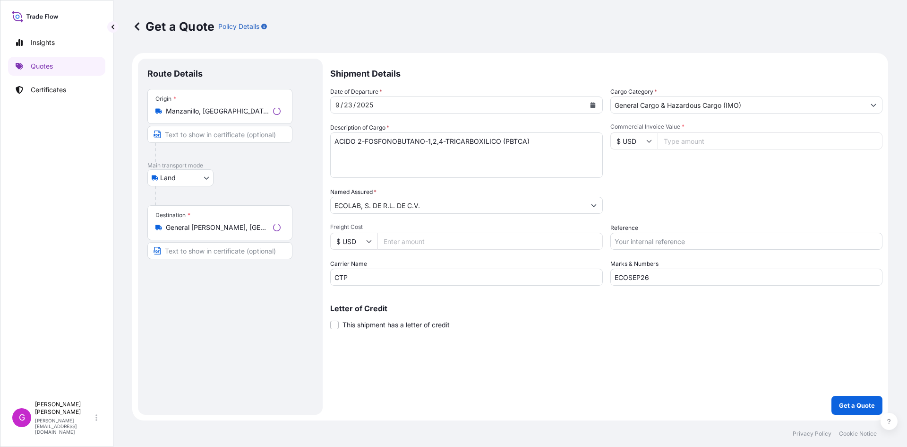
select select "31870"
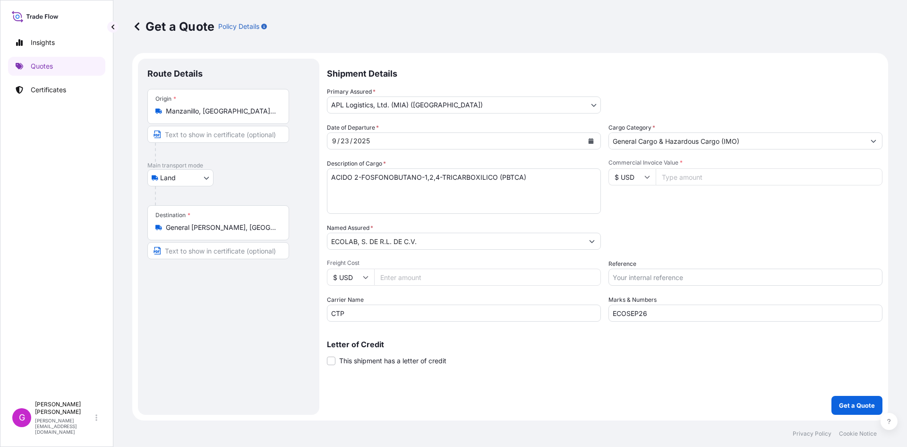
click at [700, 177] on input "Commercial Invoice Value *" at bounding box center [769, 176] width 227 height 17
click at [693, 269] on input "Reference" at bounding box center [746, 276] width 274 height 17
paste input "25 16 3737 5003671"
type input "25 16 3737 5003671"
click at [650, 312] on input "ECOSEP26" at bounding box center [746, 312] width 274 height 17
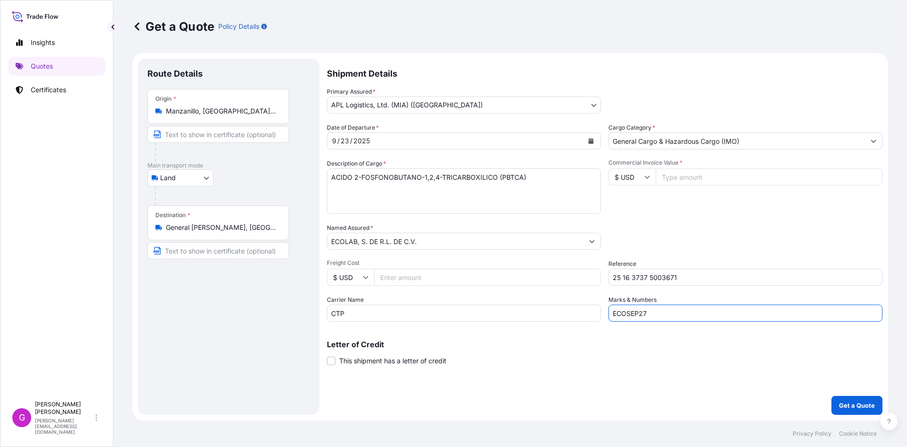
type input "ECOSEP27"
click at [683, 172] on input "Commercial Invoice Value *" at bounding box center [769, 176] width 227 height 17
paste input "40044.00"
type input "40044.00"
click at [420, 276] on input "Freight Cost" at bounding box center [487, 276] width 227 height 17
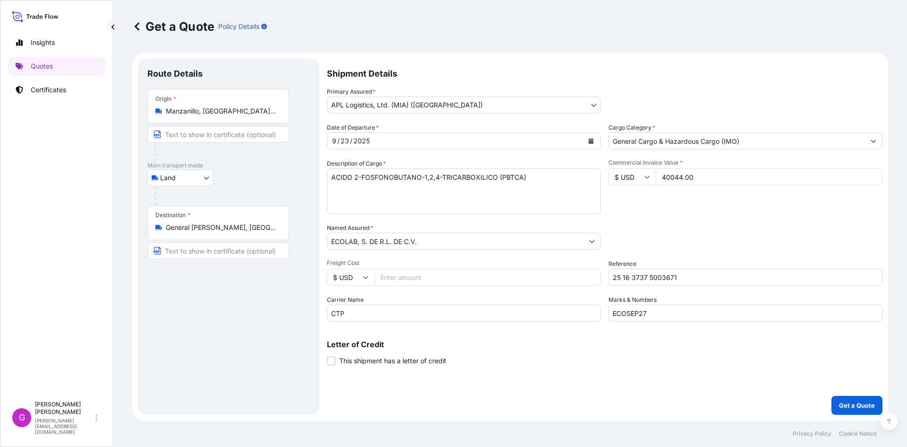
paste input "1804.06"
type input "1804.06"
click at [514, 240] on input "ECOLAB, S. DE R.L. DE C.V." at bounding box center [455, 240] width 256 height 17
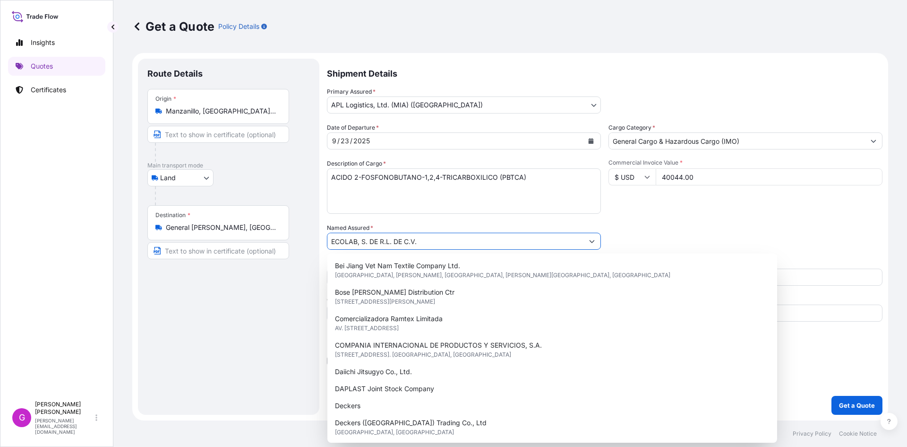
drag, startPoint x: 556, startPoint y: 243, endPoint x: 314, endPoint y: 239, distance: 242.0
click at [314, 239] on form "Route Details Place of loading Road / [GEOGRAPHIC_DATA] / Inland Origin * [GEOG…" at bounding box center [510, 236] width 756 height 367
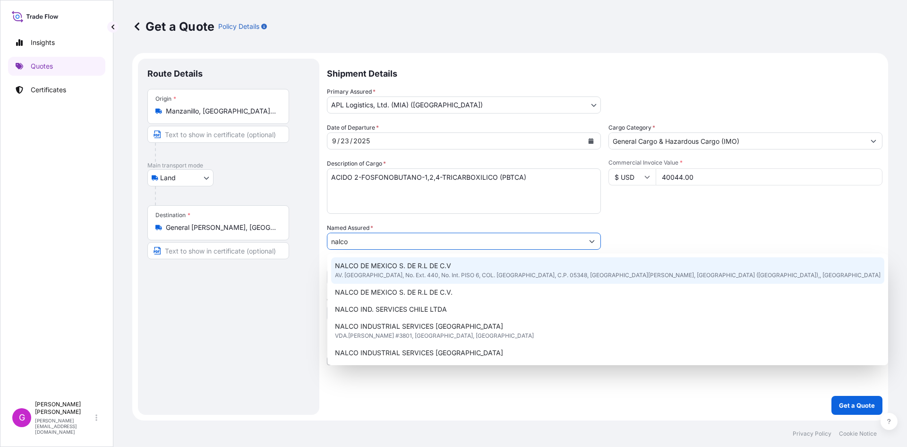
click at [397, 274] on span "AV. [GEOGRAPHIC_DATA], No. Ext. 440, No. Int. PISO 6, COL. [GEOGRAPHIC_DATA], C…" at bounding box center [608, 274] width 546 height 9
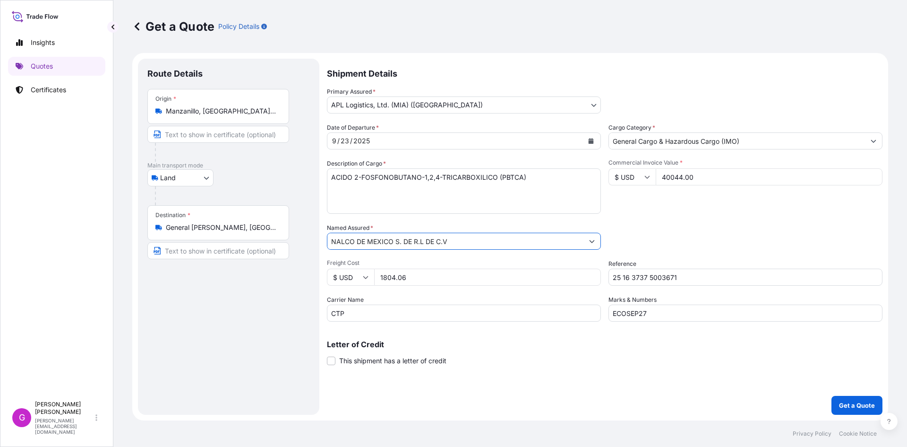
type input "NALCO DE MEXICO S. DE R.L DE C.V"
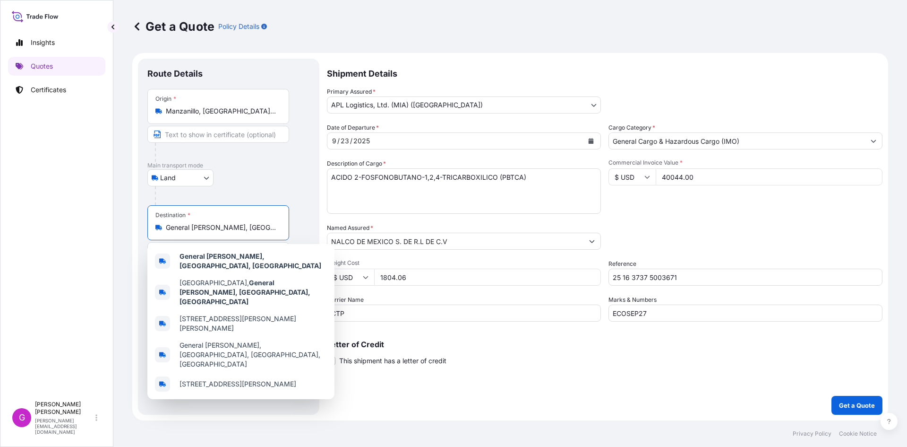
click at [223, 231] on input "General [PERSON_NAME], [GEOGRAPHIC_DATA], [GEOGRAPHIC_DATA]" at bounding box center [222, 227] width 112 height 9
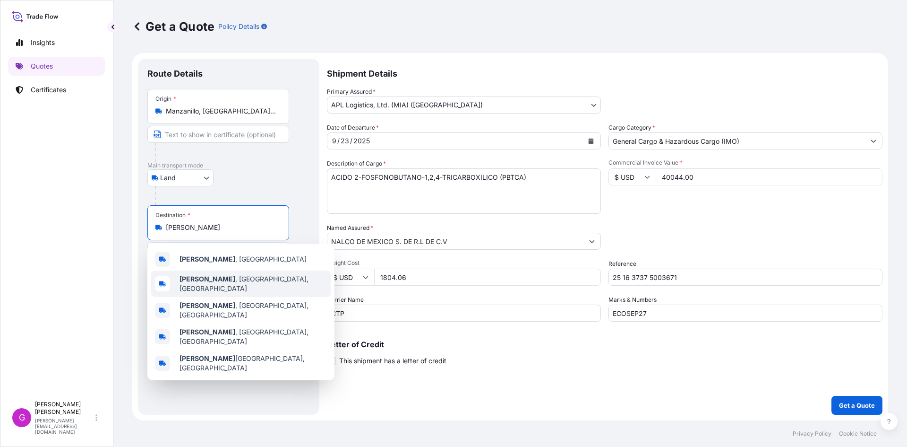
click at [238, 282] on span "[PERSON_NAME] , [GEOGRAPHIC_DATA], [GEOGRAPHIC_DATA]" at bounding box center [253, 283] width 147 height 19
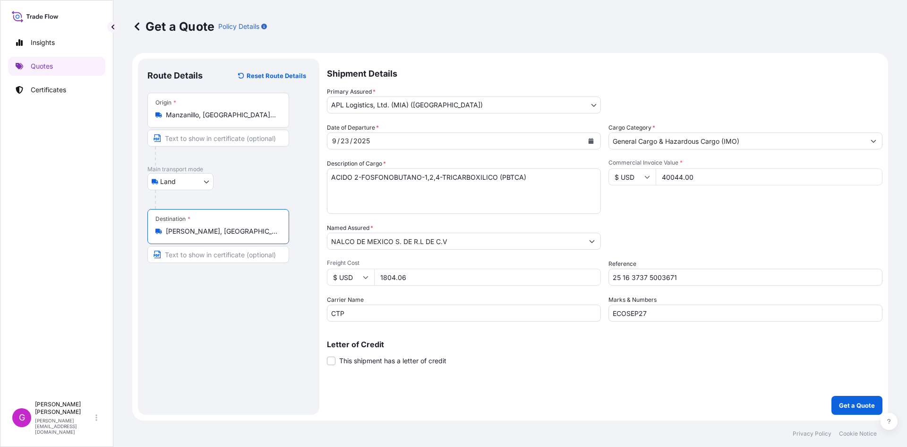
type input "[PERSON_NAME], [GEOGRAPHIC_DATA], [GEOGRAPHIC_DATA]"
click at [590, 142] on icon "Calendar" at bounding box center [591, 141] width 5 height 6
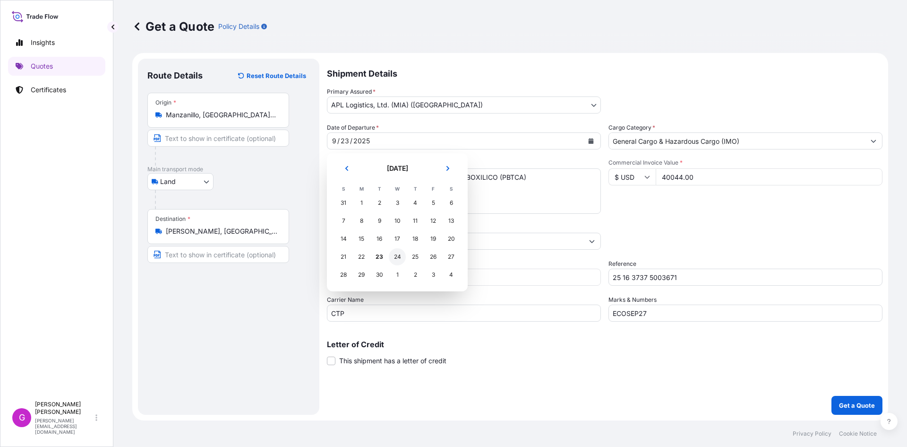
click at [394, 258] on div "24" at bounding box center [397, 256] width 17 height 17
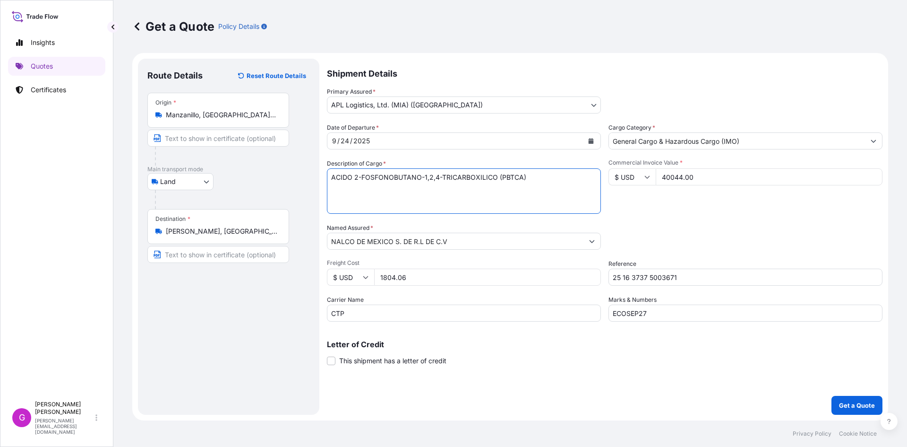
drag, startPoint x: 534, startPoint y: 178, endPoint x: 230, endPoint y: 176, distance: 304.8
click at [230, 176] on form "Route Details Reset Route Details Place of loading Road / [GEOGRAPHIC_DATA] / I…" at bounding box center [510, 236] width 756 height 367
drag, startPoint x: 523, startPoint y: 184, endPoint x: 292, endPoint y: 178, distance: 230.7
click at [292, 178] on form "Route Details Reset Route Details Place of loading Road / [GEOGRAPHIC_DATA] / I…" at bounding box center [510, 236] width 756 height 367
paste textarea "ACRILAMIDO-2-METILPROPANO SULFONICO"
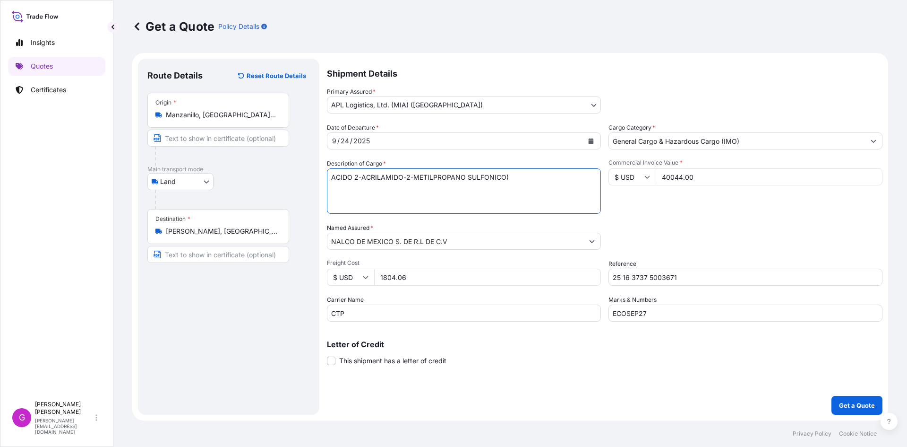
type textarea "ACIDO 2-ACRILAMIDO-2-METILPROPANO SULFONICO)"
click at [676, 170] on input "40044.00" at bounding box center [769, 176] width 227 height 17
click at [674, 174] on input "40044.00" at bounding box center [769, 176] width 227 height 17
drag, startPoint x: 410, startPoint y: 281, endPoint x: 363, endPoint y: 274, distance: 46.8
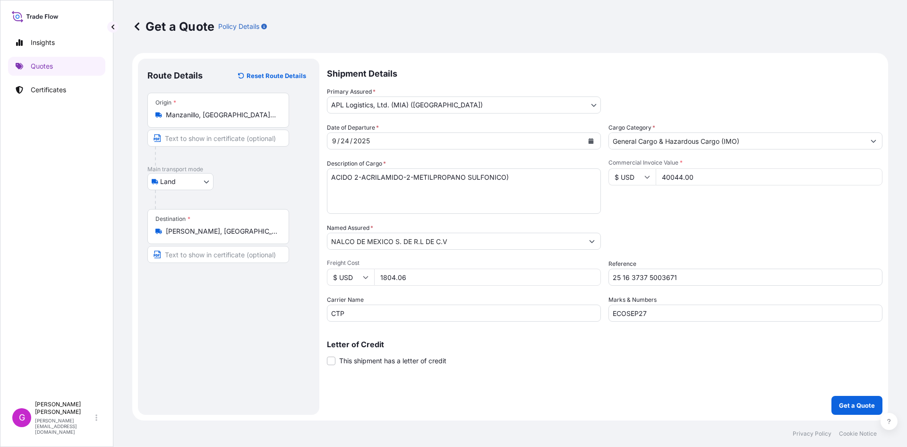
click at [363, 274] on div "$ USD 1804.06" at bounding box center [464, 276] width 274 height 17
paste input "3188.40"
type input "3188.40"
click at [686, 179] on input "40044.00" at bounding box center [769, 176] width 227 height 17
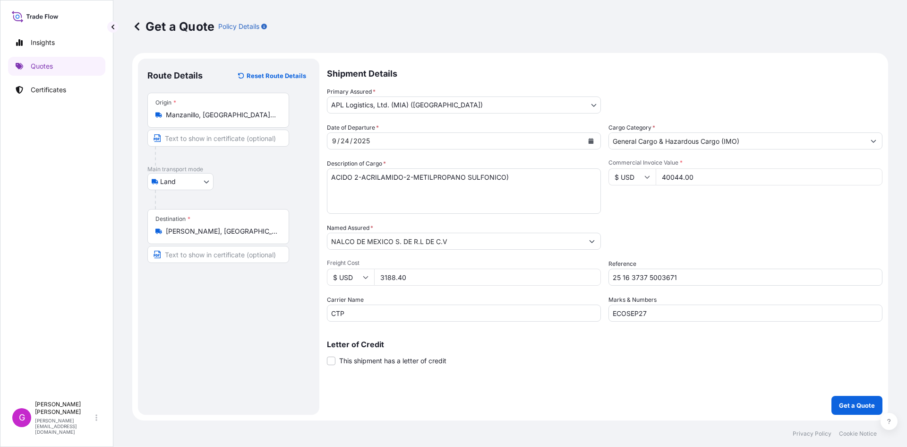
click at [386, 279] on input "3188.40" at bounding box center [487, 276] width 227 height 17
click at [850, 401] on p "Get a Quote" at bounding box center [857, 404] width 36 height 9
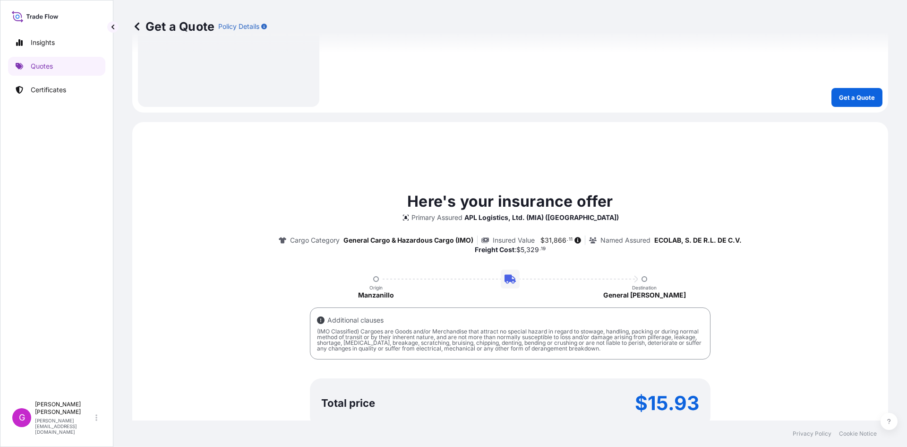
scroll to position [434, 0]
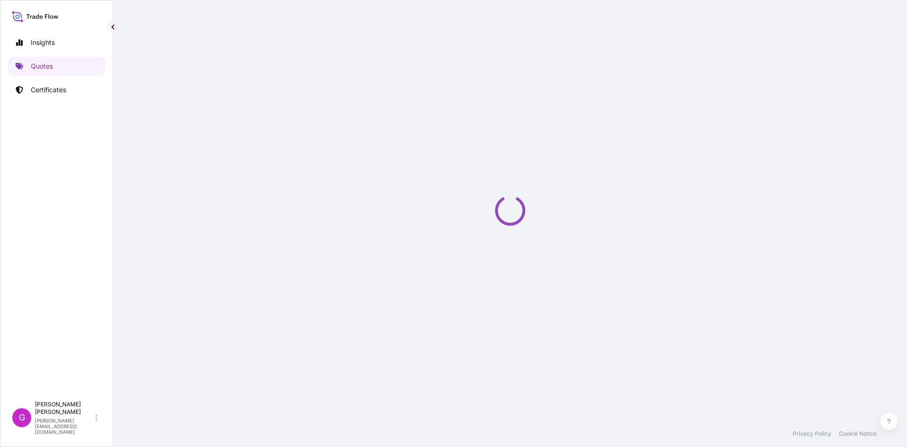
select select "Land"
select select "31870"
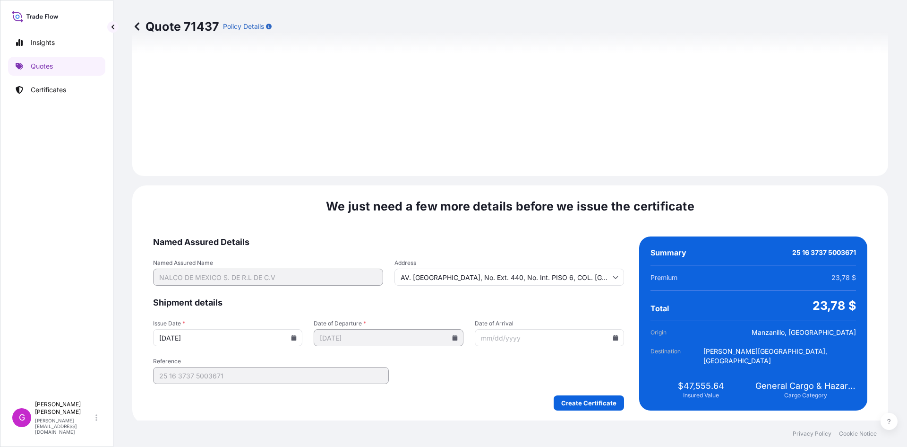
scroll to position [1128, 0]
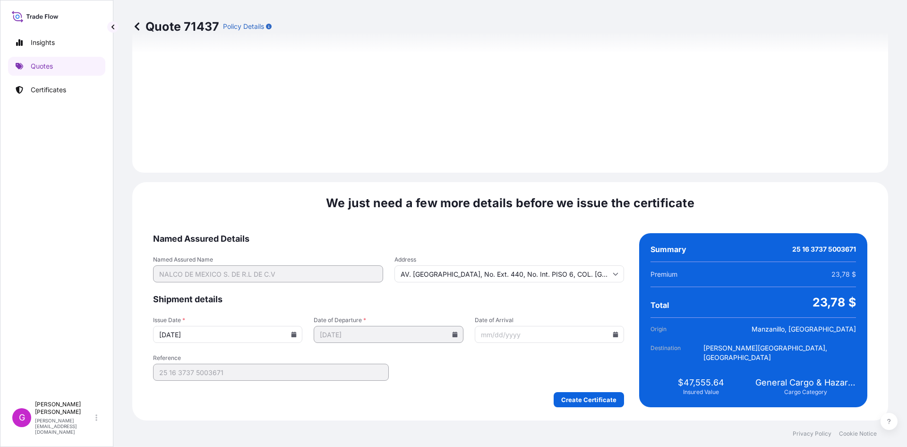
click at [613, 333] on icon at bounding box center [615, 334] width 5 height 6
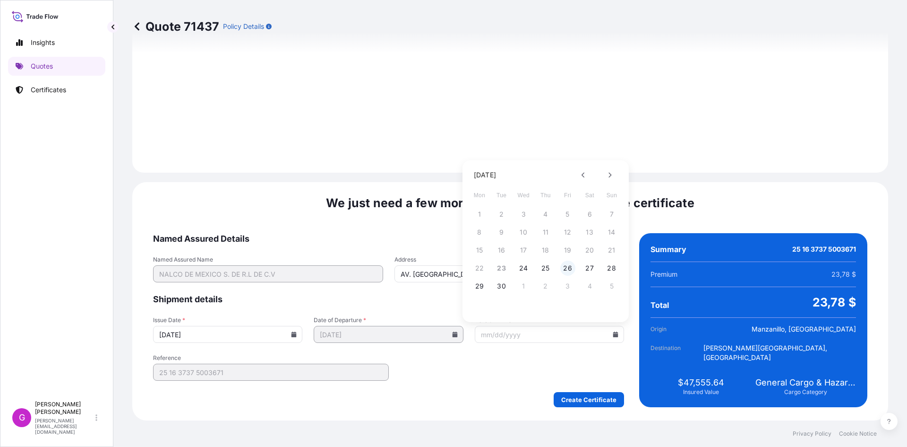
click at [564, 269] on button "26" at bounding box center [567, 267] width 15 height 15
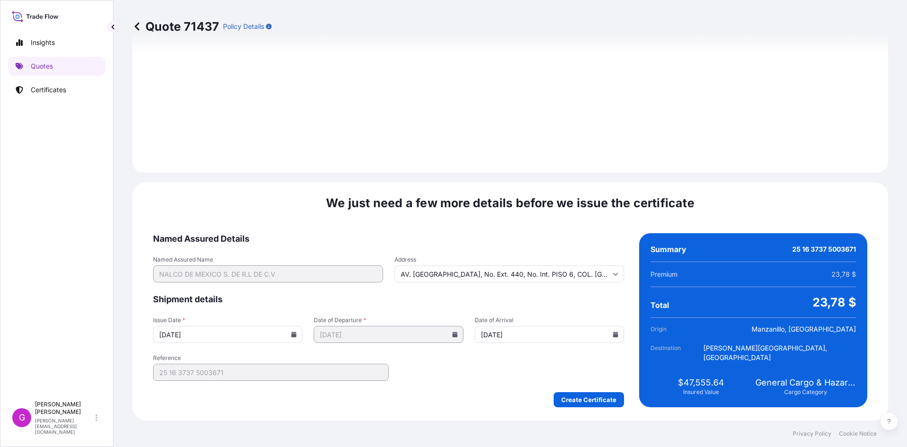
type input "[DATE]"
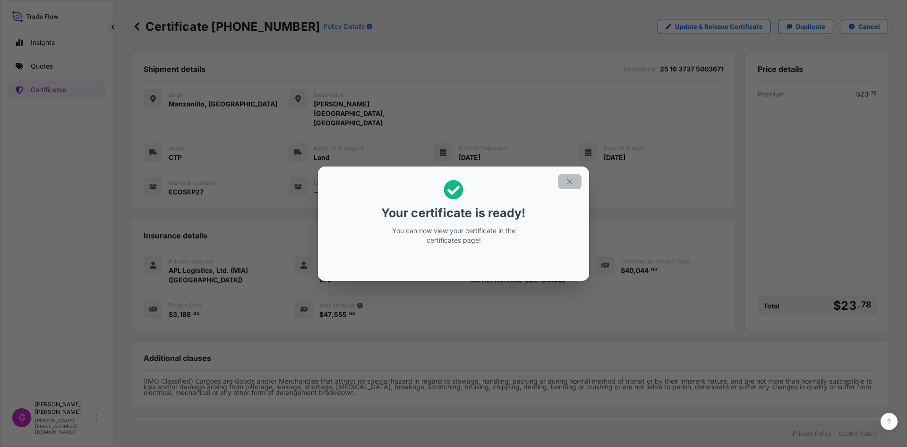
click at [568, 180] on icon "button" at bounding box center [569, 181] width 5 height 5
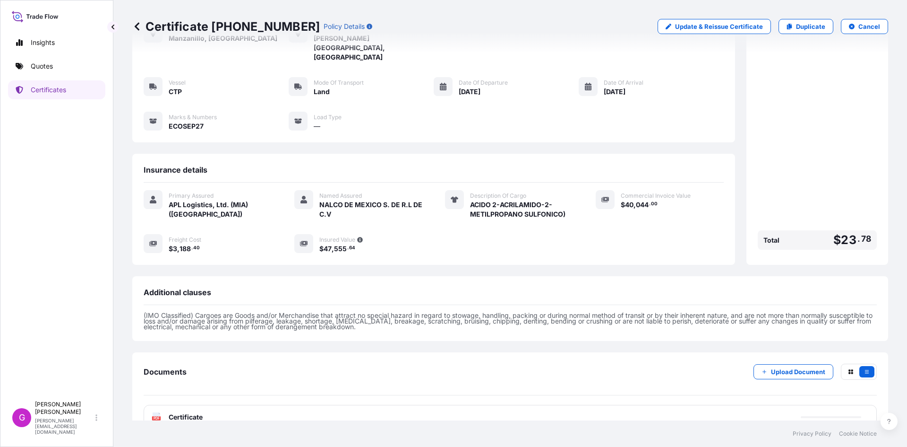
scroll to position [67, 0]
drag, startPoint x: 285, startPoint y: 22, endPoint x: 213, endPoint y: 23, distance: 71.8
click at [213, 23] on p "Certificate [PHONE_NUMBER]" at bounding box center [226, 26] width 188 height 15
copy p "[PHONE_NUMBER]"
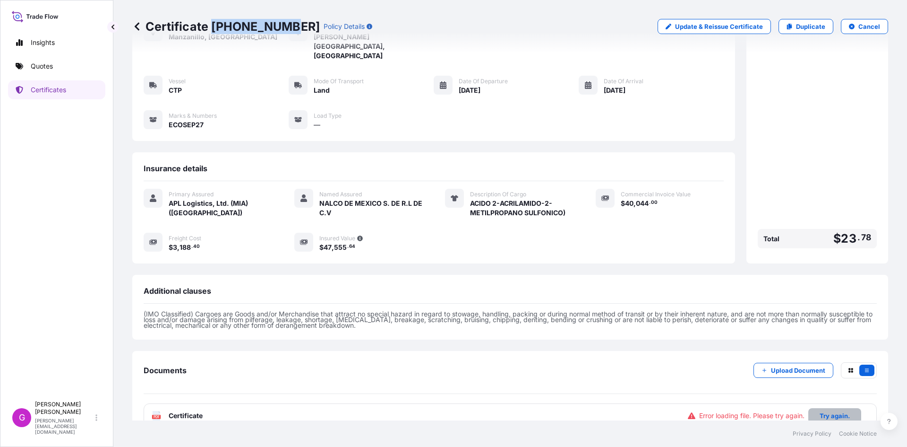
click at [830, 411] on p "Try again." at bounding box center [835, 415] width 30 height 9
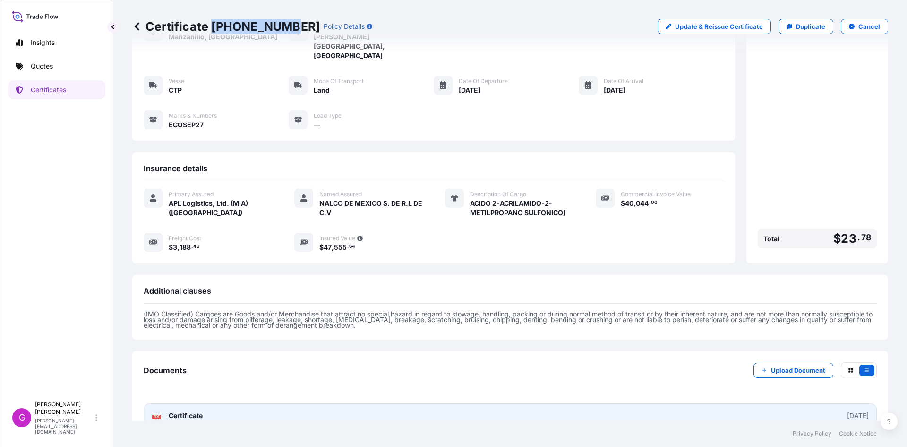
click at [292, 403] on link "PDF Certificate [DATE]" at bounding box center [510, 415] width 733 height 25
